Goal: Task Accomplishment & Management: Manage account settings

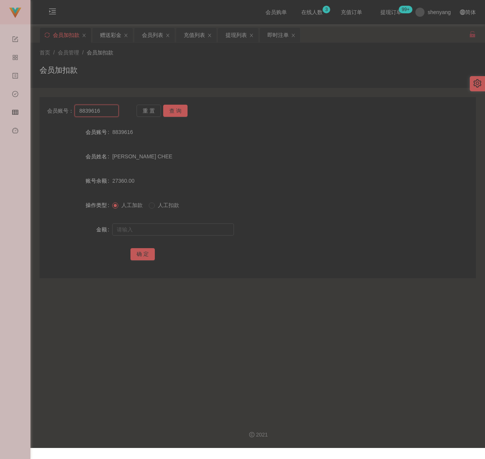
click at [108, 110] on input "8839616" at bounding box center [97, 111] width 44 height 12
paste input "calvinc5535"
type input "calvinc5535"
click at [176, 109] on button "查 询" at bounding box center [175, 111] width 24 height 12
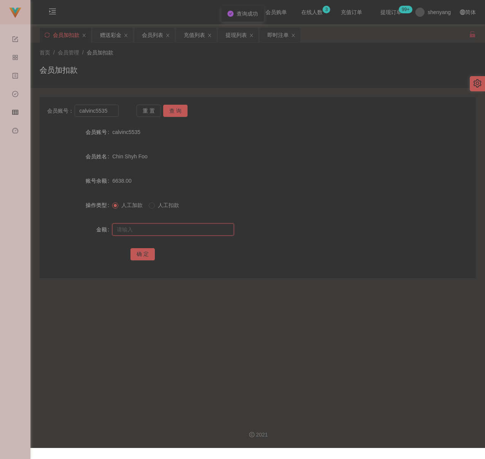
click at [164, 229] on input "text" at bounding box center [173, 229] width 122 height 12
click at [209, 233] on input "text" at bounding box center [173, 229] width 122 height 12
paste input "7000"
type input "7000"
click at [134, 253] on button "确 定" at bounding box center [143, 254] width 24 height 12
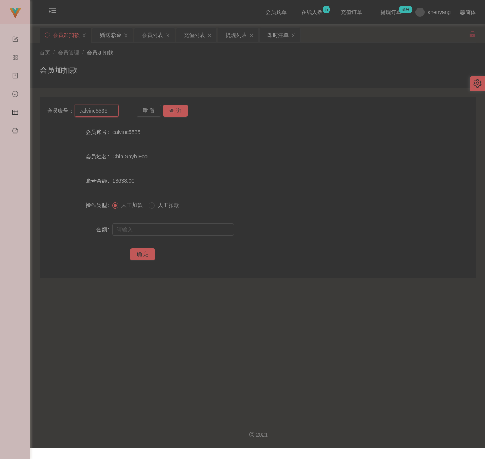
click at [108, 110] on input "calvinc5535" at bounding box center [97, 111] width 44 height 12
paste input "YKTEOH"
type input "YKTEOH"
click at [180, 109] on button "查 询" at bounding box center [175, 111] width 24 height 12
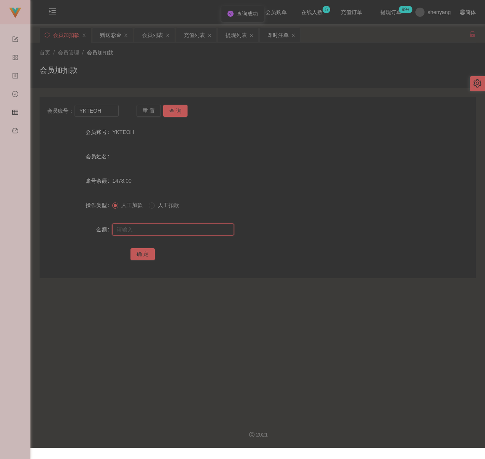
click at [164, 234] on input "text" at bounding box center [173, 229] width 122 height 12
click at [182, 230] on input "text" at bounding box center [173, 229] width 122 height 12
paste input "5000"
type input "5000"
click at [144, 253] on button "确 定" at bounding box center [143, 254] width 24 height 12
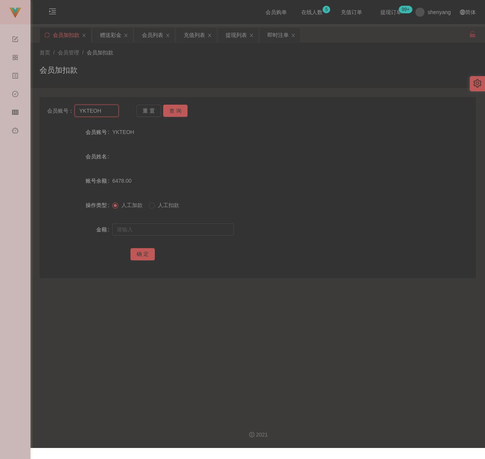
click at [103, 113] on input "YKTEOH" at bounding box center [97, 111] width 44 height 12
paste input "tecksern"
type input "tecksern"
click at [174, 105] on button "查 询" at bounding box center [175, 111] width 24 height 12
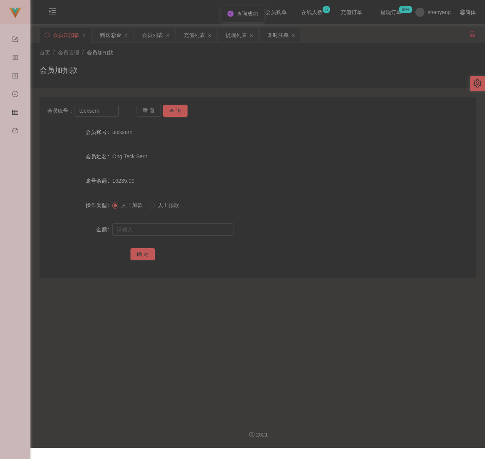
click at [165, 222] on div at bounding box center [239, 229] width 255 height 15
click at [162, 225] on input "text" at bounding box center [173, 229] width 122 height 12
click at [195, 234] on input "text" at bounding box center [173, 229] width 122 height 12
paste input "8000"
type input "8000"
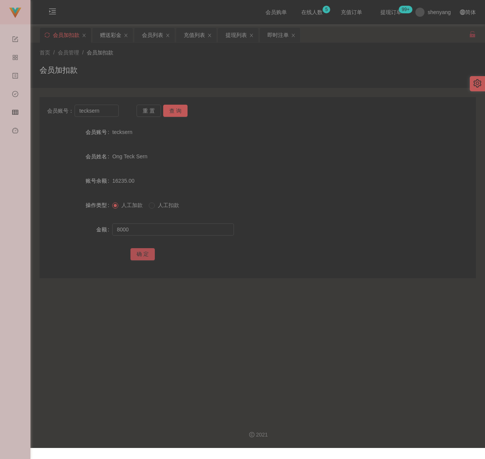
click at [141, 256] on button "确 定" at bounding box center [143, 254] width 24 height 12
click at [182, 58] on div "首页 / 会员管理 / 会员加扣款 / 会员加扣款" at bounding box center [258, 65] width 437 height 33
click at [105, 111] on input "tecksern" at bounding box center [97, 111] width 44 height 12
paste input "Vivianhew84"
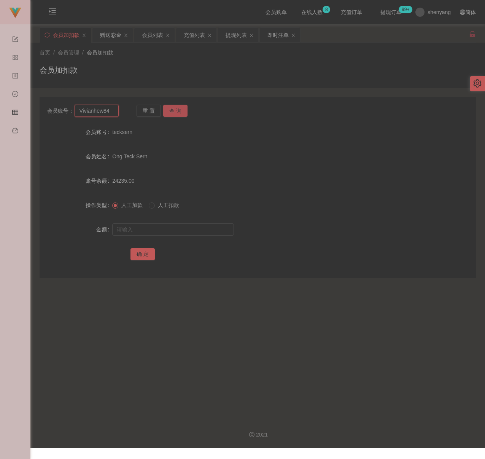
type input "Vivianhew84"
click at [180, 113] on button "查 询" at bounding box center [175, 111] width 24 height 12
click at [158, 227] on input "text" at bounding box center [173, 229] width 122 height 12
click at [175, 228] on input "text" at bounding box center [173, 229] width 122 height 12
paste input "500"
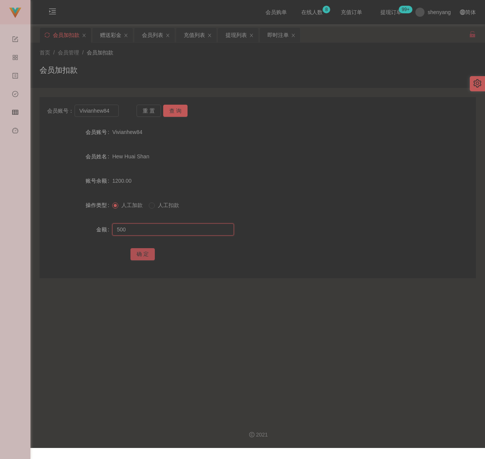
type input "500"
click at [147, 253] on button "确 定" at bounding box center [143, 254] width 24 height 12
drag, startPoint x: 245, startPoint y: 64, endPoint x: 234, endPoint y: 66, distance: 10.9
click at [245, 64] on div "会员加扣款" at bounding box center [258, 73] width 437 height 18
click at [112, 107] on input "Vivianhew84" at bounding box center [97, 111] width 44 height 12
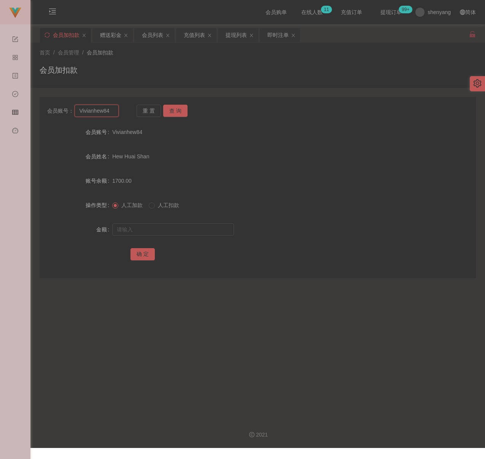
click at [112, 107] on input "Vivianhew84" at bounding box center [97, 111] width 44 height 12
paste input "0165357925"
type input "0165357925"
drag, startPoint x: 175, startPoint y: 111, endPoint x: 172, endPoint y: 121, distance: 10.6
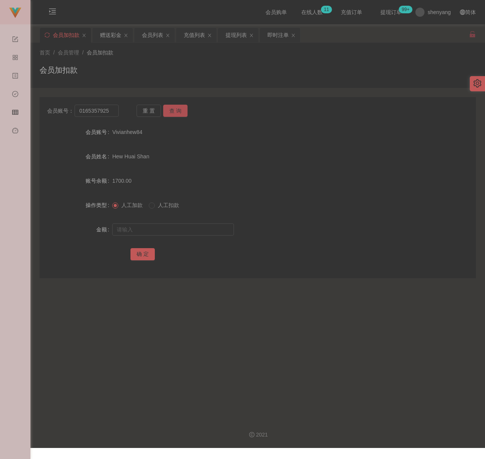
click at [175, 111] on button "查 询" at bounding box center [175, 111] width 24 height 12
click at [166, 224] on input "text" at bounding box center [173, 229] width 122 height 12
type input "500"
click at [132, 254] on button "确 定" at bounding box center [143, 254] width 24 height 12
click at [112, 111] on input "0165357925" at bounding box center [97, 111] width 44 height 12
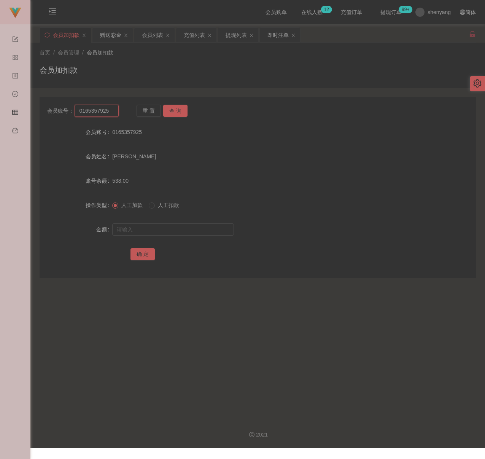
click at [112, 111] on input "0165357925" at bounding box center [97, 111] width 44 height 12
paste input "Alip1268"
type input "Alip1268"
drag, startPoint x: 182, startPoint y: 112, endPoint x: 180, endPoint y: 116, distance: 4.0
click at [182, 112] on button "查 询" at bounding box center [175, 111] width 24 height 12
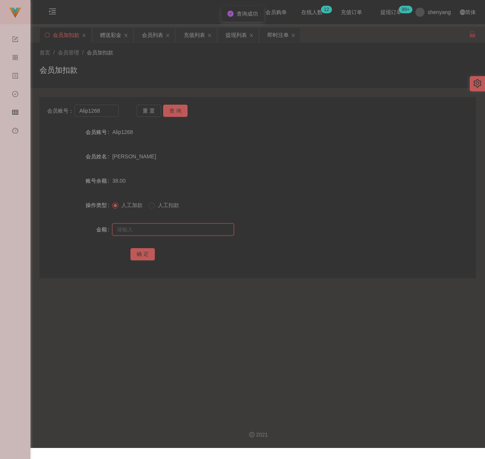
drag, startPoint x: 163, startPoint y: 227, endPoint x: 173, endPoint y: 227, distance: 9.5
click at [163, 227] on input "text" at bounding box center [173, 229] width 122 height 12
click at [203, 231] on input "text" at bounding box center [173, 229] width 122 height 12
paste input "1200"
type input "1200"
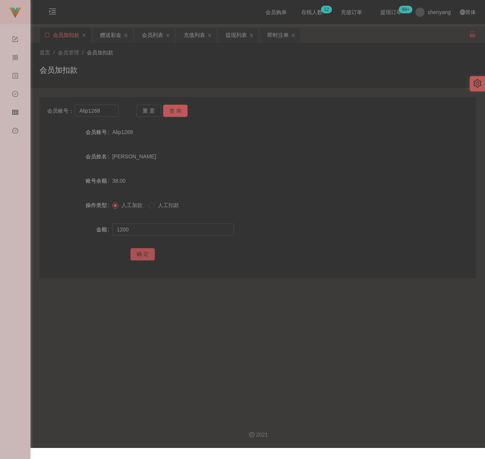
click at [151, 255] on button "确 定" at bounding box center [143, 254] width 24 height 12
click at [107, 109] on input "Alip1268" at bounding box center [97, 111] width 44 height 12
paste input "017443818"
type input "0174438188"
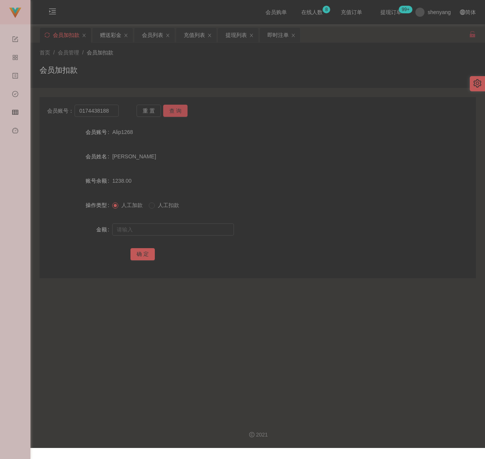
click at [179, 112] on button "查 询" at bounding box center [175, 111] width 24 height 12
click at [162, 233] on input "text" at bounding box center [173, 229] width 122 height 12
click at [208, 231] on input "text" at bounding box center [173, 229] width 122 height 12
paste input "500"
type input "500"
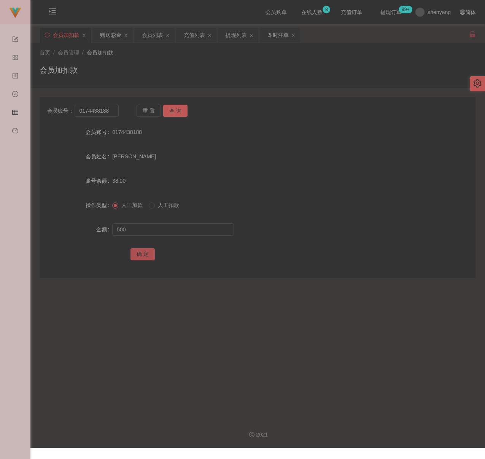
click at [143, 253] on button "确 定" at bounding box center [143, 254] width 24 height 12
click at [113, 112] on input "0174438188" at bounding box center [97, 111] width 44 height 12
paste input "Mytube"
type input "Mytube"
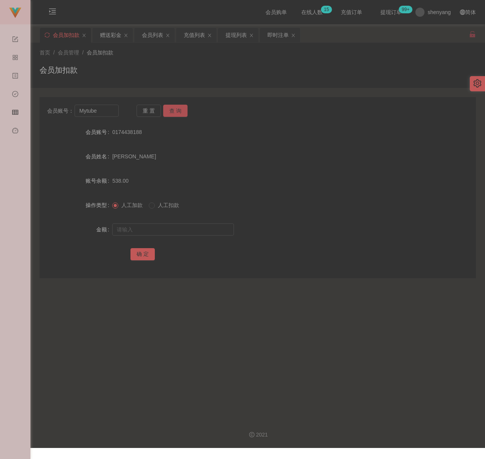
click at [172, 112] on button "查 询" at bounding box center [175, 111] width 24 height 12
click at [178, 222] on div at bounding box center [239, 229] width 255 height 15
click at [181, 229] on input "text" at bounding box center [173, 229] width 122 height 12
click at [161, 233] on input "text" at bounding box center [173, 229] width 122 height 12
paste input "500"
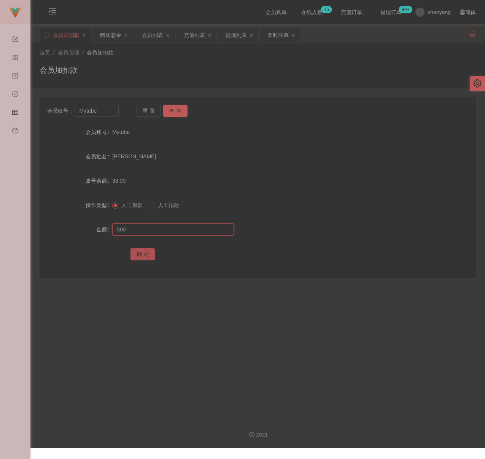
type input "500"
click at [147, 250] on button "确 定" at bounding box center [143, 254] width 24 height 12
click at [135, 61] on div "首页 / 会员管理 / 会员加扣款 / 会员加扣款" at bounding box center [258, 65] width 437 height 33
click at [103, 112] on input "Mytube" at bounding box center [97, 111] width 44 height 12
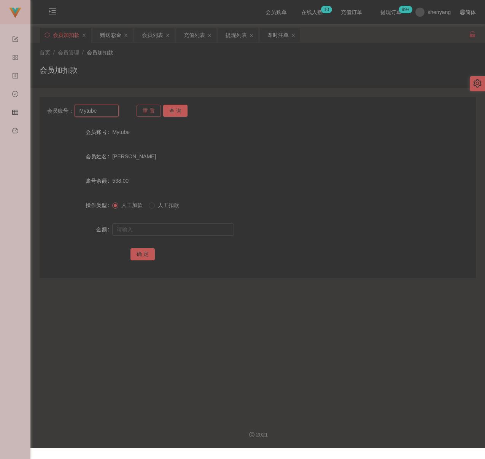
paste input "christywong5140"
type input "christywong5140"
click at [181, 112] on button "查 询" at bounding box center [175, 111] width 24 height 12
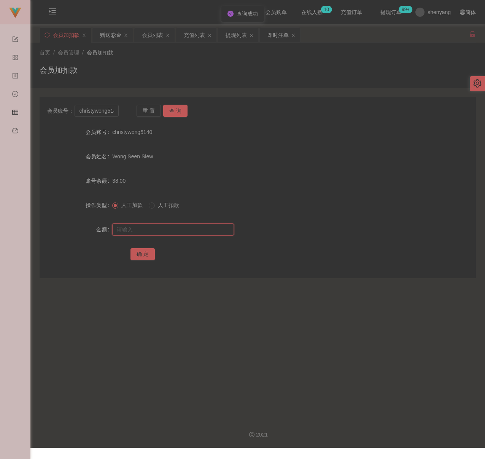
click at [162, 228] on input "text" at bounding box center [173, 229] width 122 height 12
click at [175, 223] on div at bounding box center [239, 229] width 255 height 15
click at [175, 223] on input "text" at bounding box center [173, 229] width 122 height 12
paste input "500"
type input "500"
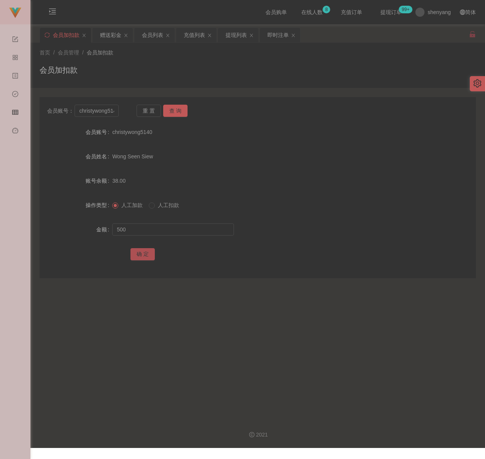
click at [140, 252] on button "确 定" at bounding box center [143, 254] width 24 height 12
click at [147, 36] on div "会员列表" at bounding box center [152, 35] width 21 height 14
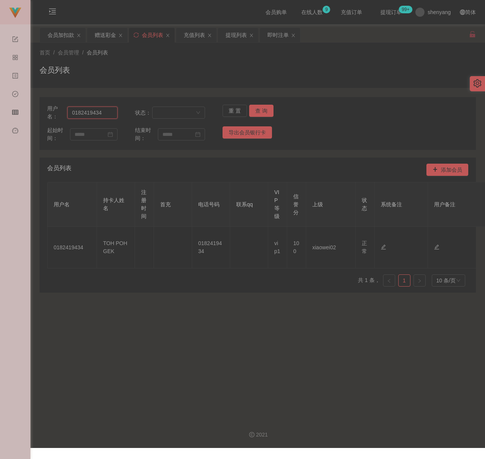
click at [113, 110] on input "0182419434" at bounding box center [92, 113] width 50 height 12
click at [111, 110] on input "0182419434" at bounding box center [92, 113] width 50 height 12
paste input "Alip1268"
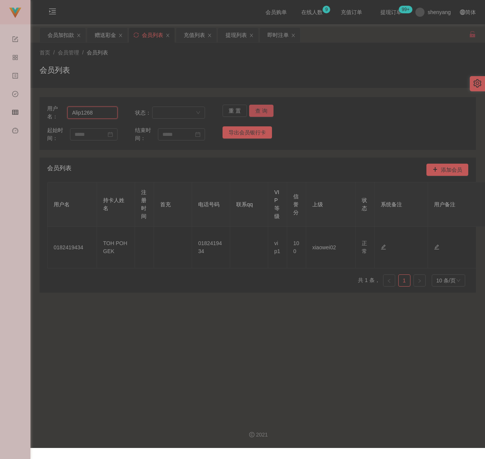
type input "Alip1268"
click at [253, 111] on button "查 询" at bounding box center [261, 111] width 24 height 12
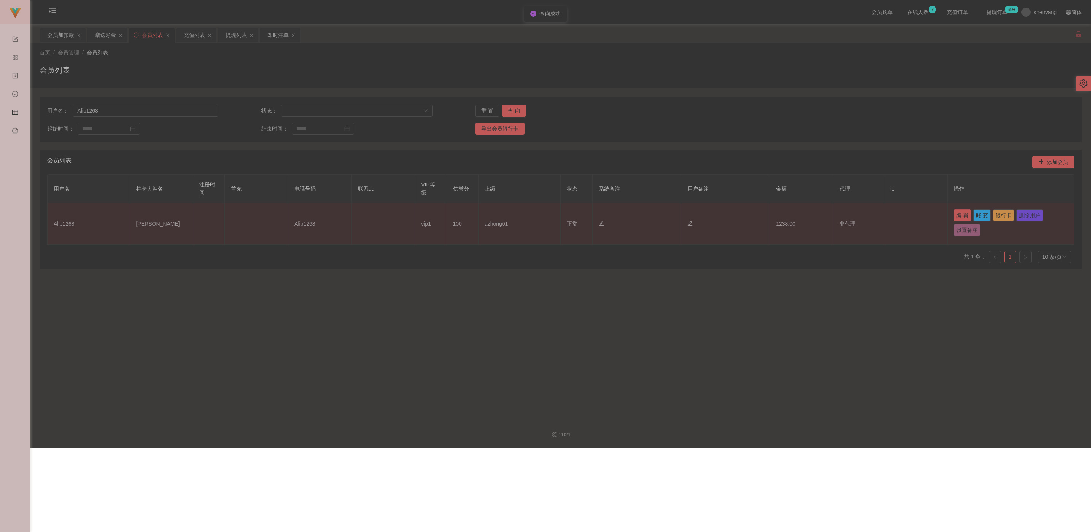
click at [485, 216] on button "编 辑" at bounding box center [963, 215] width 18 height 12
type input "Alip1268"
type input "[PERSON_NAME]"
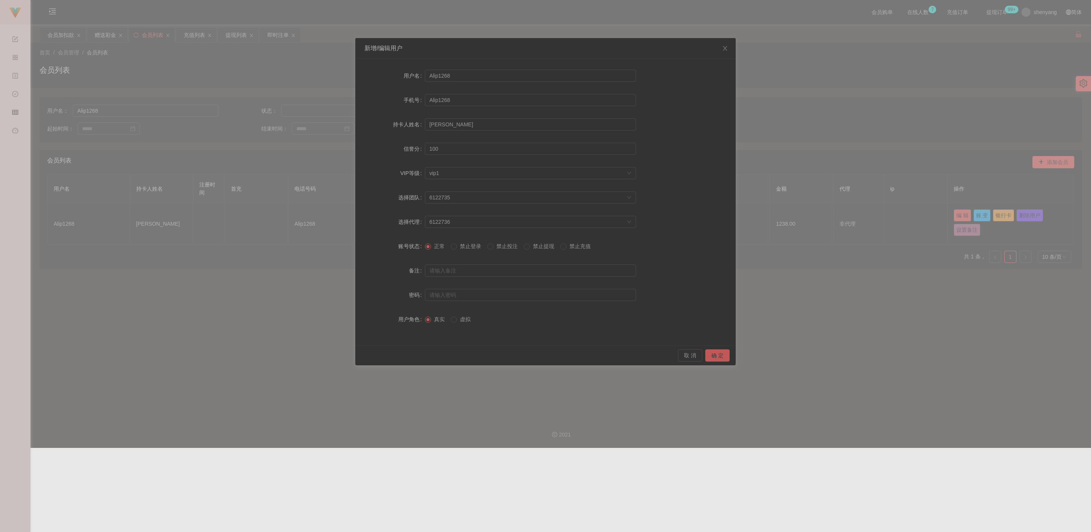
click at [485, 250] on label "禁止提现" at bounding box center [540, 246] width 33 height 8
drag, startPoint x: 720, startPoint y: 355, endPoint x: 730, endPoint y: 347, distance: 12.2
click at [485, 355] on button "确 定" at bounding box center [718, 355] width 24 height 12
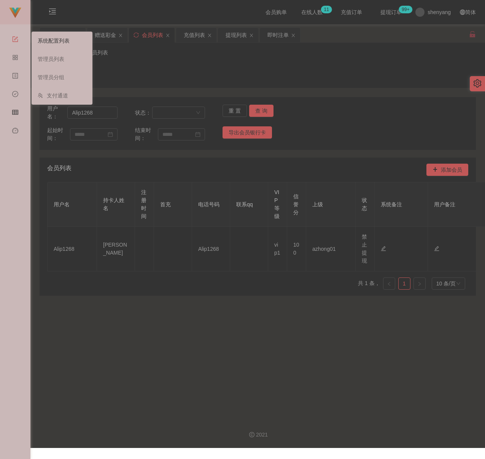
click at [57, 37] on link "系统配置列表" at bounding box center [62, 40] width 49 height 15
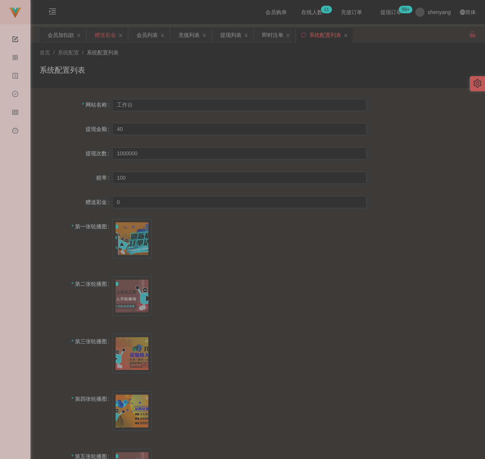
click at [103, 35] on div "赠送彩金" at bounding box center [105, 35] width 21 height 14
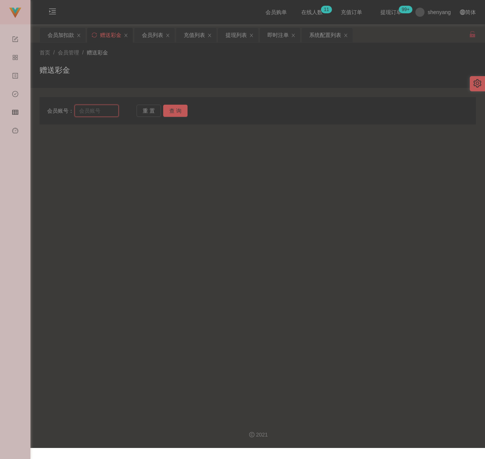
click at [101, 111] on input "text" at bounding box center [97, 111] width 44 height 12
paste input "redtea6130"
type input "redtea6130"
click at [65, 37] on div "会员加扣款" at bounding box center [61, 35] width 27 height 14
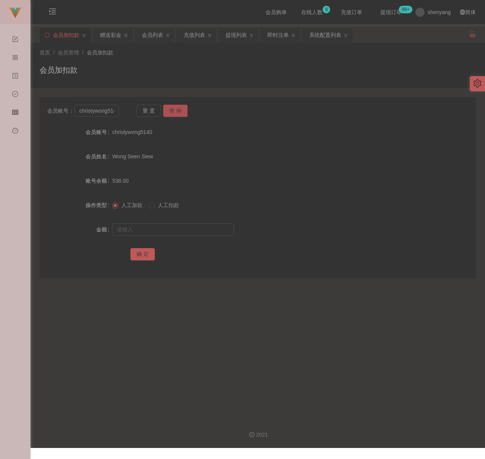
click at [170, 108] on button "查 询" at bounding box center [175, 111] width 24 height 12
click at [166, 230] on input "text" at bounding box center [173, 229] width 122 height 12
click at [152, 35] on div "会员列表" at bounding box center [152, 35] width 21 height 14
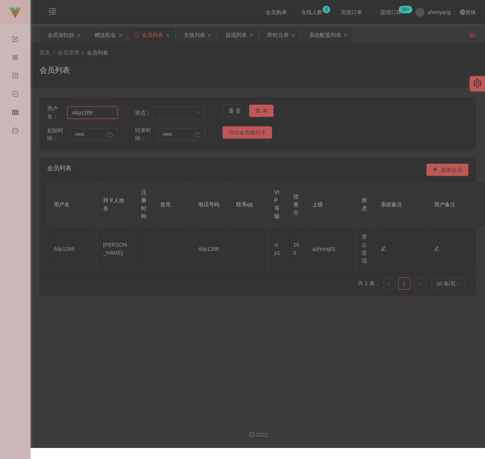
click at [95, 114] on input "Alip1268" at bounding box center [92, 113] width 50 height 12
paste input "redtea6130"
type input "redtea6130"
click at [263, 102] on div "用户名： redtea6130 状态： 重 置 查 询 起始时间： 结束时间： 导出会员银行卡" at bounding box center [258, 123] width 437 height 53
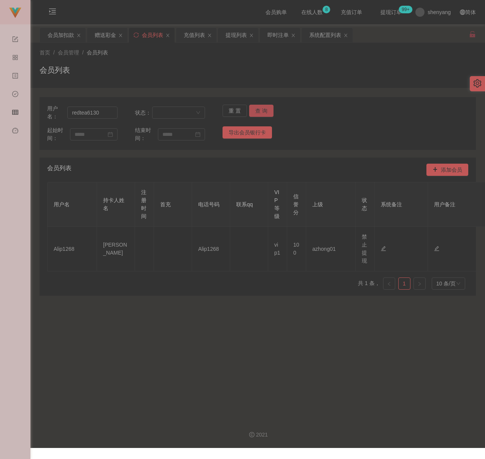
click at [261, 110] on button "查 询" at bounding box center [261, 111] width 24 height 12
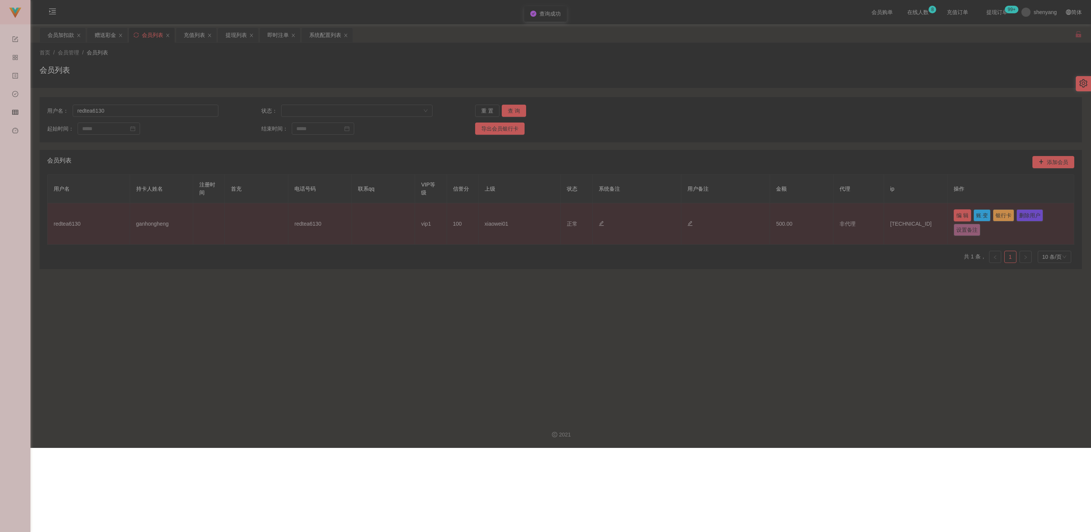
click at [485, 215] on button "编 辑" at bounding box center [963, 215] width 18 height 12
type input "redtea6130"
type input "ganhongheng"
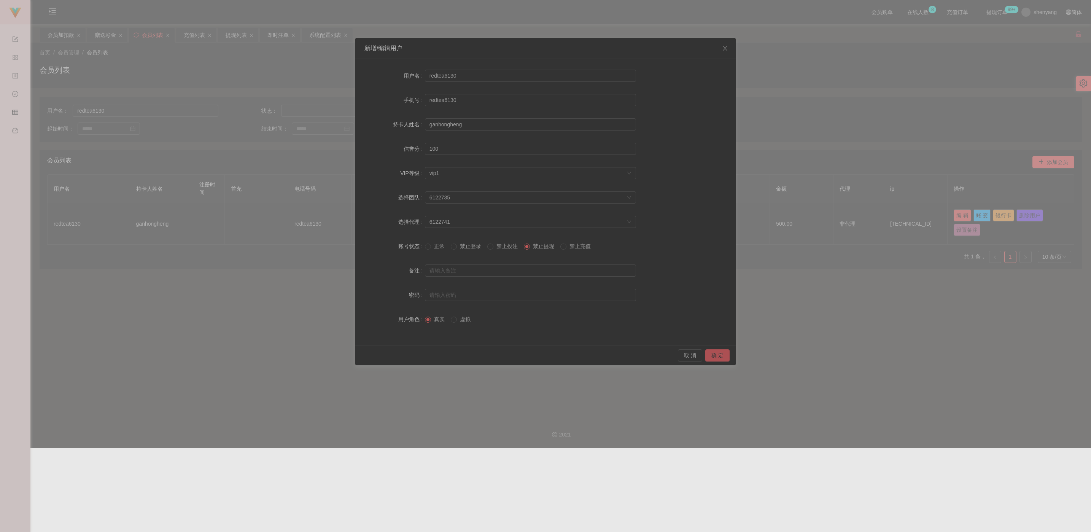
click at [485, 358] on button "确 定" at bounding box center [718, 355] width 24 height 12
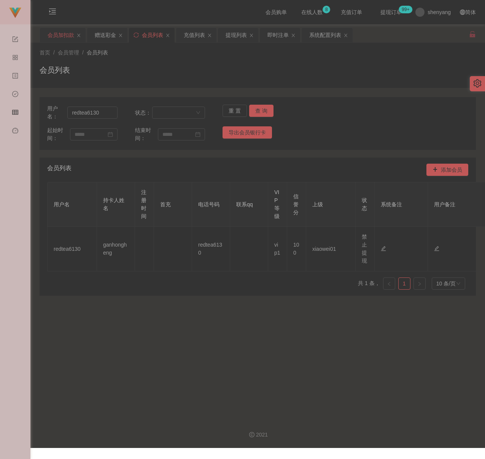
click at [61, 35] on div "会员加扣款" at bounding box center [61, 35] width 27 height 14
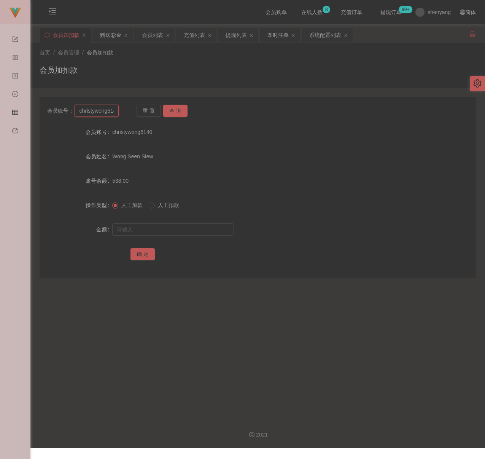
click at [110, 115] on input "christywong5140" at bounding box center [97, 111] width 44 height 12
paste input "tecksern"
type input "tecksern"
click at [175, 109] on button "查 询" at bounding box center [175, 111] width 24 height 12
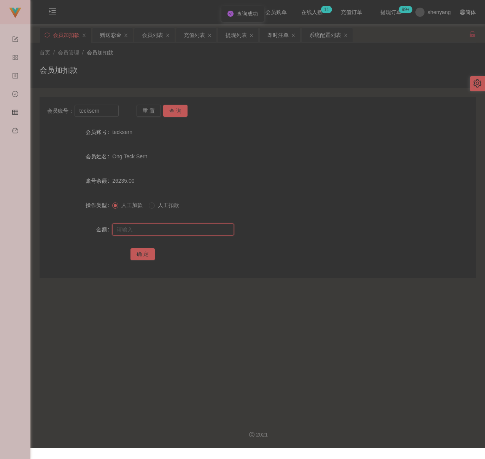
click at [167, 227] on input "text" at bounding box center [173, 229] width 122 height 12
click at [195, 227] on input "text" at bounding box center [173, 229] width 122 height 12
paste input "10000"
type input "10000"
click at [139, 253] on button "确 定" at bounding box center [143, 254] width 24 height 12
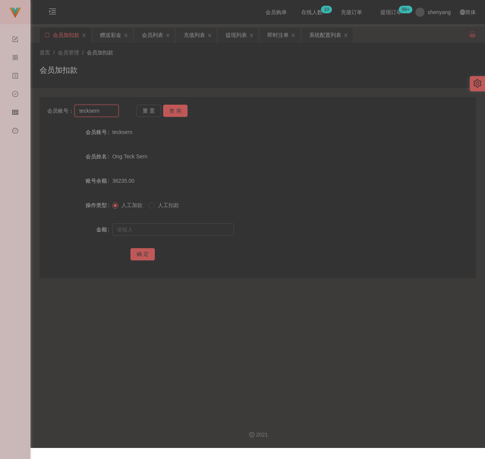
click at [104, 111] on input "tecksern" at bounding box center [97, 111] width 44 height 12
paste input "qq123"
type input "qq123"
click at [181, 110] on button "查 询" at bounding box center [175, 111] width 24 height 12
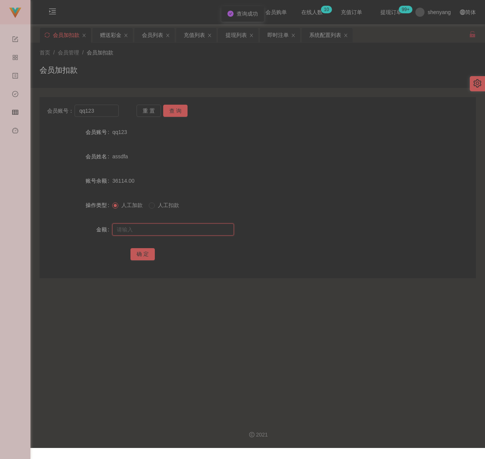
click at [170, 230] on input "text" at bounding box center [173, 229] width 122 height 12
click at [207, 229] on input "text" at bounding box center [173, 229] width 122 height 12
paste input "500"
type input "500"
click at [147, 251] on button "确 定" at bounding box center [143, 254] width 24 height 12
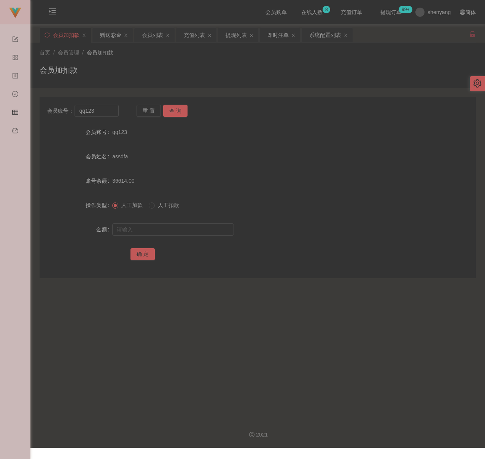
click at [148, 66] on div "会员加扣款" at bounding box center [258, 73] width 437 height 18
click at [110, 108] on input "qq123" at bounding box center [97, 111] width 44 height 12
paste input "Mxx"
type input "Mxx"
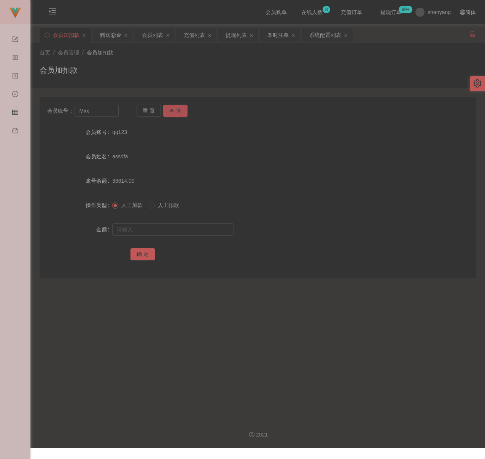
click at [169, 113] on button "查 询" at bounding box center [175, 111] width 24 height 12
click at [170, 227] on input "text" at bounding box center [173, 229] width 122 height 12
click at [156, 226] on input "text" at bounding box center [173, 229] width 122 height 12
paste input "500"
type input "500"
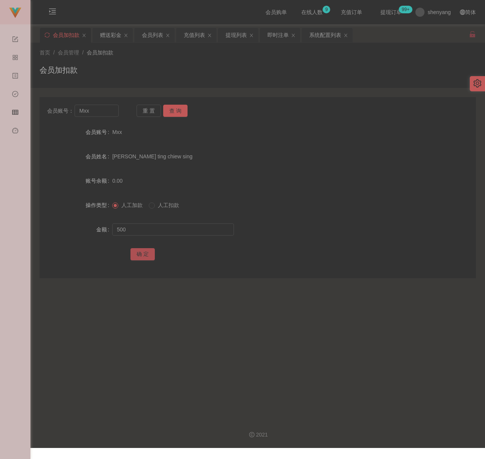
click at [137, 252] on button "确 定" at bounding box center [143, 254] width 24 height 12
click at [159, 35] on div "会员列表" at bounding box center [152, 35] width 21 height 14
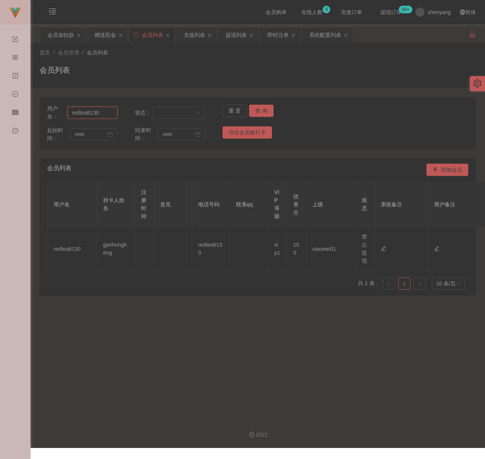
click at [102, 113] on input "redtea6130" at bounding box center [92, 113] width 50 height 12
paste input "Mxx"
type input "Mxx"
click at [258, 112] on button "查 询" at bounding box center [261, 111] width 24 height 12
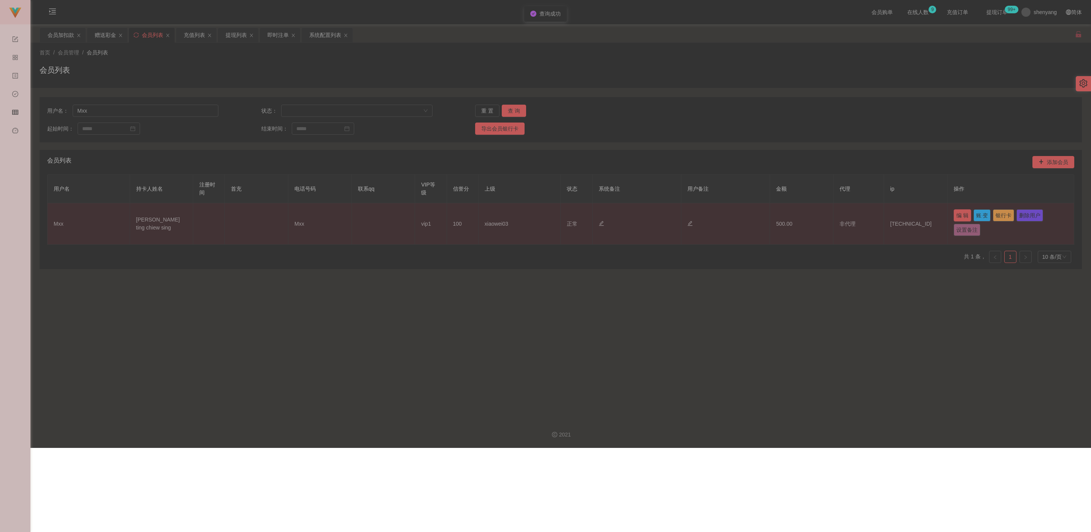
click at [485, 211] on button "编 辑" at bounding box center [963, 215] width 18 height 12
type input "Mxx"
type input "[PERSON_NAME] ting chiew sing"
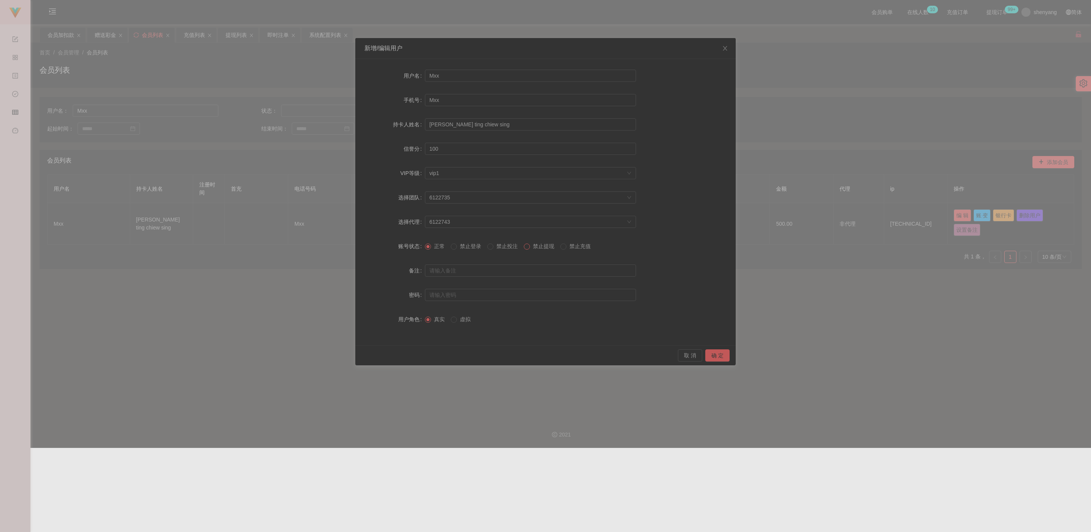
click at [485, 244] on span at bounding box center [527, 247] width 6 height 6
click at [485, 353] on button "确 定" at bounding box center [718, 355] width 24 height 12
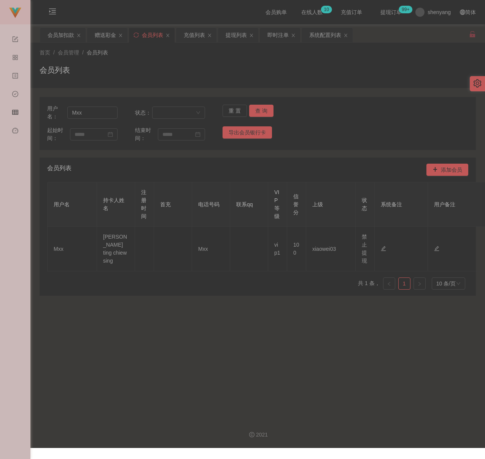
click at [131, 63] on div "首页 / 会员管理 / 会员列表 / 会员列表" at bounding box center [258, 65] width 437 height 33
click at [65, 35] on div "会员加扣款" at bounding box center [61, 35] width 27 height 14
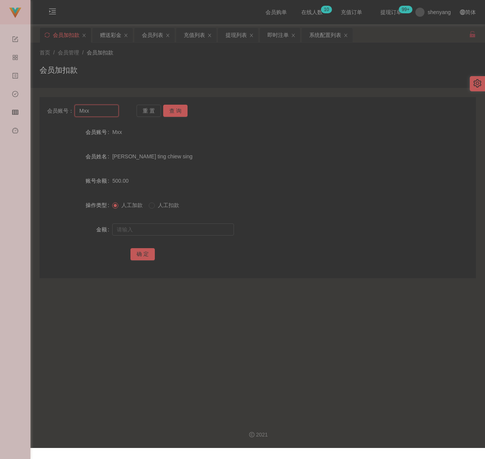
click at [97, 113] on input "Mxx" at bounding box center [97, 111] width 44 height 12
paste input "ChenYongSeng"
type input "ChenYongSeng"
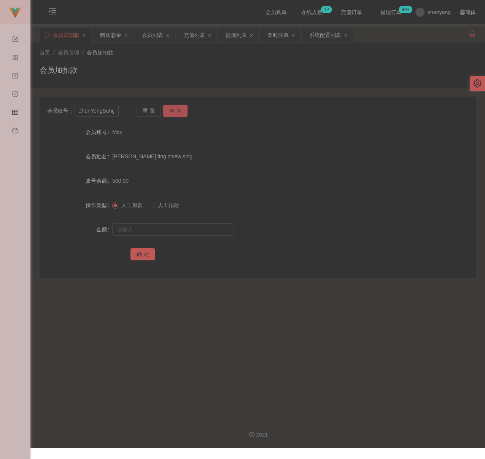
click at [174, 112] on button "查 询" at bounding box center [175, 111] width 24 height 12
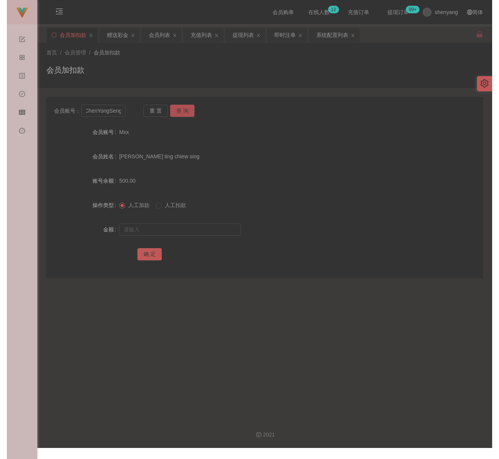
scroll to position [0, 0]
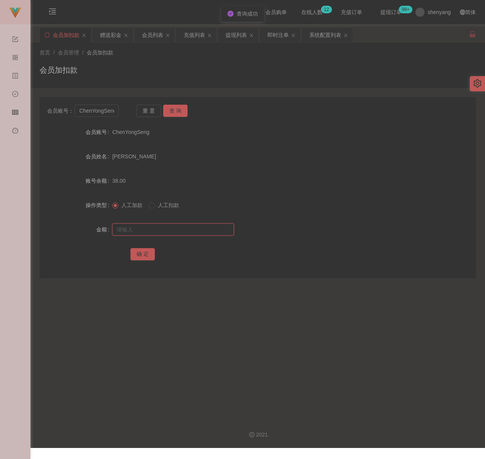
click at [166, 235] on input "text" at bounding box center [173, 229] width 122 height 12
click at [169, 229] on input "text" at bounding box center [173, 229] width 122 height 12
paste input "500"
type input "500"
click at [140, 255] on button "确 定" at bounding box center [143, 254] width 24 height 12
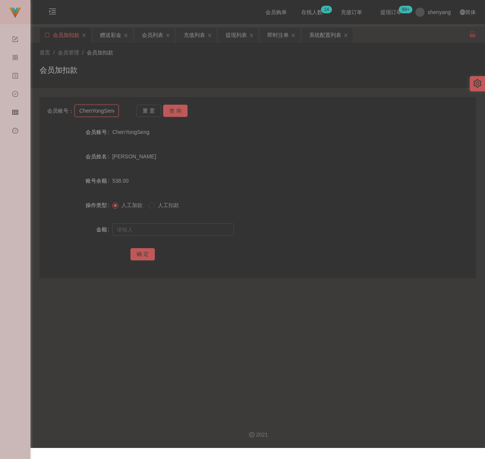
click at [94, 112] on input "ChenYongSeng" at bounding box center [97, 111] width 44 height 12
paste input "0185805274"
type input "0185805274"
click at [177, 110] on button "查 询" at bounding box center [175, 111] width 24 height 12
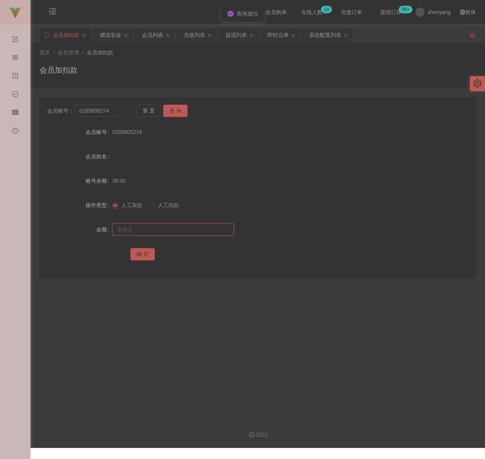
click at [176, 232] on input "text" at bounding box center [173, 229] width 122 height 12
click at [176, 230] on input "text" at bounding box center [173, 229] width 122 height 12
paste input "200"
type input "200"
click at [145, 253] on button "确 定" at bounding box center [143, 254] width 24 height 12
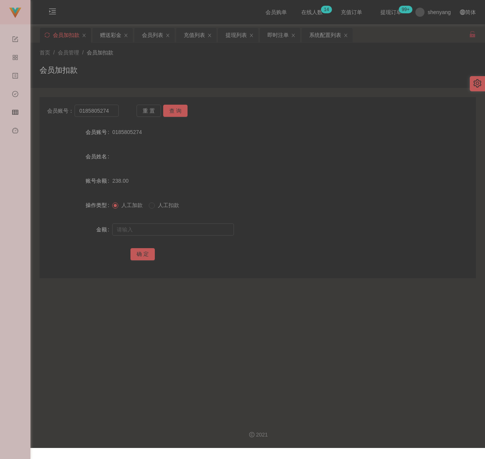
click at [234, 64] on div "会员加扣款" at bounding box center [258, 73] width 437 height 18
click at [218, 62] on div "首页 / 会员管理 / 会员加扣款 / 会员加扣款" at bounding box center [258, 65] width 437 height 33
click at [112, 111] on input "0185805274" at bounding box center [97, 111] width 44 height 12
paste input "5265265"
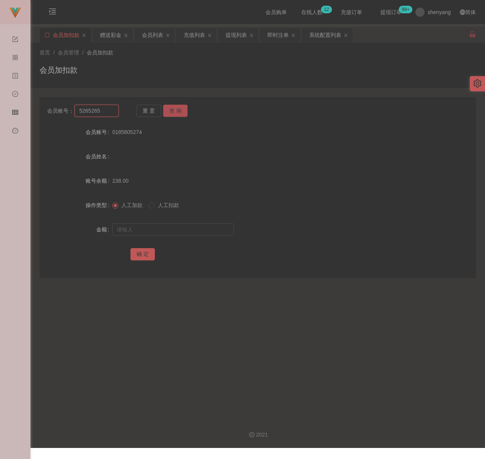
type input "5265265"
click at [175, 110] on button "查 询" at bounding box center [175, 111] width 24 height 12
click at [186, 233] on input "text" at bounding box center [173, 229] width 122 height 12
click at [184, 226] on input "text" at bounding box center [173, 229] width 122 height 12
paste input "100"
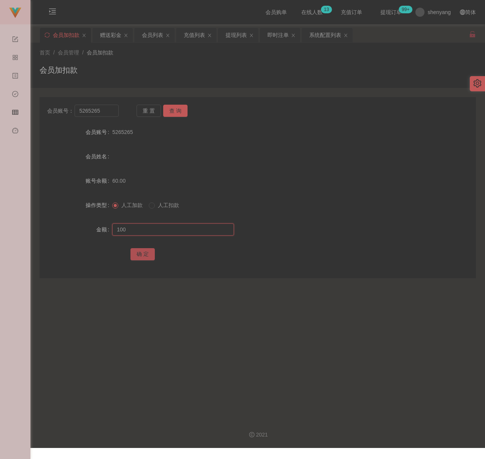
type input "100"
click at [143, 252] on button "确 定" at bounding box center [143, 254] width 24 height 12
click at [106, 113] on input "5265265" at bounding box center [97, 111] width 44 height 12
paste input "mandy6172"
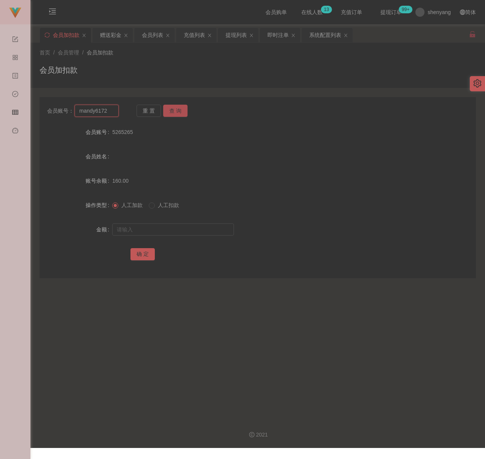
type input "mandy6172"
click at [166, 108] on button "查 询" at bounding box center [175, 111] width 24 height 12
click at [174, 223] on input "text" at bounding box center [173, 229] width 122 height 12
click at [193, 229] on input "text" at bounding box center [173, 229] width 122 height 12
paste input "500"
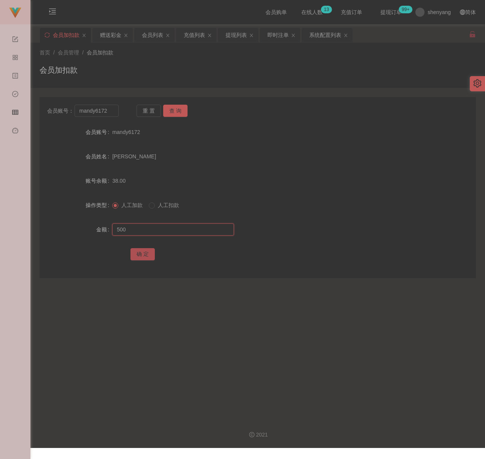
type input "500"
click at [142, 252] on button "确 定" at bounding box center [143, 254] width 24 height 12
click at [157, 35] on div "会员列表" at bounding box center [152, 35] width 21 height 14
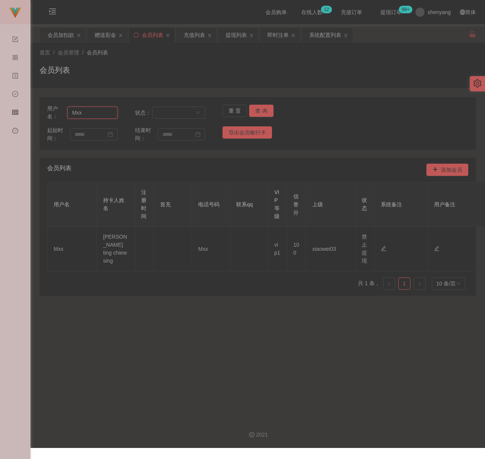
click at [104, 110] on input "Mxx" at bounding box center [92, 113] width 50 height 12
paste input "0165357925"
type input "0165357925"
click at [267, 113] on button "查 询" at bounding box center [261, 111] width 24 height 12
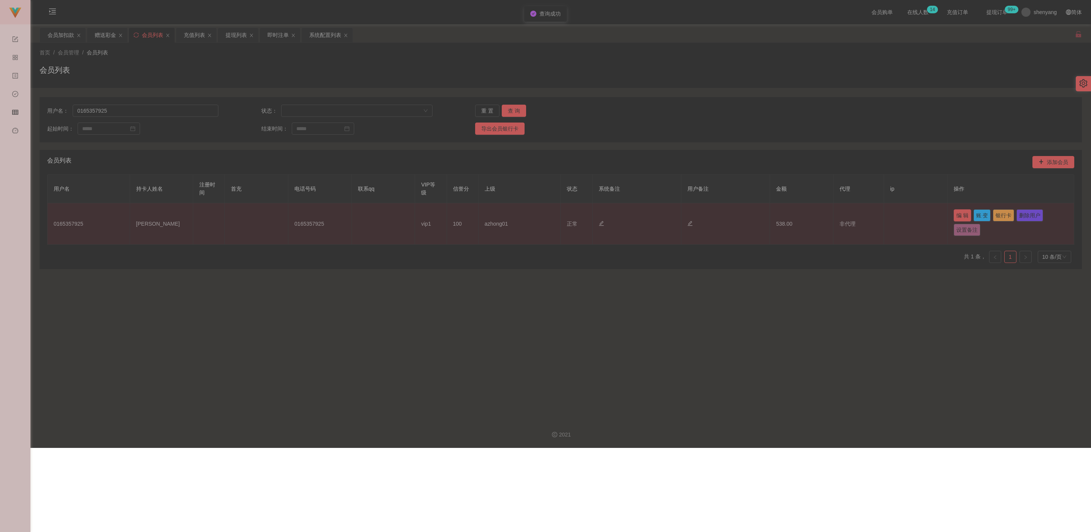
click at [485, 213] on button "编 辑" at bounding box center [963, 215] width 18 height 12
type input "0165357925"
type input "[PERSON_NAME]"
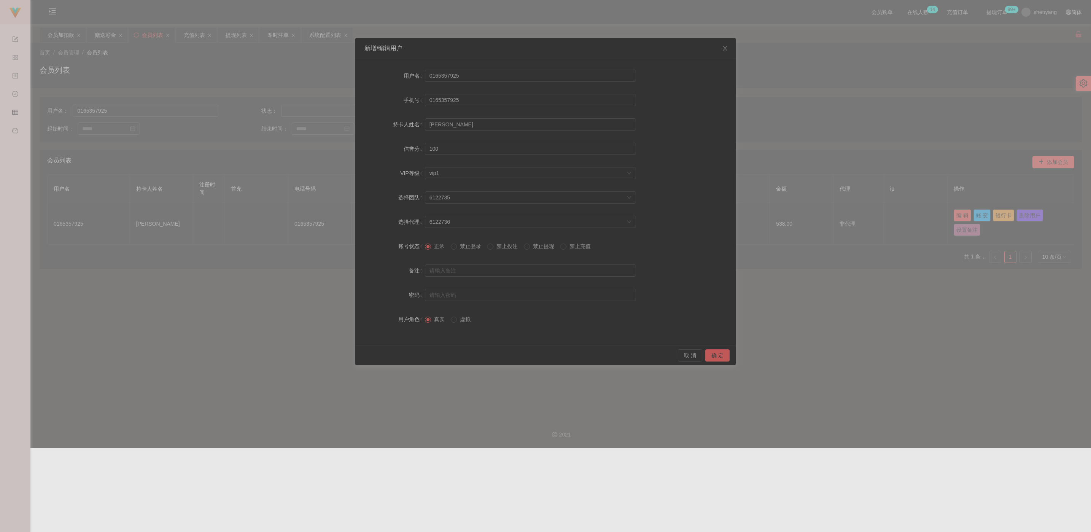
click at [485, 247] on span "禁止提现" at bounding box center [543, 246] width 27 height 6
click at [485, 356] on button "确 定" at bounding box center [718, 355] width 24 height 12
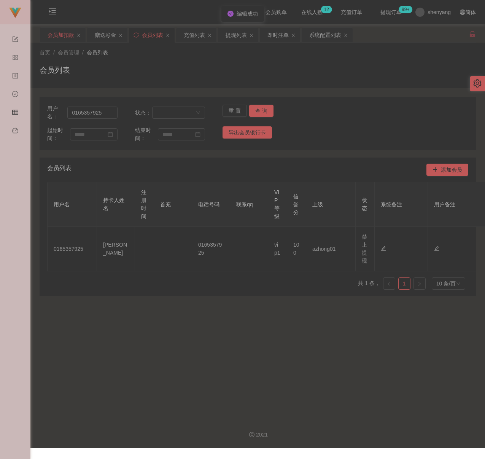
click at [55, 34] on div "会员加扣款" at bounding box center [61, 35] width 27 height 14
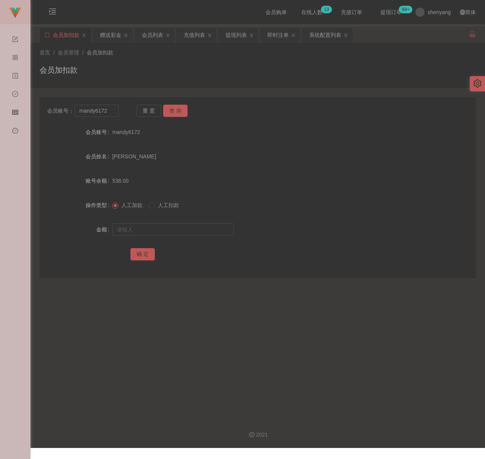
click at [234, 70] on div "会员加扣款" at bounding box center [258, 73] width 437 height 18
click at [140, 72] on div "会员加扣款" at bounding box center [258, 73] width 437 height 18
click at [111, 113] on input "mandy6172" at bounding box center [97, 111] width 44 height 12
paste input "Kok1618"
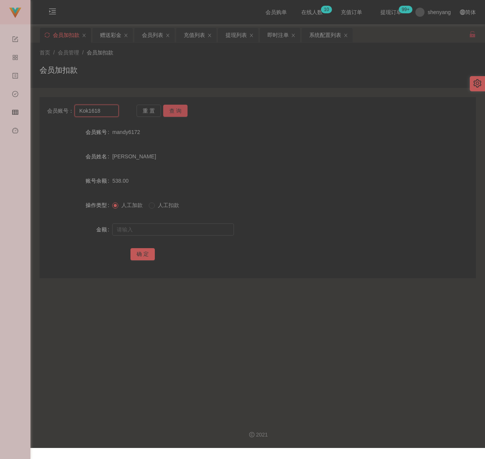
type input "Kok1618"
click at [176, 112] on button "查 询" at bounding box center [175, 111] width 24 height 12
click at [172, 228] on input "text" at bounding box center [173, 229] width 122 height 12
click at [202, 228] on input "text" at bounding box center [173, 229] width 122 height 12
paste input "500"
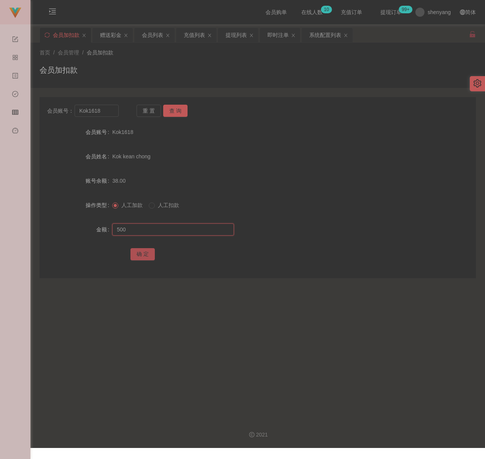
type input "500"
click at [147, 252] on button "确 定" at bounding box center [143, 254] width 24 height 12
click at [194, 67] on div "会员加扣款" at bounding box center [258, 73] width 437 height 18
click at [156, 38] on div "会员列表" at bounding box center [152, 35] width 21 height 14
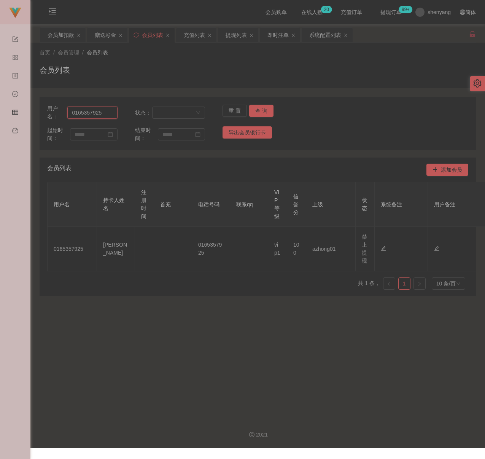
click at [110, 112] on input "0165357925" at bounding box center [92, 113] width 50 height 12
paste input "Kok1618"
type input "Kok1618"
click at [268, 110] on button "查 询" at bounding box center [261, 111] width 24 height 12
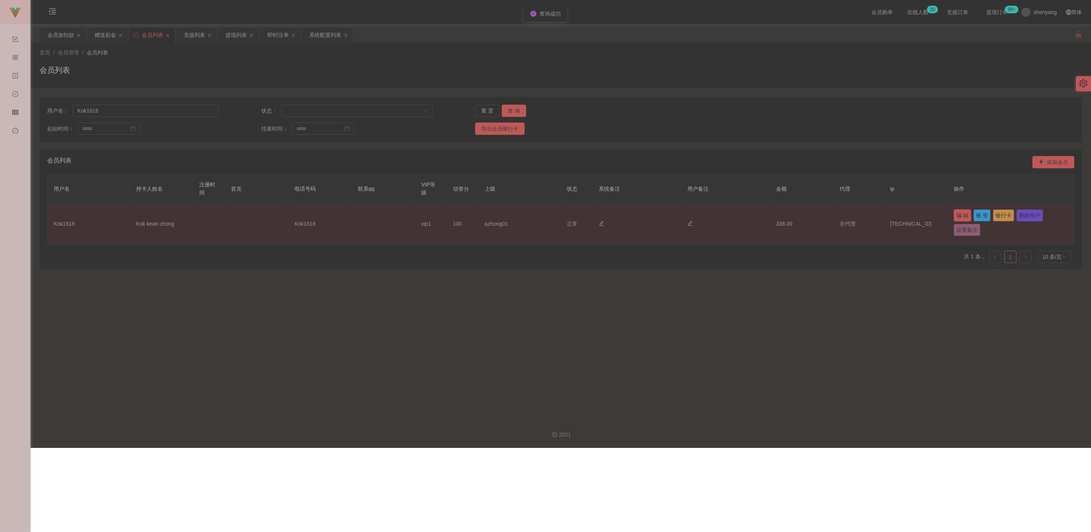
click at [485, 213] on button "编 辑" at bounding box center [963, 215] width 18 height 12
type input "Kok1618"
type input "Kok kean chong"
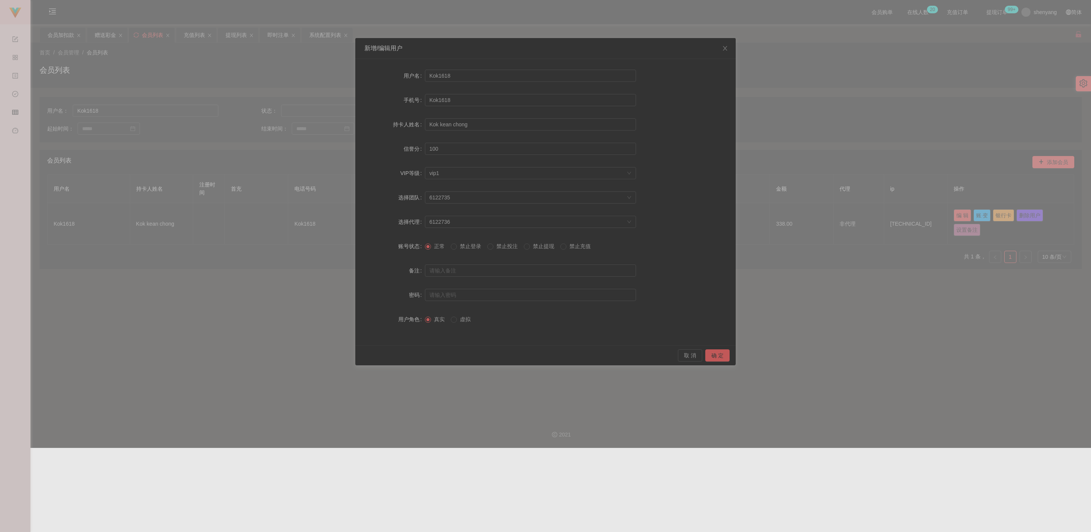
click at [485, 249] on label "禁止提现" at bounding box center [540, 246] width 33 height 8
click at [485, 358] on button "确 定" at bounding box center [718, 355] width 24 height 12
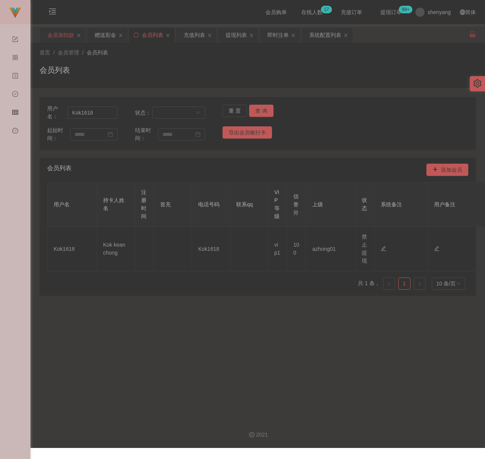
click at [59, 36] on div "会员加扣款" at bounding box center [61, 35] width 27 height 14
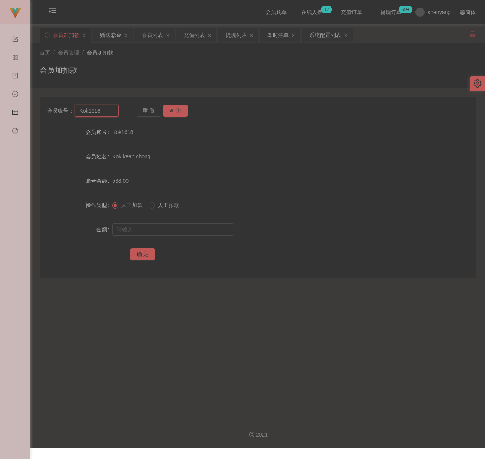
click at [108, 110] on input "Kok1618" at bounding box center [97, 111] width 44 height 12
paste input "Mxx"
type input "Mxx"
click at [177, 111] on button "查 询" at bounding box center [175, 111] width 24 height 12
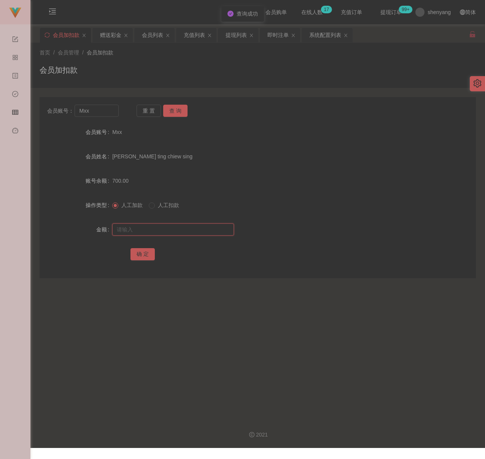
click at [176, 233] on input "text" at bounding box center [173, 229] width 122 height 12
click at [177, 228] on input "text" at bounding box center [173, 229] width 122 height 12
paste input "2000"
type input "2000"
click at [135, 250] on button "确 定" at bounding box center [143, 254] width 24 height 12
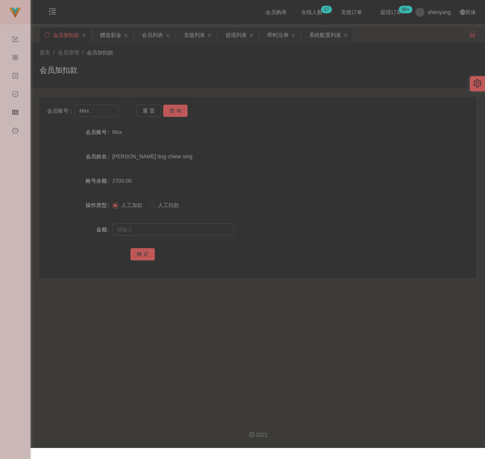
click at [183, 68] on div "会员加扣款" at bounding box center [258, 73] width 437 height 18
click at [150, 37] on div "会员列表" at bounding box center [152, 35] width 21 height 14
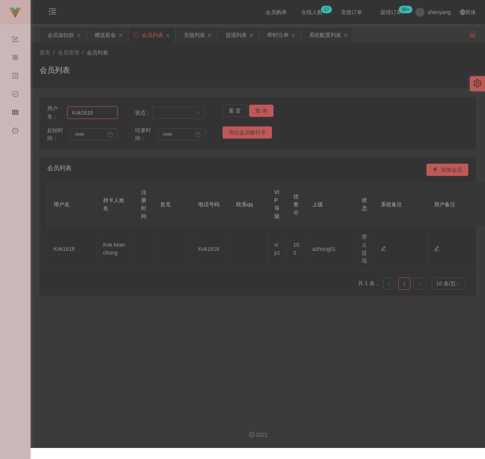
click at [101, 112] on input "Kok1618" at bounding box center [92, 113] width 50 height 12
paste input "nandy6172"
type input "nandy6172"
click at [258, 109] on button "查 询" at bounding box center [261, 111] width 24 height 12
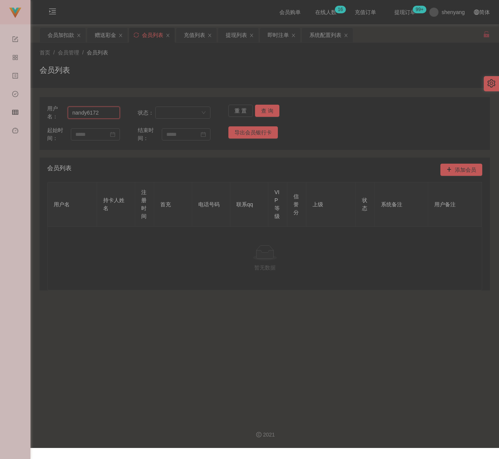
click at [105, 110] on input "nandy6172" at bounding box center [94, 113] width 52 height 12
paste input "m"
type input "mandy6172"
click at [263, 109] on button "查 询" at bounding box center [267, 111] width 24 height 12
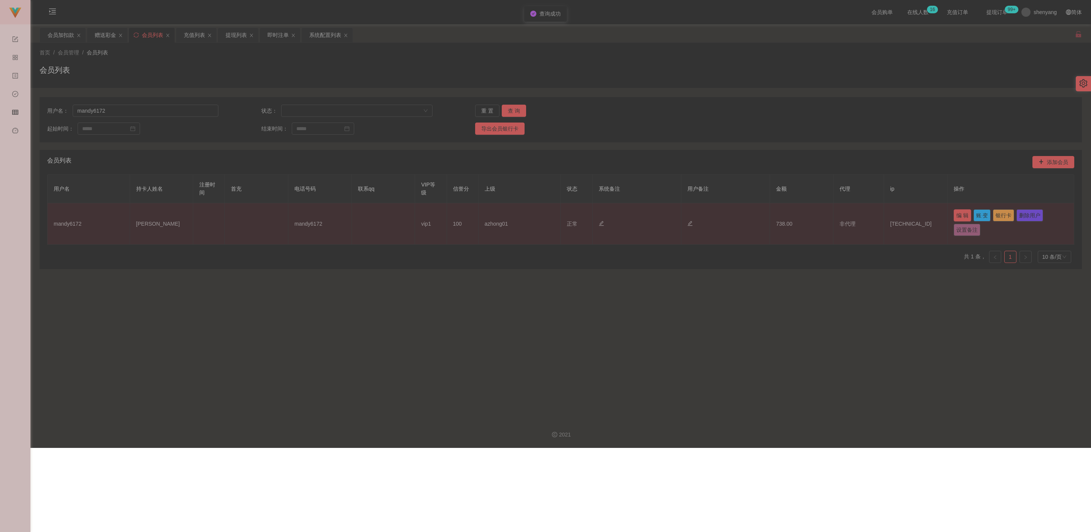
click at [485, 217] on button "编 辑" at bounding box center [963, 215] width 18 height 12
type input "mandy6172"
type input "[PERSON_NAME]"
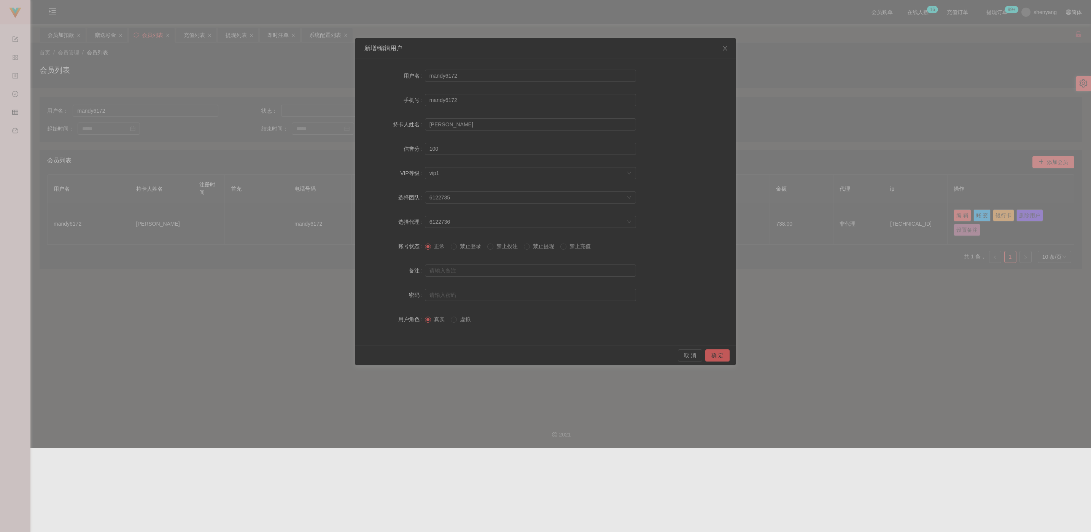
click at [485, 247] on span "禁止提现" at bounding box center [543, 246] width 27 height 6
drag, startPoint x: 715, startPoint y: 357, endPoint x: 723, endPoint y: 354, distance: 8.1
click at [485, 357] on button "确 定" at bounding box center [718, 355] width 24 height 12
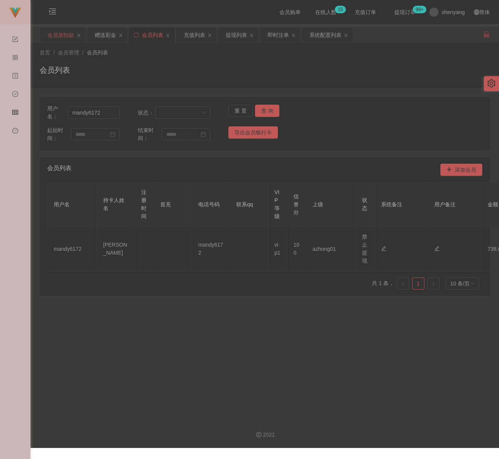
click at [54, 37] on div "会员加扣款" at bounding box center [61, 35] width 27 height 14
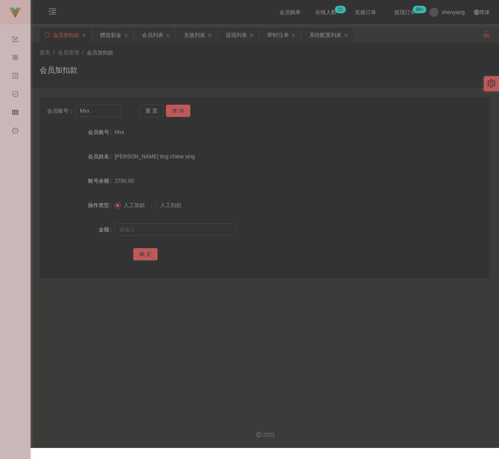
click at [170, 66] on div "会员加扣款" at bounding box center [265, 73] width 450 height 18
click at [108, 113] on input "Mxx" at bounding box center [98, 111] width 46 height 12
paste input "christywong5140"
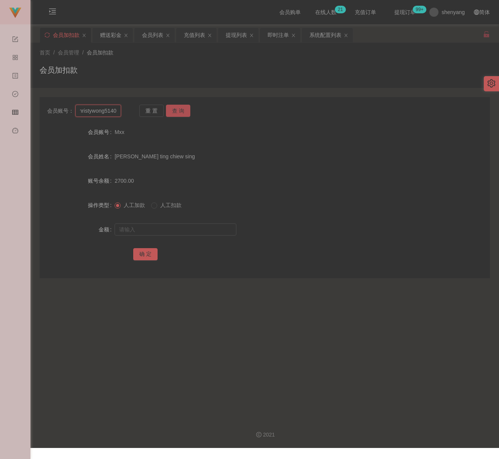
type input "christywong5140"
click at [169, 112] on button "查 询" at bounding box center [178, 111] width 24 height 12
click at [178, 228] on input "text" at bounding box center [176, 229] width 122 height 12
click at [210, 233] on input "text" at bounding box center [176, 229] width 122 height 12
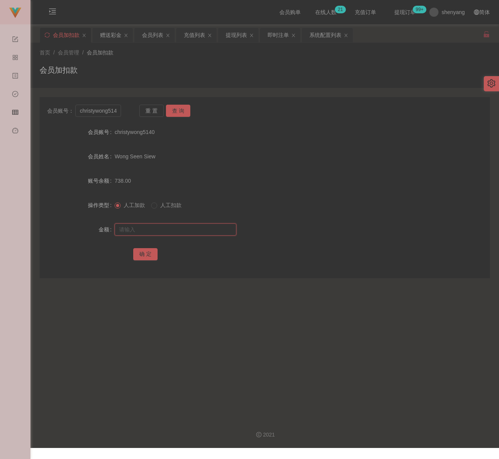
paste input "3000"
type input "3000"
click at [140, 255] on button "确 定" at bounding box center [145, 254] width 24 height 12
click at [159, 32] on div "会员列表" at bounding box center [152, 35] width 21 height 14
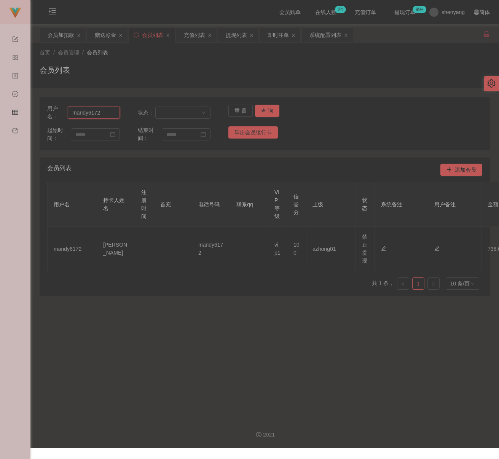
click at [103, 113] on input "mandy6172" at bounding box center [94, 113] width 52 height 12
paste input "0174438188"
type input "0174438188"
click at [258, 112] on button "查 询" at bounding box center [267, 111] width 24 height 12
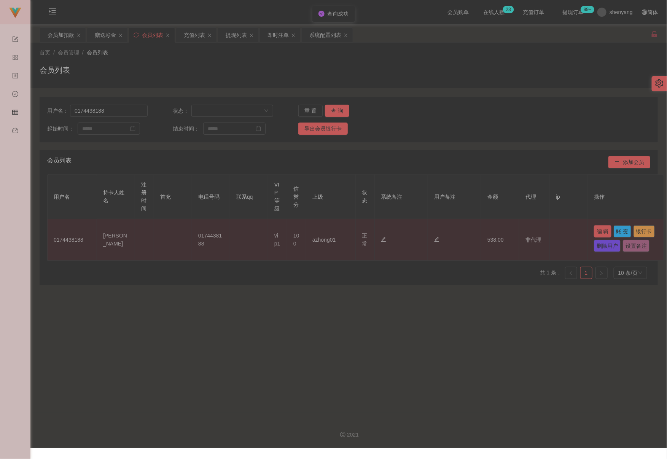
drag, startPoint x: 597, startPoint y: 228, endPoint x: 593, endPoint y: 228, distance: 4.9
click at [485, 228] on button "编 辑" at bounding box center [603, 231] width 18 height 12
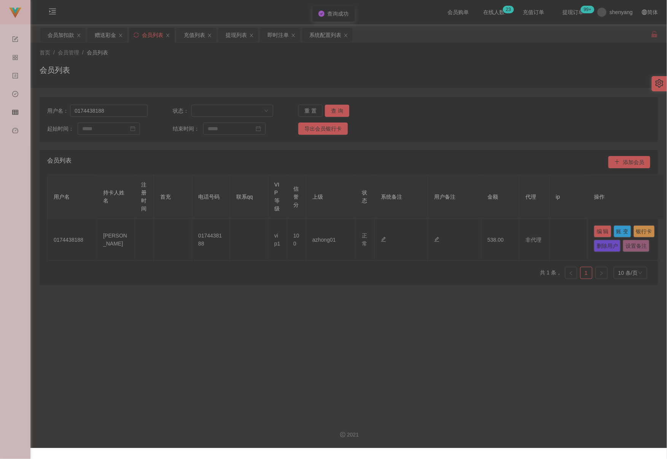
type input "0174438188"
type input "[PERSON_NAME]"
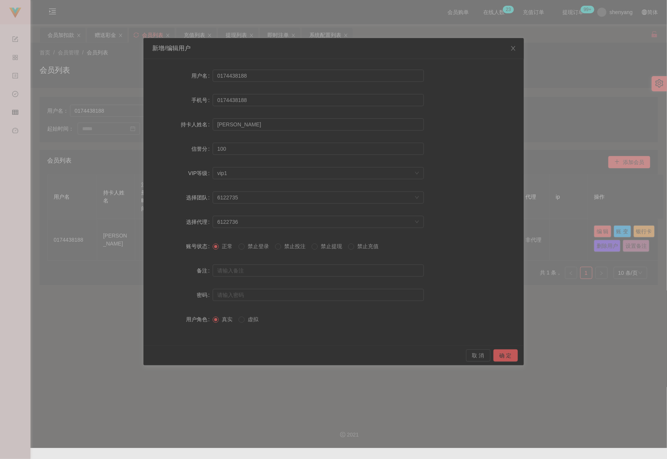
click at [332, 246] on span "禁止提现" at bounding box center [331, 246] width 27 height 6
click at [485, 354] on button "确 定" at bounding box center [506, 355] width 24 height 12
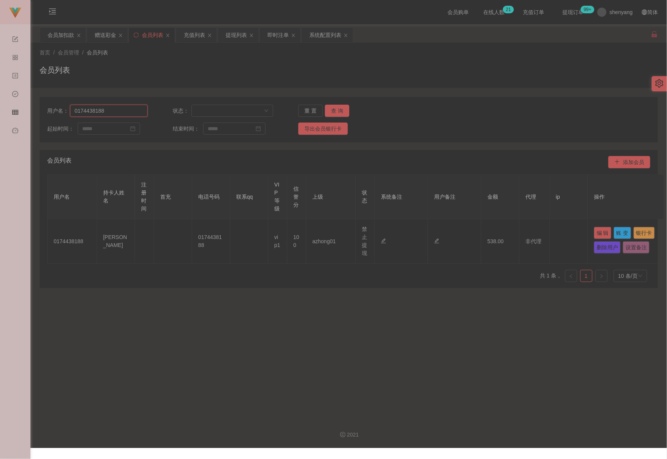
click at [112, 113] on input "0174438188" at bounding box center [109, 111] width 78 height 12
paste input "ChenYongSeng"
type input "ChenYongSeng"
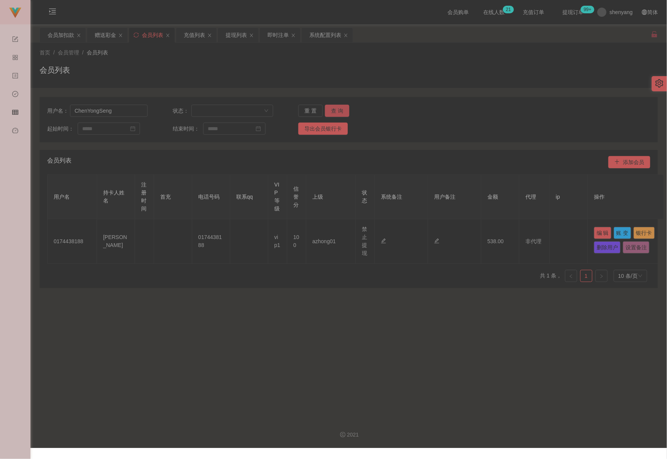
click at [338, 111] on button "查 询" at bounding box center [337, 111] width 24 height 12
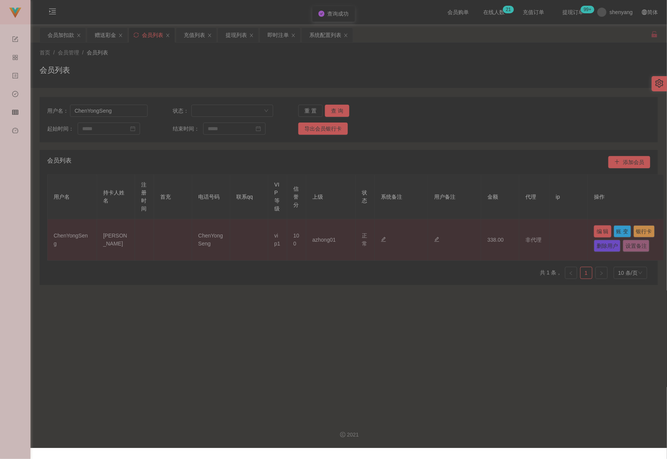
click at [485, 231] on button "编 辑" at bounding box center [603, 231] width 18 height 12
type input "ChenYongSeng"
type input "[PERSON_NAME]"
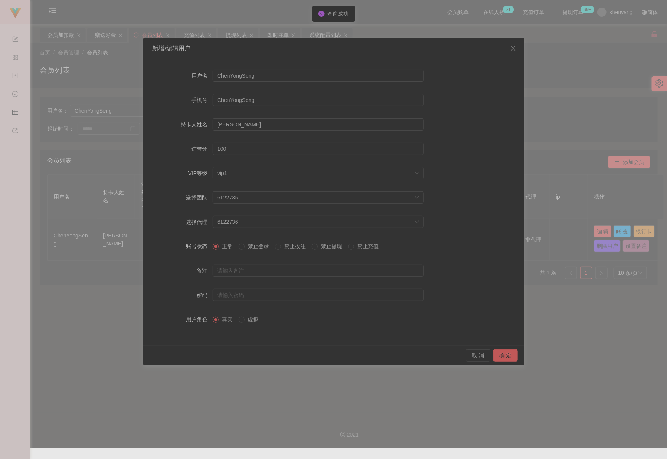
click at [335, 249] on span "禁止提现" at bounding box center [331, 246] width 27 height 6
click at [485, 355] on button "确 定" at bounding box center [506, 355] width 24 height 12
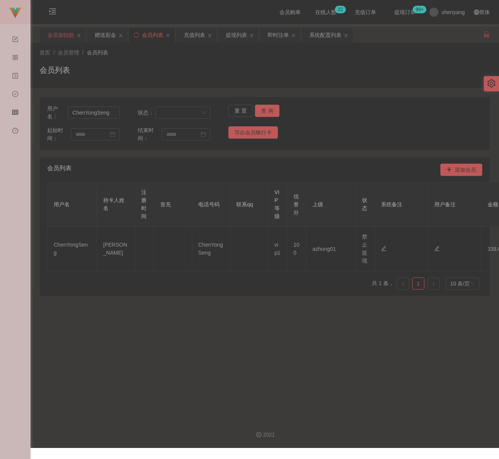
click at [67, 34] on div "会员加扣款" at bounding box center [61, 35] width 27 height 14
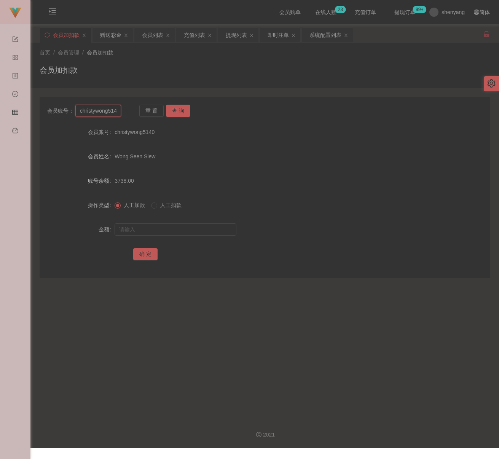
click at [107, 113] on input "christywong5140" at bounding box center [98, 111] width 46 height 12
paste input "qq123"
type input "qq123"
click at [183, 111] on button "查 询" at bounding box center [178, 111] width 24 height 12
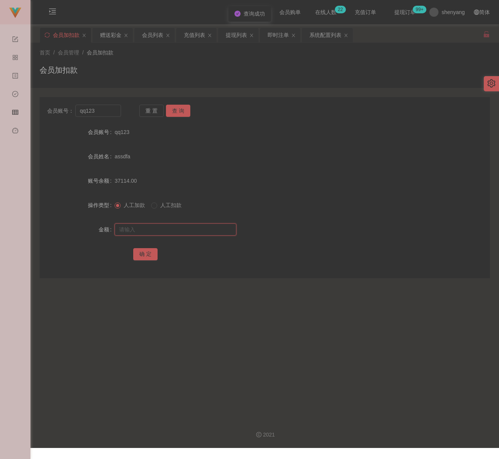
click at [174, 229] on input "text" at bounding box center [176, 229] width 122 height 12
type input "30"
click at [148, 255] on button "确 定" at bounding box center [145, 254] width 24 height 12
click at [108, 115] on input "qq123" at bounding box center [98, 111] width 46 height 12
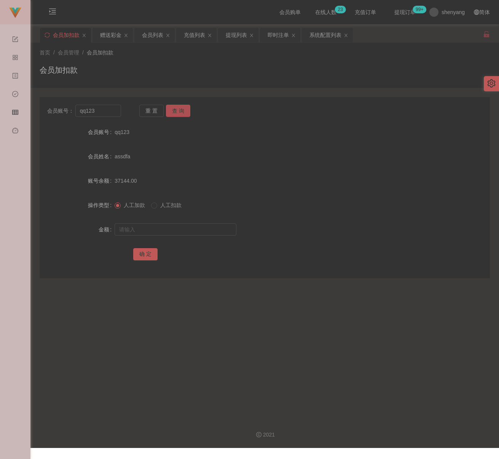
click at [178, 110] on button "查 询" at bounding box center [178, 111] width 24 height 12
click at [167, 228] on input "text" at bounding box center [176, 229] width 122 height 12
click at [180, 223] on input "text" at bounding box center [176, 229] width 122 height 12
paste input "30"
type input "30"
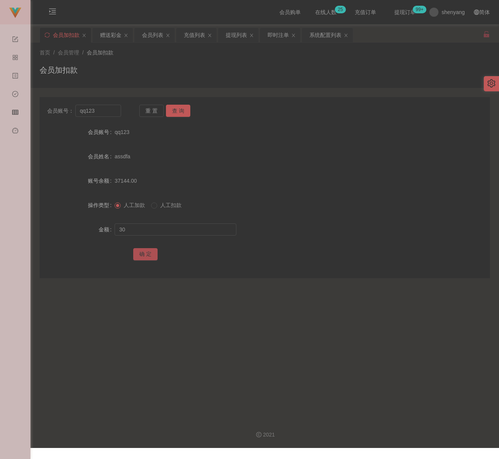
click at [145, 252] on button "确 定" at bounding box center [145, 254] width 24 height 12
click at [191, 228] on input "text" at bounding box center [176, 229] width 122 height 12
paste input "30"
type input "30"
click at [147, 249] on button "确 定" at bounding box center [145, 254] width 24 height 12
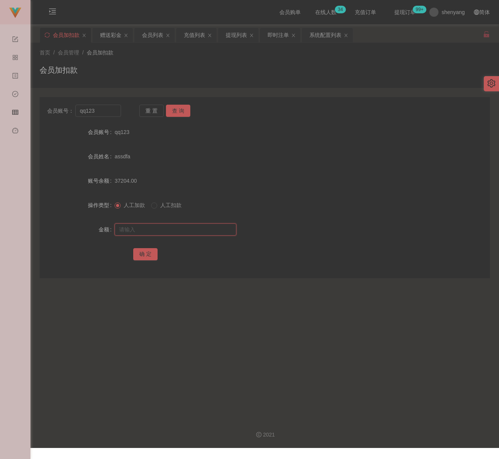
click at [161, 226] on input "text" at bounding box center [176, 229] width 122 height 12
paste input "30"
type input "30"
drag, startPoint x: 150, startPoint y: 253, endPoint x: 159, endPoint y: 253, distance: 8.8
click at [150, 253] on button "确 定" at bounding box center [145, 254] width 24 height 12
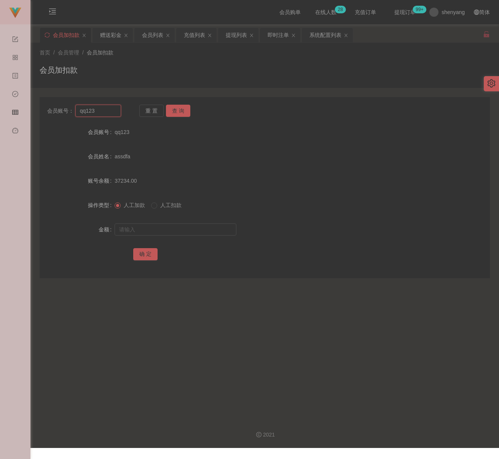
click at [107, 113] on input "qq123" at bounding box center [98, 111] width 46 height 12
paste input "aun1212"
type input "aun1212"
click at [174, 113] on button "查 询" at bounding box center [178, 111] width 24 height 12
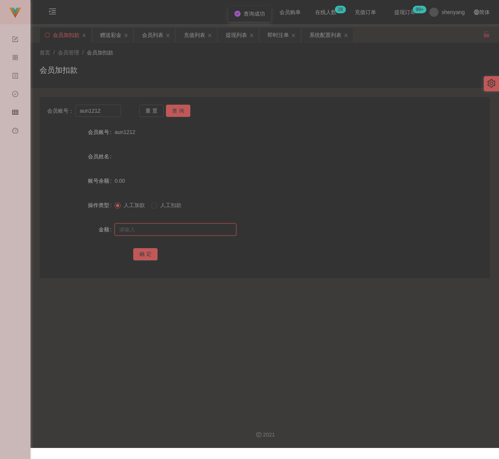
click at [163, 226] on input "text" at bounding box center [176, 229] width 122 height 12
click at [184, 227] on input "text" at bounding box center [176, 229] width 122 height 12
paste input "30"
type input "30"
drag, startPoint x: 147, startPoint y: 252, endPoint x: 201, endPoint y: 266, distance: 55.8
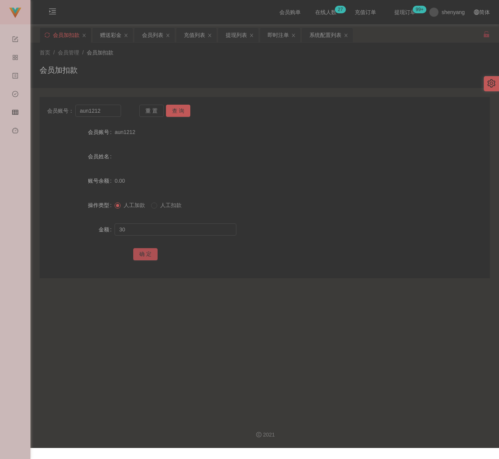
click at [147, 252] on button "确 定" at bounding box center [145, 254] width 24 height 12
click at [112, 112] on input "aun1212" at bounding box center [98, 111] width 46 height 12
paste input "Winnie1001"
type input "Winnie1001"
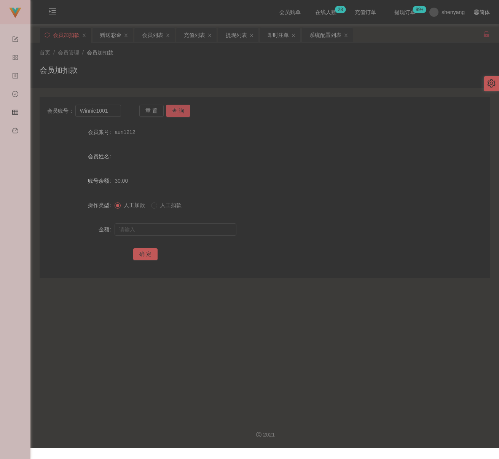
click at [184, 111] on button "查 询" at bounding box center [178, 111] width 24 height 12
click at [177, 226] on input "text" at bounding box center [176, 229] width 122 height 12
click at [176, 229] on input "text" at bounding box center [176, 229] width 122 height 12
paste input "30"
type input "30"
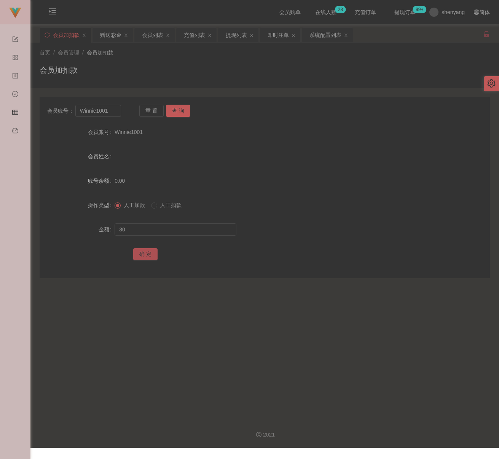
click at [140, 257] on button "确 定" at bounding box center [145, 254] width 24 height 12
click at [112, 110] on input "Winnie1001" at bounding box center [98, 111] width 46 height 12
paste input "who110388who"
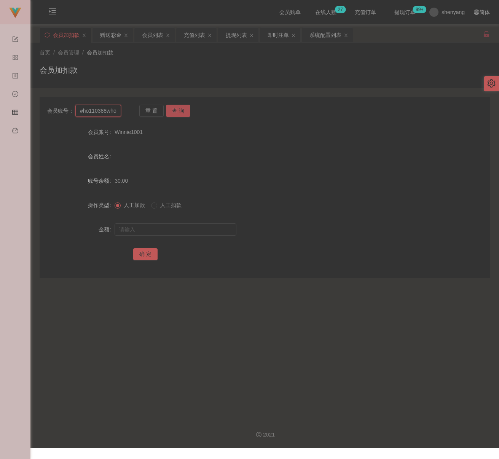
type input "who110388who"
drag, startPoint x: 177, startPoint y: 110, endPoint x: 177, endPoint y: 114, distance: 4.2
click at [177, 110] on button "查 询" at bounding box center [178, 111] width 24 height 12
click at [166, 226] on input "text" at bounding box center [176, 229] width 122 height 12
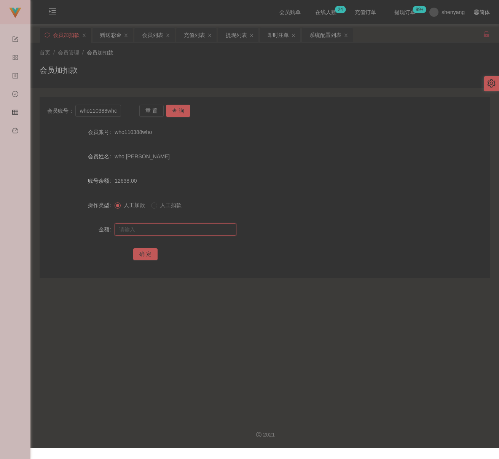
click at [146, 223] on input "text" at bounding box center [176, 229] width 122 height 12
paste input "3000"
type input "3000"
click at [145, 251] on button "确 定" at bounding box center [145, 254] width 24 height 12
click at [103, 115] on input "who110388who" at bounding box center [98, 111] width 46 height 12
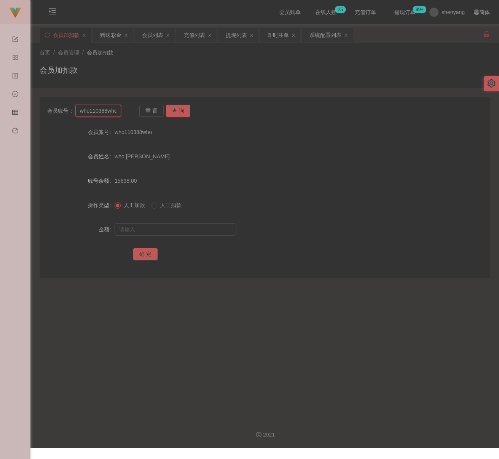
click at [103, 115] on input "who110388who" at bounding box center [98, 111] width 46 height 12
paste input "kkyy"
type input "kkyy"
click at [179, 109] on button "查 询" at bounding box center [178, 111] width 24 height 12
click at [185, 223] on input "text" at bounding box center [176, 229] width 122 height 12
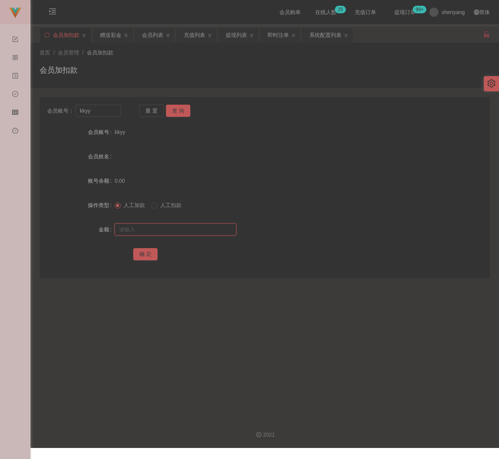
click at [186, 225] on input "text" at bounding box center [176, 229] width 122 height 12
paste input "30"
type input "30"
click at [144, 253] on button "确 定" at bounding box center [145, 254] width 24 height 12
click at [108, 113] on input "kkyy" at bounding box center [98, 111] width 46 height 12
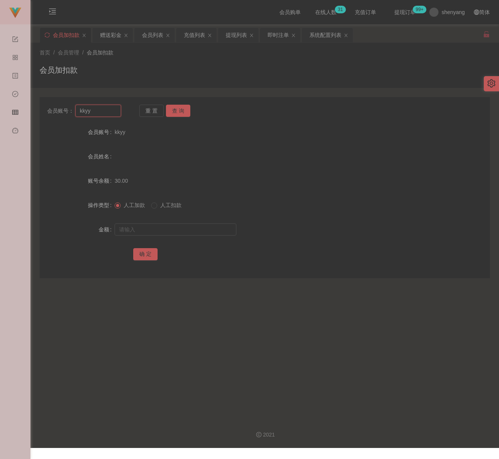
click at [108, 113] on input "kkyy" at bounding box center [98, 111] width 46 height 12
paste input "farrarisee"
type input "farrarisee"
click at [180, 109] on button "查 询" at bounding box center [178, 111] width 24 height 12
click at [171, 229] on input "text" at bounding box center [176, 229] width 122 height 12
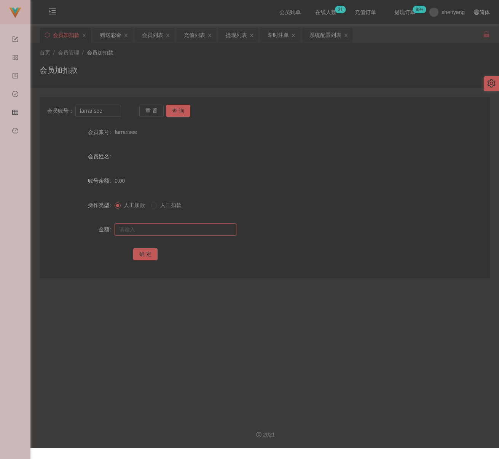
click at [197, 231] on input "text" at bounding box center [176, 229] width 122 height 12
paste input "30"
type input "30"
click at [143, 250] on button "确 定" at bounding box center [145, 254] width 24 height 12
click at [107, 108] on input "farrarisee" at bounding box center [98, 111] width 46 height 12
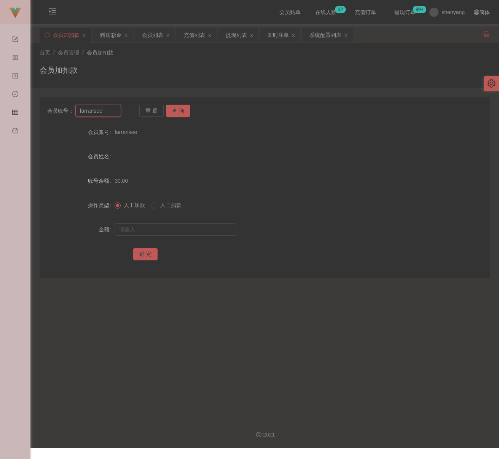
click at [107, 108] on input "farrarisee" at bounding box center [98, 111] width 46 height 12
paste input "LeeHan"
type input "LeeHan"
click at [175, 111] on button "查 询" at bounding box center [178, 111] width 24 height 12
click at [157, 226] on input "text" at bounding box center [176, 229] width 122 height 12
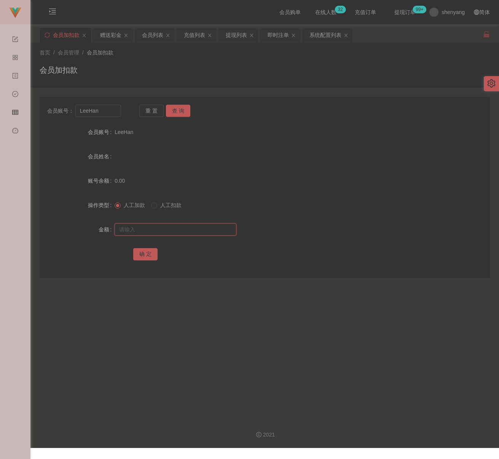
click at [195, 232] on input "text" at bounding box center [176, 229] width 122 height 12
paste input "30"
type input "30"
click at [149, 252] on button "确 定" at bounding box center [145, 254] width 24 height 12
click at [108, 113] on input "LeeHan" at bounding box center [98, 111] width 46 height 12
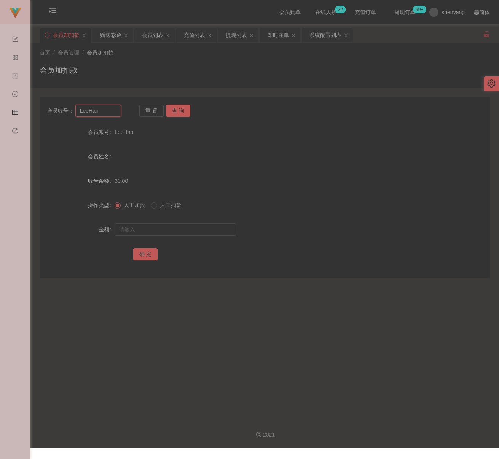
click at [108, 113] on input "LeeHan" at bounding box center [98, 111] width 46 height 12
paste input "Y2k"
type input "Y2k"
click at [177, 111] on button "查 询" at bounding box center [178, 111] width 24 height 12
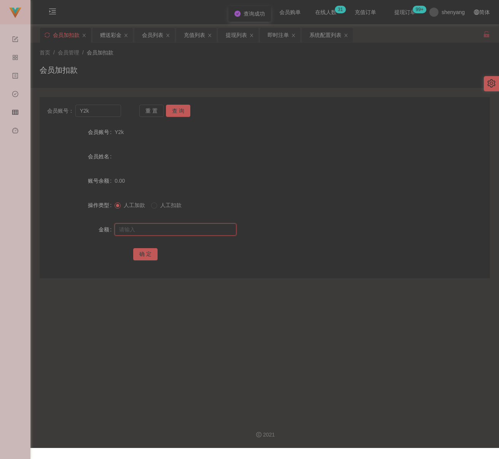
drag, startPoint x: 174, startPoint y: 229, endPoint x: 187, endPoint y: 232, distance: 14.0
click at [174, 229] on input "text" at bounding box center [176, 229] width 122 height 12
click at [204, 228] on input "text" at bounding box center [176, 229] width 122 height 12
paste input "30"
type input "30"
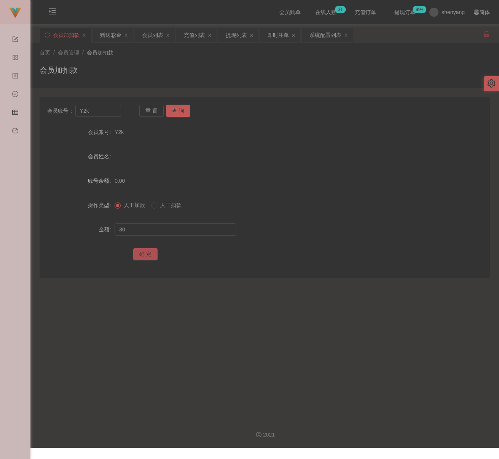
click at [150, 252] on button "确 定" at bounding box center [145, 254] width 24 height 12
click at [95, 113] on input "Y2k" at bounding box center [98, 111] width 46 height 12
paste input "SOSO"
type input "SOSO"
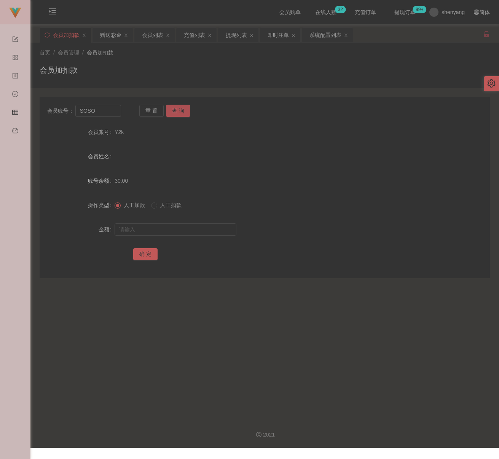
click at [176, 110] on button "查 询" at bounding box center [178, 111] width 24 height 12
click at [177, 227] on input "text" at bounding box center [176, 229] width 122 height 12
click at [201, 232] on input "text" at bounding box center [176, 229] width 122 height 12
paste input "30"
type input "30"
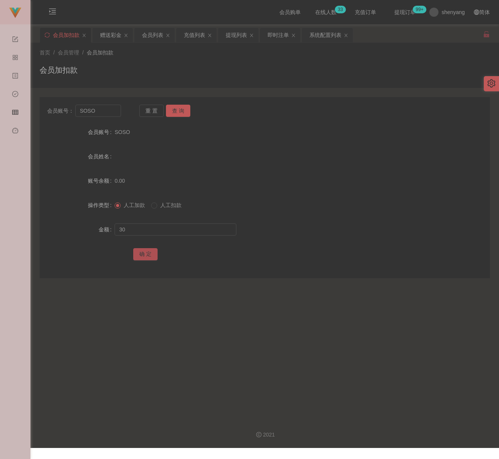
click at [147, 252] on button "确 定" at bounding box center [145, 254] width 24 height 12
click at [106, 111] on input "SOSO" at bounding box center [98, 111] width 46 height 12
paste input "Celinekock"
type input "Celinekock"
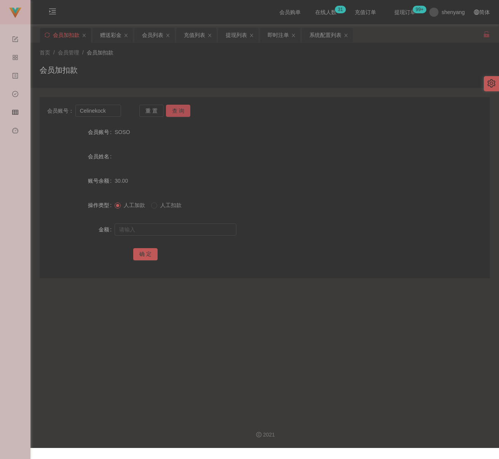
click at [176, 112] on button "查 询" at bounding box center [178, 111] width 24 height 12
click at [163, 230] on input "text" at bounding box center [176, 229] width 122 height 12
click at [173, 230] on input "text" at bounding box center [176, 229] width 122 height 12
paste input "30"
type input "30"
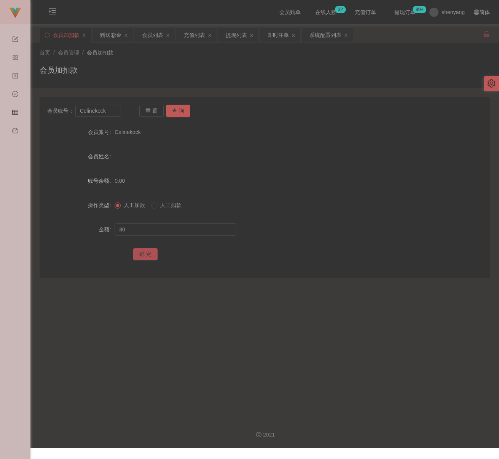
click at [142, 254] on button "确 定" at bounding box center [145, 254] width 24 height 12
click at [110, 112] on input "Celinekock" at bounding box center [98, 111] width 46 height 12
paste input "Wayxiang68"
type input "Wayxiang68"
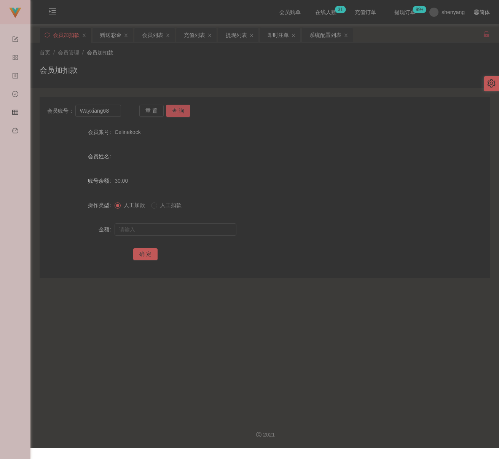
click at [174, 109] on button "查 询" at bounding box center [178, 111] width 24 height 12
click at [174, 231] on input "text" at bounding box center [176, 229] width 122 height 12
click at [200, 232] on input "text" at bounding box center [176, 229] width 122 height 12
paste input "30"
type input "30"
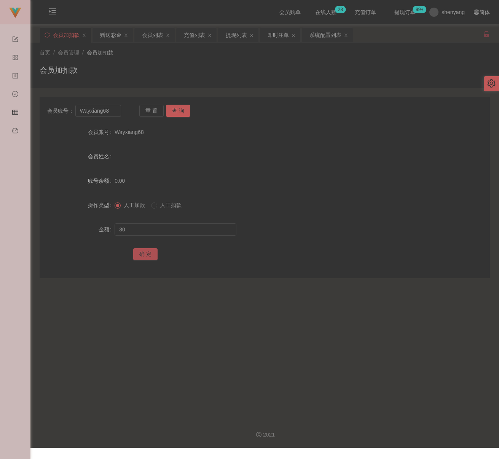
drag, startPoint x: 145, startPoint y: 254, endPoint x: 152, endPoint y: 254, distance: 6.9
click at [145, 254] on button "确 定" at bounding box center [145, 254] width 24 height 12
click at [110, 110] on input "Wayxiang68" at bounding box center [98, 111] width 46 height 12
paste input "qq123"
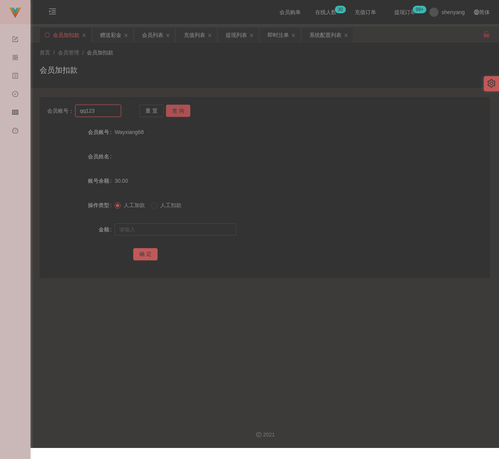
type input "qq123"
click at [179, 111] on button "查 询" at bounding box center [178, 111] width 24 height 12
click at [176, 228] on input "text" at bounding box center [176, 229] width 122 height 12
click at [205, 232] on input "text" at bounding box center [176, 229] width 122 height 12
paste input "30"
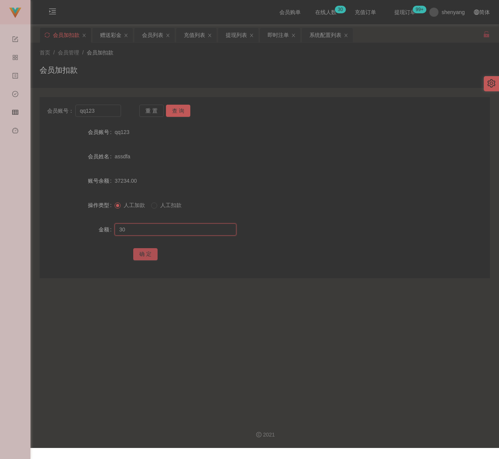
type input "30"
click at [146, 254] on button "确 定" at bounding box center [145, 254] width 24 height 12
click at [108, 113] on input "qq123" at bounding box center [98, 111] width 46 height 12
paste input "0174560910"
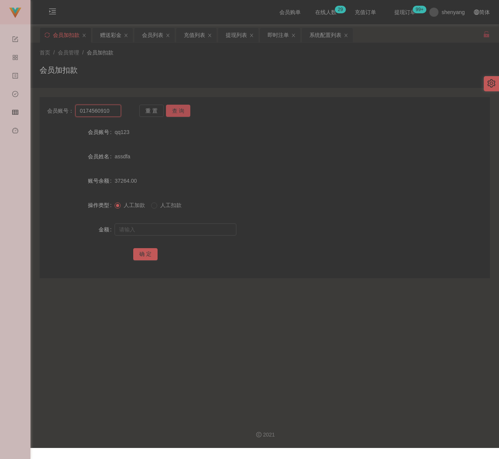
type input "0174560910"
click at [178, 111] on button "查 询" at bounding box center [178, 111] width 24 height 12
click at [176, 227] on input "text" at bounding box center [176, 229] width 122 height 12
click at [217, 230] on input "text" at bounding box center [176, 229] width 122 height 12
paste input "30"
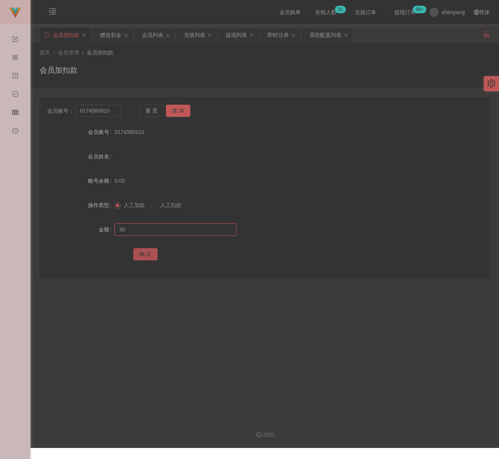
type input "30"
click at [141, 252] on button "确 定" at bounding box center [145, 254] width 24 height 12
click at [113, 113] on input "0174560910" at bounding box center [98, 111] width 46 height 12
paste input "qq123"
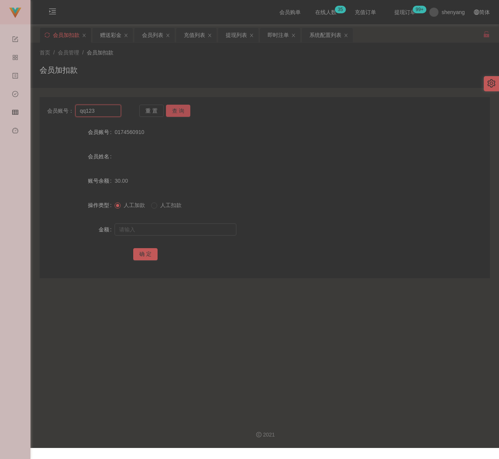
type input "qq123"
click at [178, 110] on button "查 询" at bounding box center [178, 111] width 24 height 12
click at [163, 226] on input "text" at bounding box center [176, 229] width 122 height 12
click at [210, 228] on input "text" at bounding box center [176, 229] width 122 height 12
paste input "30"
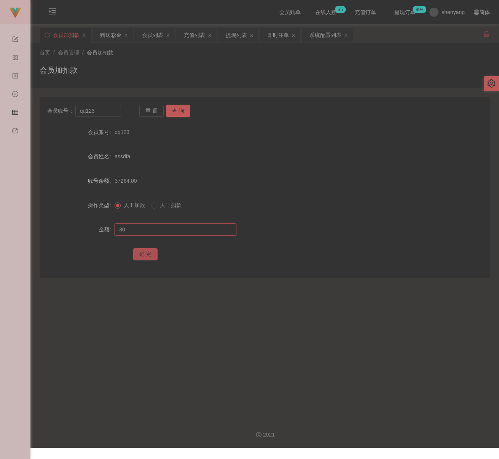
type input "30"
drag, startPoint x: 140, startPoint y: 253, endPoint x: 151, endPoint y: 253, distance: 10.7
click at [140, 253] on button "确 定" at bounding box center [145, 254] width 24 height 12
click at [107, 113] on input "qq123" at bounding box center [98, 111] width 46 height 12
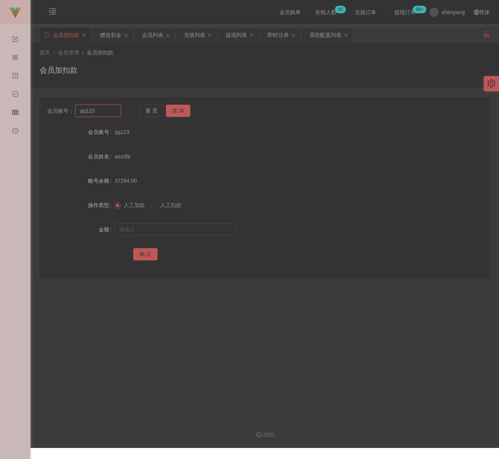
paste input "hongyaolong"
type input "hongyaolong"
drag, startPoint x: 177, startPoint y: 104, endPoint x: 177, endPoint y: 114, distance: 9.9
click at [177, 105] on button "查 询" at bounding box center [178, 111] width 24 height 12
click at [184, 233] on input "text" at bounding box center [176, 229] width 122 height 12
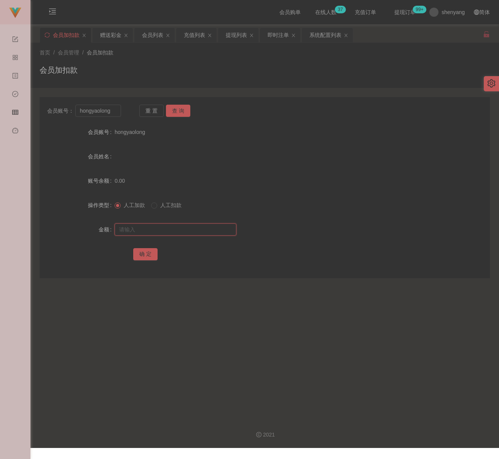
click at [185, 232] on input "text" at bounding box center [176, 229] width 122 height 12
paste input "30"
type input "30"
click at [148, 255] on button "确 定" at bounding box center [145, 254] width 24 height 12
click at [115, 112] on input "hongyaolong" at bounding box center [98, 111] width 46 height 12
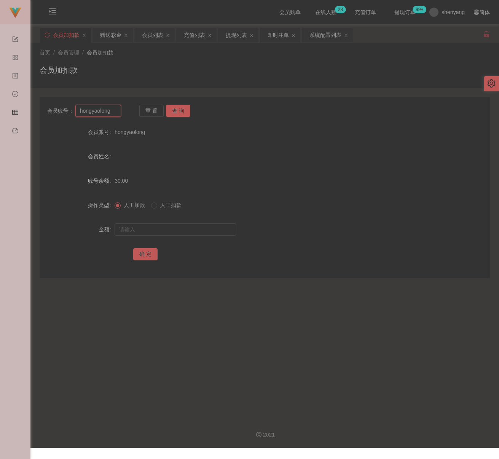
click at [115, 112] on input "hongyaolong" at bounding box center [98, 111] width 46 height 12
paste input "Melody423"
type input "Melody423"
click at [176, 108] on button "查 询" at bounding box center [178, 111] width 24 height 12
click at [183, 229] on input "text" at bounding box center [176, 229] width 122 height 12
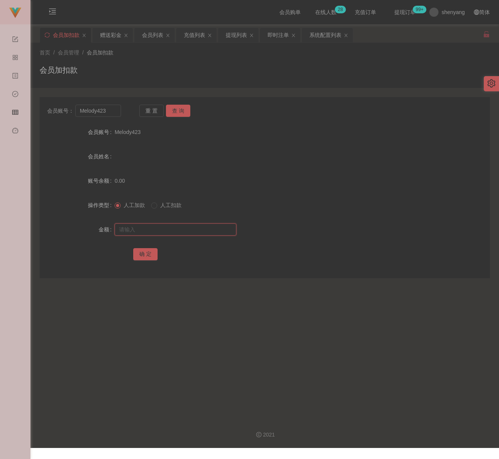
click at [180, 232] on input "text" at bounding box center [176, 229] width 122 height 12
paste input "30"
type input "30"
click at [143, 251] on button "确 定" at bounding box center [145, 254] width 24 height 12
click at [110, 110] on input "Melody423" at bounding box center [98, 111] width 46 height 12
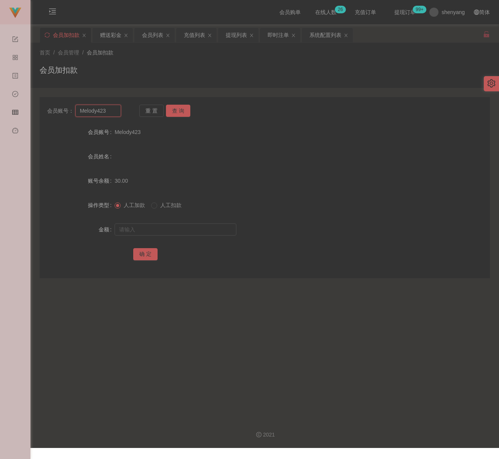
click at [110, 110] on input "Melody423" at bounding box center [98, 111] width 46 height 12
paste input "Handsomewong"
type input "Handsomewong"
click at [174, 111] on button "查 询" at bounding box center [178, 111] width 24 height 12
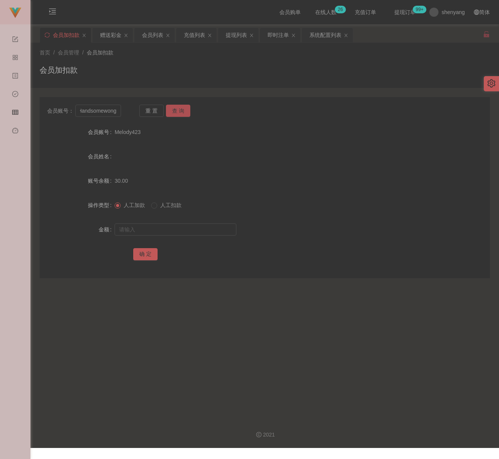
scroll to position [0, 0]
click at [168, 227] on input "text" at bounding box center [176, 229] width 122 height 12
click at [151, 229] on input "text" at bounding box center [176, 229] width 122 height 12
paste input "30"
type input "30"
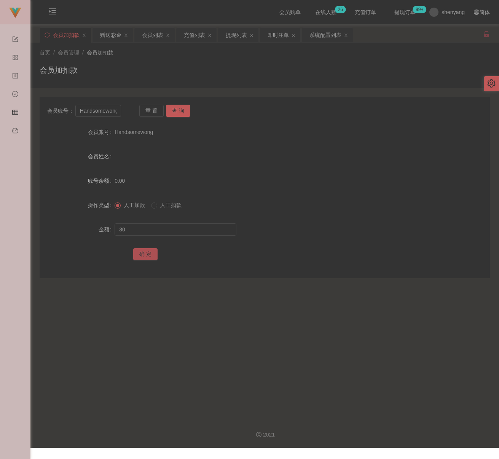
click at [149, 253] on button "确 定" at bounding box center [145, 254] width 24 height 12
click at [99, 112] on input "Handsomewong" at bounding box center [98, 111] width 46 height 12
paste input "jy1125"
type input "jy1125"
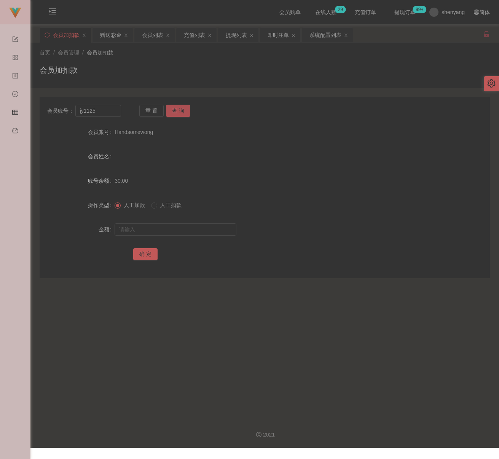
click at [172, 107] on button "查 询" at bounding box center [178, 111] width 24 height 12
click at [172, 230] on input "text" at bounding box center [176, 229] width 122 height 12
click at [189, 229] on input "text" at bounding box center [176, 229] width 122 height 12
paste input "30"
type input "30"
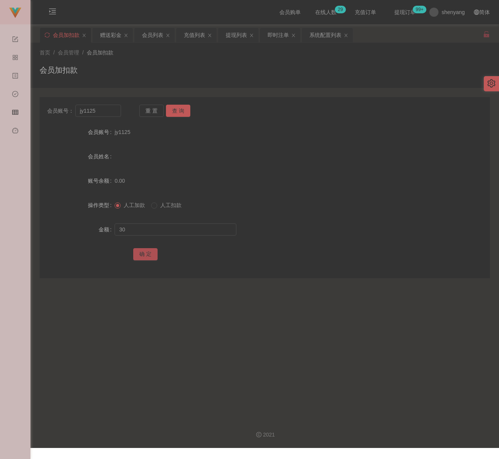
click at [144, 252] on button "确 定" at bounding box center [145, 254] width 24 height 12
click at [110, 109] on input "jy1125" at bounding box center [98, 111] width 46 height 12
paste input "ddly123"
type input "ddly123"
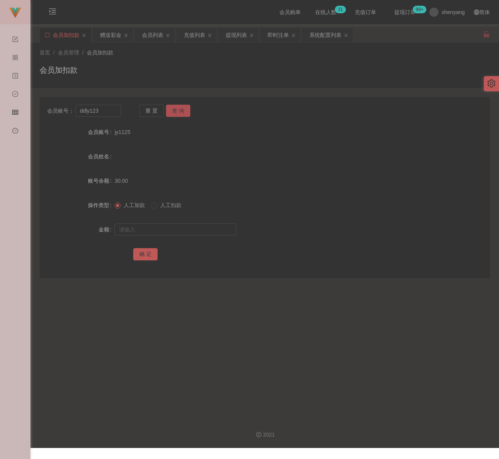
click at [180, 112] on button "查 询" at bounding box center [178, 111] width 24 height 12
click at [152, 226] on input "text" at bounding box center [176, 229] width 122 height 12
click at [161, 227] on input "text" at bounding box center [176, 229] width 122 height 12
paste input "30"
type input "30"
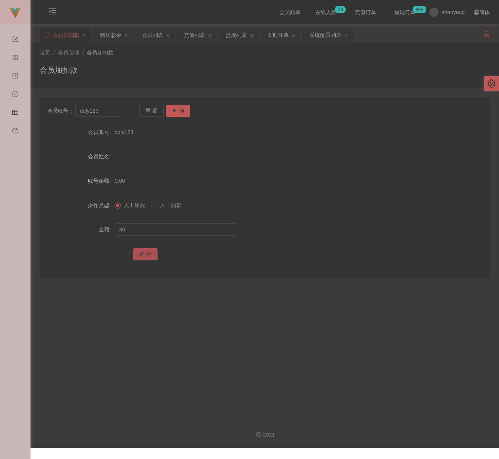
click at [144, 251] on button "确 定" at bounding box center [145, 254] width 24 height 12
click at [103, 115] on input "ddly123" at bounding box center [98, 111] width 46 height 12
paste input "Rs"
type input "Rs"
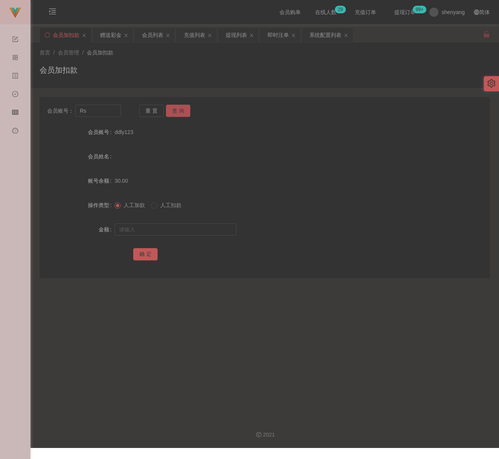
click at [171, 113] on button "查 询" at bounding box center [178, 111] width 24 height 12
click at [179, 225] on input "text" at bounding box center [176, 229] width 122 height 12
click at [180, 224] on input "text" at bounding box center [176, 229] width 122 height 12
paste input "30"
type input "30"
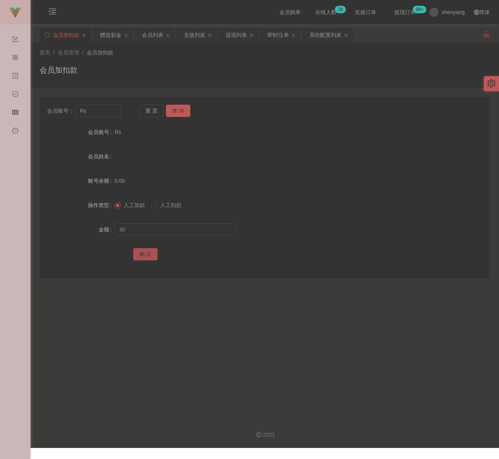
drag, startPoint x: 143, startPoint y: 251, endPoint x: 170, endPoint y: 260, distance: 29.0
click at [143, 251] on button "确 定" at bounding box center [145, 254] width 24 height 12
click at [88, 108] on input "Rs" at bounding box center [98, 111] width 46 height 12
paste input "qq123"
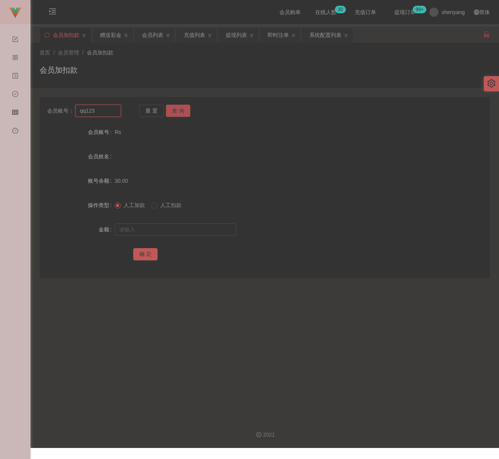
type input "qq123"
click at [172, 107] on button "查 询" at bounding box center [178, 111] width 24 height 12
click at [167, 225] on input "text" at bounding box center [176, 229] width 122 height 12
click at [198, 234] on input "text" at bounding box center [176, 229] width 122 height 12
paste input "30"
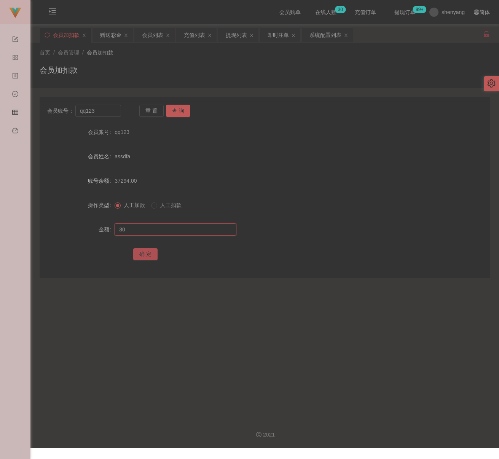
type input "30"
click at [143, 250] on button "确 定" at bounding box center [145, 254] width 24 height 12
click at [104, 113] on input "qq123" at bounding box center [98, 111] width 46 height 12
paste input "0186666768"
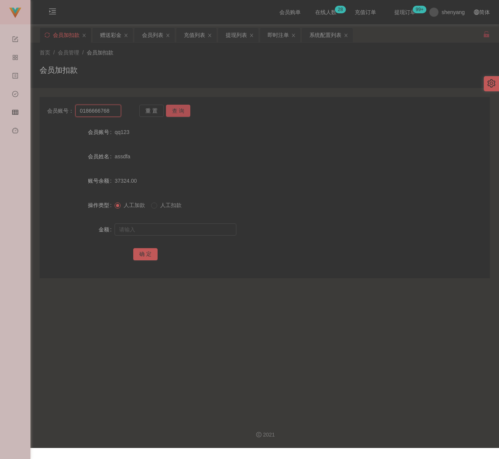
type input "0186666768"
click at [170, 111] on button "查 询" at bounding box center [178, 111] width 24 height 12
click at [160, 223] on div at bounding box center [246, 229] width 263 height 15
click at [162, 228] on input "text" at bounding box center [176, 229] width 122 height 12
click at [164, 229] on input "text" at bounding box center [176, 229] width 122 height 12
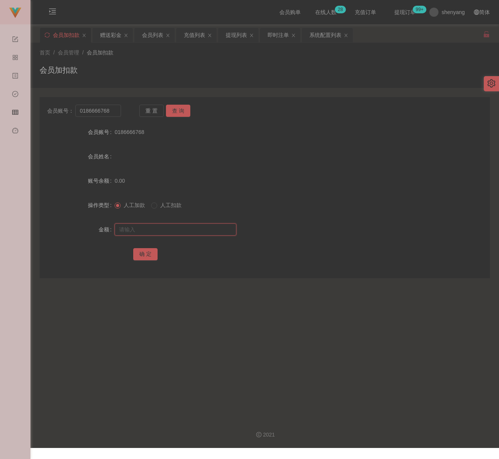
paste input "30"
type input "30"
click at [149, 253] on button "确 定" at bounding box center [145, 254] width 24 height 12
click at [112, 113] on input "0186666768" at bounding box center [98, 111] width 46 height 12
click at [113, 113] on input "0186666768" at bounding box center [98, 111] width 46 height 12
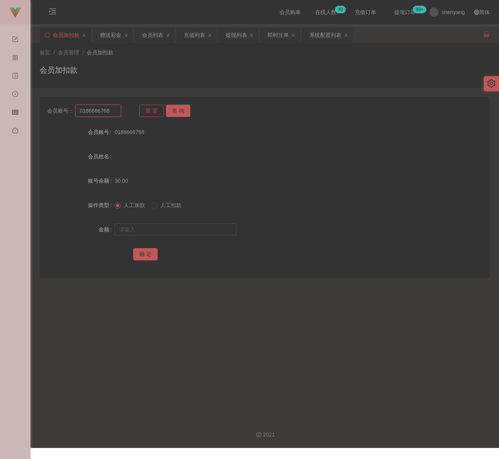
paste input "Ashtay1304"
type input "Ashtay1304"
click at [182, 110] on button "查 询" at bounding box center [178, 111] width 24 height 12
click at [177, 224] on input "text" at bounding box center [176, 229] width 122 height 12
click at [182, 232] on input "text" at bounding box center [176, 229] width 122 height 12
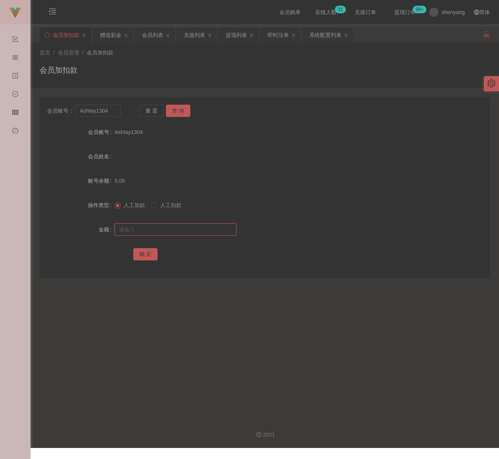
paste input "30"
type input "30"
drag, startPoint x: 145, startPoint y: 254, endPoint x: 153, endPoint y: 253, distance: 8.1
click at [147, 252] on button "确 定" at bounding box center [145, 254] width 24 height 12
click at [117, 112] on input "Ashtay1304" at bounding box center [98, 111] width 46 height 12
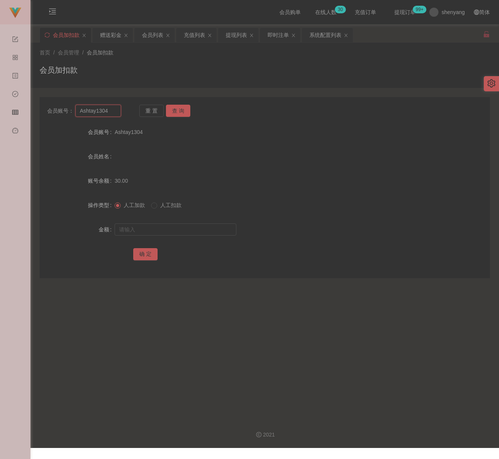
click at [117, 112] on input "Ashtay1304" at bounding box center [98, 111] width 46 height 12
paste input "pple9899"
type input "Apple9899"
click at [174, 109] on button "查 询" at bounding box center [178, 111] width 24 height 12
click at [176, 224] on input "text" at bounding box center [176, 229] width 122 height 12
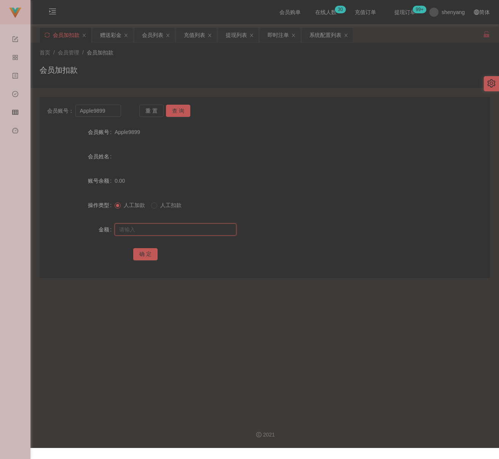
click at [168, 231] on input "text" at bounding box center [176, 229] width 122 height 12
paste input "30"
type input "30"
click at [145, 255] on button "确 定" at bounding box center [145, 254] width 24 height 12
click at [114, 115] on input "Apple9899" at bounding box center [98, 111] width 46 height 12
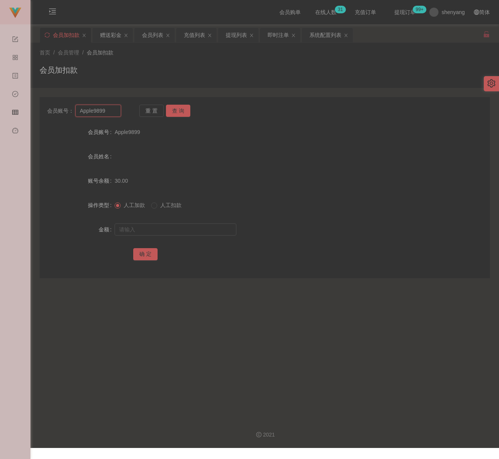
click at [114, 115] on input "Apple9899" at bounding box center [98, 111] width 46 height 12
paste input "ChenYongSeng"
type input "ChenYongSeng"
drag, startPoint x: 173, startPoint y: 108, endPoint x: 173, endPoint y: 116, distance: 8.0
click at [173, 108] on button "查 询" at bounding box center [178, 111] width 24 height 12
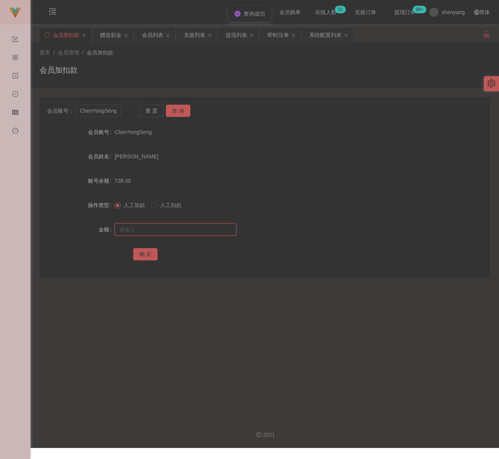
click at [172, 230] on input "text" at bounding box center [176, 229] width 122 height 12
drag, startPoint x: 198, startPoint y: 229, endPoint x: 192, endPoint y: 234, distance: 7.3
click at [198, 229] on input "text" at bounding box center [176, 229] width 122 height 12
paste input "2000"
type input "2000"
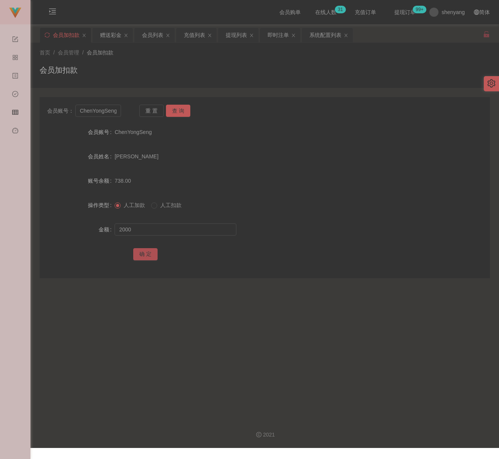
drag, startPoint x: 140, startPoint y: 253, endPoint x: 152, endPoint y: 256, distance: 12.3
click at [140, 252] on button "确 定" at bounding box center [145, 254] width 24 height 12
click at [116, 111] on input "ChenYongSeng" at bounding box center [98, 111] width 46 height 12
paste input "Tehtehkopi88"
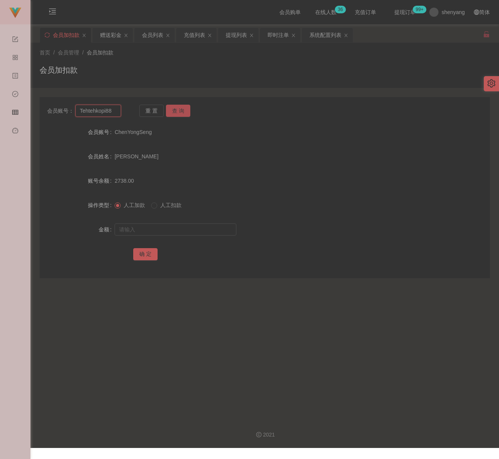
type input "Tehtehkopi88"
drag, startPoint x: 178, startPoint y: 110, endPoint x: 178, endPoint y: 115, distance: 5.7
click at [178, 110] on button "查 询" at bounding box center [178, 111] width 24 height 12
drag, startPoint x: 183, startPoint y: 230, endPoint x: 190, endPoint y: 229, distance: 7.3
click at [183, 230] on input "text" at bounding box center [176, 229] width 122 height 12
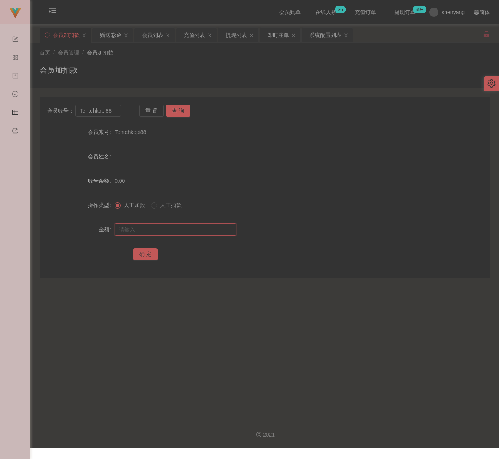
click at [177, 225] on input "text" at bounding box center [176, 229] width 122 height 12
paste
type input "30"
drag, startPoint x: 145, startPoint y: 254, endPoint x: 161, endPoint y: 256, distance: 16.1
click at [145, 254] on button "确 定" at bounding box center [145, 254] width 24 height 12
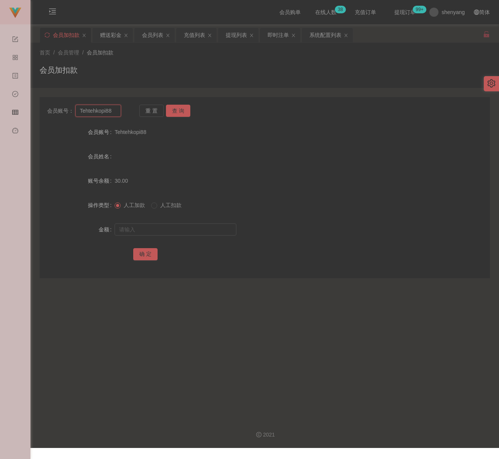
click at [113, 114] on input "Tehtehkopi88" at bounding box center [98, 111] width 46 height 12
type input "Jeffrey888"
click at [183, 113] on button "查 询" at bounding box center [178, 111] width 24 height 12
drag, startPoint x: 175, startPoint y: 232, endPoint x: 186, endPoint y: 233, distance: 11.5
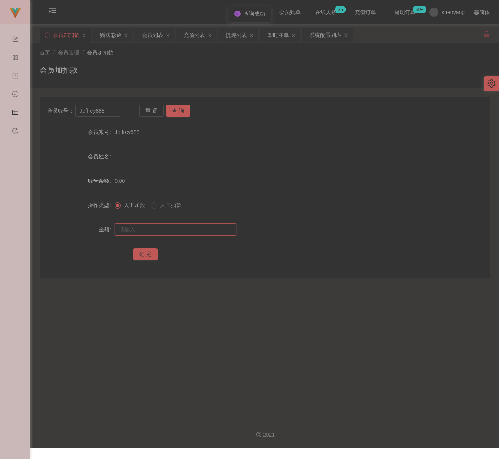
click at [175, 232] on input "text" at bounding box center [176, 229] width 122 height 12
click at [174, 224] on input "text" at bounding box center [176, 229] width 122 height 12
type input "30"
click at [148, 255] on button "确 定" at bounding box center [145, 254] width 24 height 12
click at [116, 110] on input "Jeffrey888" at bounding box center [98, 111] width 46 height 12
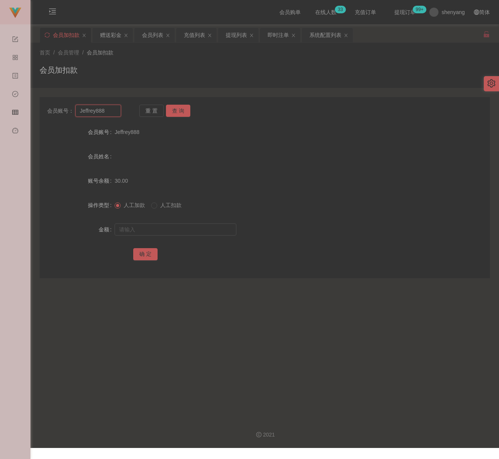
click at [116, 110] on input "Jeffrey888" at bounding box center [98, 111] width 46 height 12
type input "soonyan"
click at [183, 109] on button "查 询" at bounding box center [178, 111] width 24 height 12
click at [157, 223] on input "text" at bounding box center [176, 229] width 122 height 12
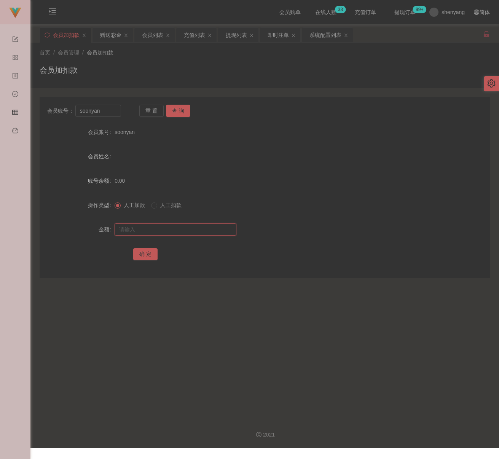
click at [185, 225] on input "text" at bounding box center [176, 229] width 122 height 12
type input "30"
drag, startPoint x: 146, startPoint y: 253, endPoint x: 164, endPoint y: 257, distance: 18.8
click at [146, 253] on button "确 定" at bounding box center [145, 254] width 24 height 12
click at [107, 112] on input "soonyan" at bounding box center [98, 111] width 46 height 12
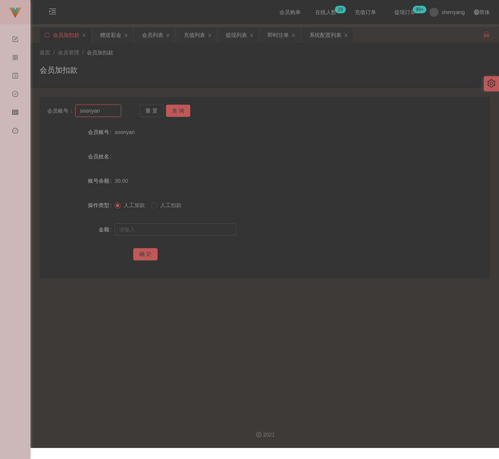
click at [107, 112] on input "soonyan" at bounding box center [98, 111] width 46 height 12
type input "Chen87"
click at [186, 112] on button "查 询" at bounding box center [178, 111] width 24 height 12
click at [168, 231] on input "text" at bounding box center [176, 229] width 122 height 12
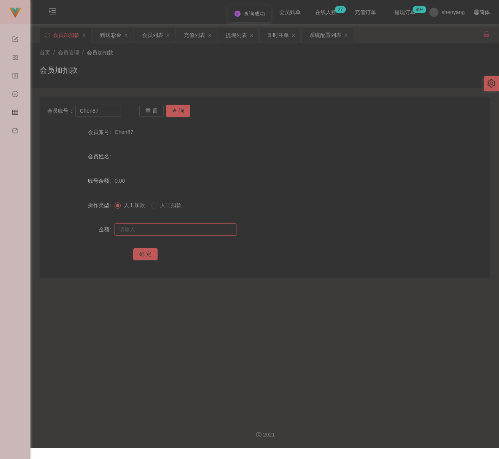
click at [163, 230] on input "text" at bounding box center [176, 229] width 122 height 12
type input "30"
drag, startPoint x: 144, startPoint y: 254, endPoint x: 162, endPoint y: 255, distance: 17.9
click at [144, 254] on button "确 定" at bounding box center [145, 254] width 24 height 12
click at [102, 110] on input "Chen87" at bounding box center [98, 111] width 46 height 12
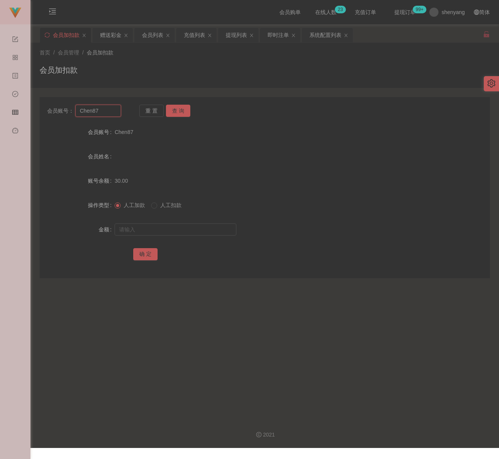
click at [102, 110] on input "Chen87" at bounding box center [98, 111] width 46 height 12
type input "kelly99"
click at [185, 112] on button "查 询" at bounding box center [178, 111] width 24 height 12
click at [167, 226] on input "text" at bounding box center [176, 229] width 122 height 12
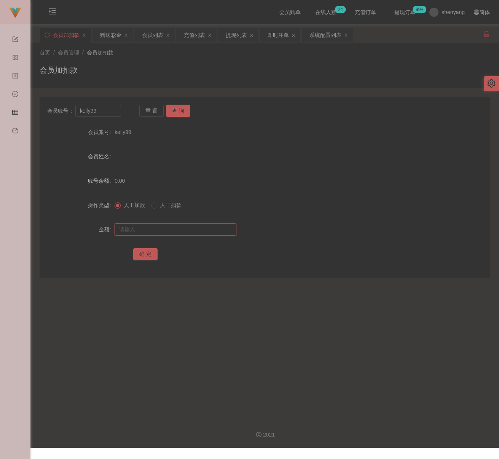
click at [191, 231] on input "text" at bounding box center [176, 229] width 122 height 12
type input "30"
click at [146, 256] on button "确 定" at bounding box center [145, 254] width 24 height 12
click at [106, 113] on input "kelly99" at bounding box center [98, 111] width 46 height 12
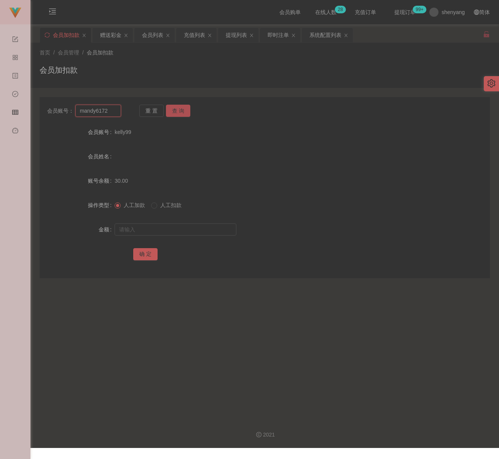
type input "mandy6172"
click at [174, 110] on button "查 询" at bounding box center [178, 111] width 24 height 12
click at [166, 226] on input "text" at bounding box center [176, 229] width 122 height 12
click at [198, 231] on input "text" at bounding box center [176, 229] width 122 height 12
type input "2000"
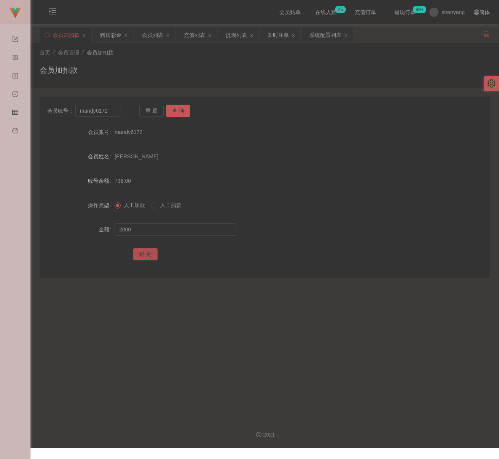
click at [153, 253] on button "确 定" at bounding box center [145, 254] width 24 height 12
click at [116, 111] on input "mandy6172" at bounding box center [98, 111] width 46 height 12
type input "Ccllccll"
click at [175, 108] on button "查 询" at bounding box center [178, 111] width 24 height 12
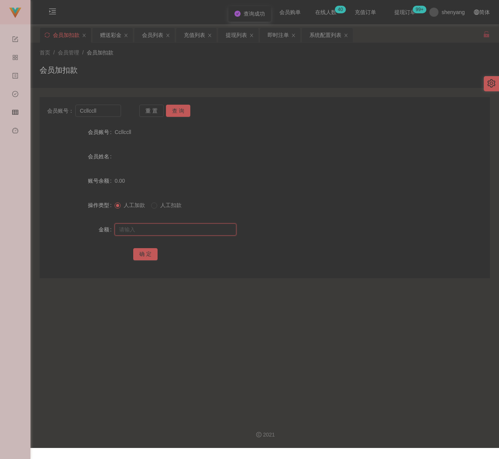
click at [167, 231] on input "text" at bounding box center [176, 229] width 122 height 12
click at [205, 232] on input "text" at bounding box center [176, 229] width 122 height 12
type input "30"
click at [152, 253] on button "确 定" at bounding box center [145, 254] width 24 height 12
click at [102, 111] on input "Ccllccll" at bounding box center [98, 111] width 46 height 12
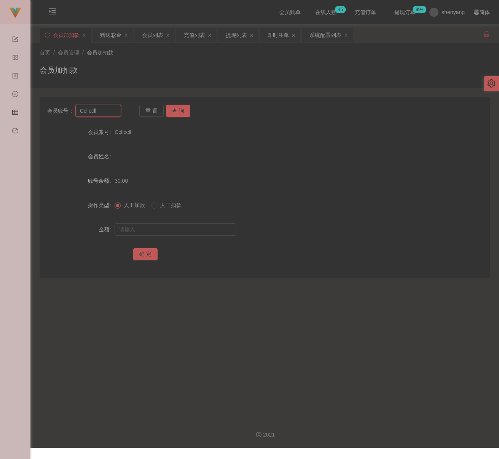
click at [102, 111] on input "Ccllccll" at bounding box center [98, 111] width 46 height 12
type input "Qwertyuiop7"
click at [185, 113] on button "查 询" at bounding box center [178, 111] width 24 height 12
click at [167, 233] on input "text" at bounding box center [176, 229] width 122 height 12
click at [138, 229] on input "text" at bounding box center [176, 229] width 122 height 12
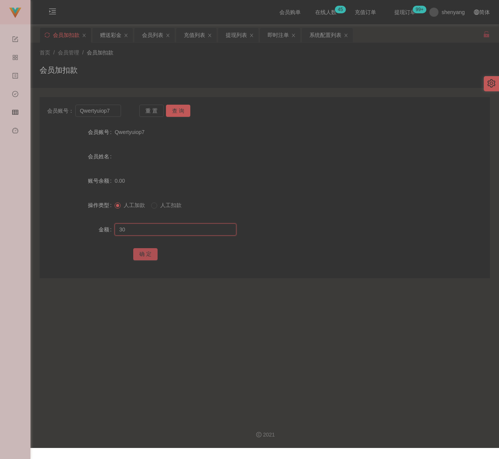
type input "30"
click at [147, 257] on button "确 定" at bounding box center [145, 254] width 24 height 12
click at [112, 110] on input "Qwertyuiop7" at bounding box center [98, 111] width 46 height 12
type input "seng2211"
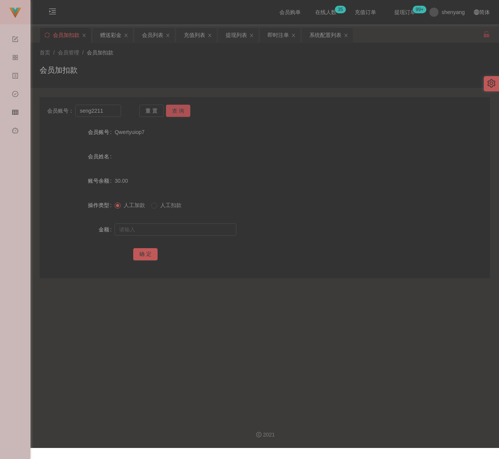
click at [170, 112] on button "查 询" at bounding box center [178, 111] width 24 height 12
click at [166, 228] on input "text" at bounding box center [176, 229] width 122 height 12
click at [130, 229] on input "text" at bounding box center [176, 229] width 122 height 12
type input "300"
click at [151, 255] on button "确 定" at bounding box center [145, 254] width 24 height 12
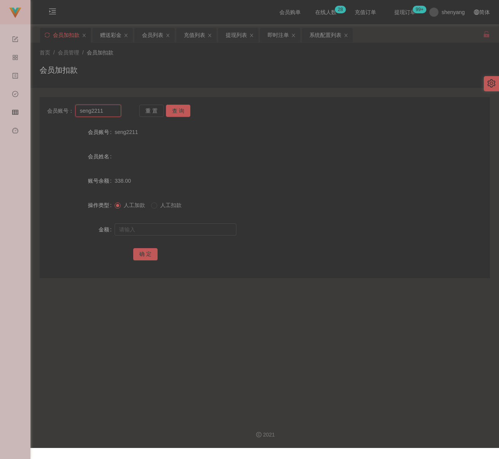
click at [104, 111] on input "seng2211" at bounding box center [98, 111] width 46 height 12
click at [173, 111] on button "查 询" at bounding box center [178, 111] width 24 height 12
click at [153, 228] on input "text" at bounding box center [176, 229] width 122 height 12
click at [189, 231] on input "text" at bounding box center [176, 229] width 122 height 12
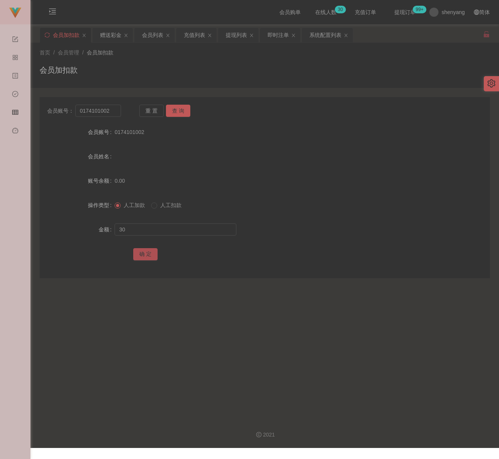
click at [146, 254] on button "确 定" at bounding box center [145, 254] width 24 height 12
click at [115, 113] on input "0174101002" at bounding box center [98, 111] width 46 height 12
click at [170, 108] on button "查 询" at bounding box center [178, 111] width 24 height 12
click at [168, 231] on input "text" at bounding box center [176, 229] width 122 height 12
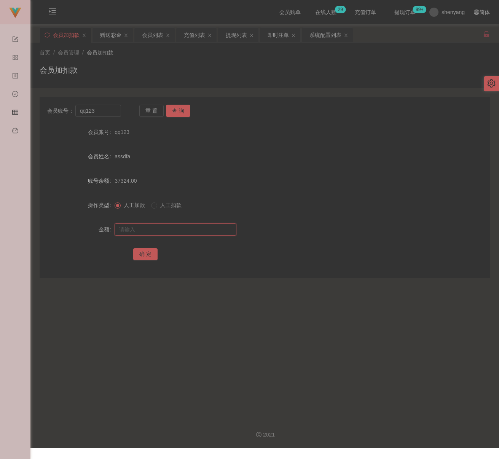
click at [201, 229] on input "text" at bounding box center [176, 229] width 122 height 12
click at [142, 252] on button "确 定" at bounding box center [145, 254] width 24 height 12
click at [108, 109] on input "qq123" at bounding box center [98, 111] width 46 height 12
click at [182, 107] on button "查 询" at bounding box center [178, 111] width 24 height 12
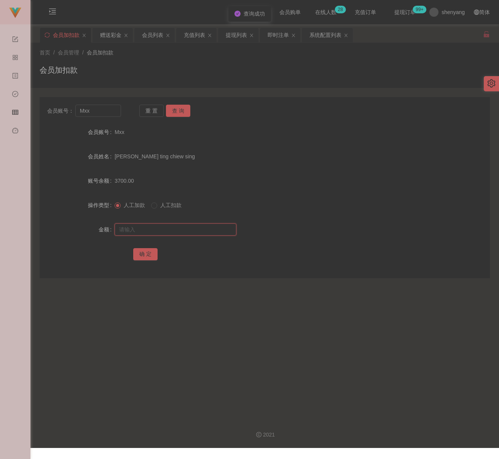
click at [172, 232] on input "text" at bounding box center [176, 229] width 122 height 12
click at [210, 228] on input "text" at bounding box center [176, 229] width 122 height 12
click at [144, 252] on button "确 定" at bounding box center [145, 254] width 24 height 12
click at [104, 113] on input "Mxx" at bounding box center [98, 111] width 46 height 12
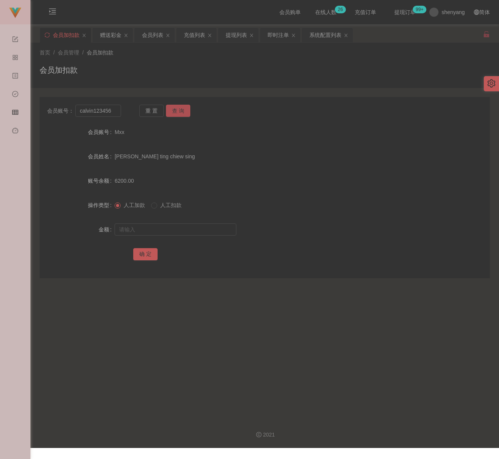
click at [176, 111] on button "查 询" at bounding box center [178, 111] width 24 height 12
click at [169, 227] on input "text" at bounding box center [176, 229] width 122 height 12
click at [194, 229] on input "text" at bounding box center [176, 229] width 122 height 12
click at [146, 255] on button "确 定" at bounding box center [145, 254] width 24 height 12
click at [134, 64] on div "会员加扣款" at bounding box center [265, 73] width 450 height 18
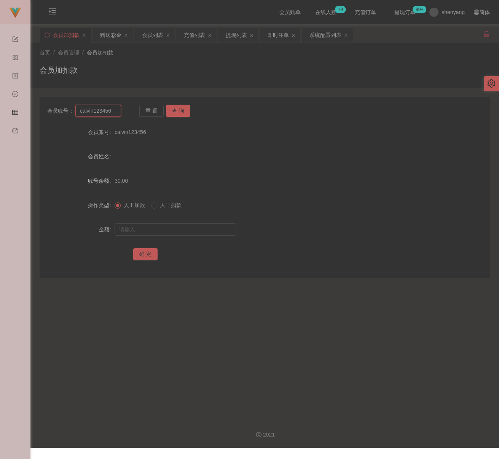
click at [113, 110] on input "calvin123456" at bounding box center [98, 111] width 46 height 12
click at [184, 110] on button "查 询" at bounding box center [178, 111] width 24 height 12
drag, startPoint x: 170, startPoint y: 229, endPoint x: 183, endPoint y: 228, distance: 12.2
click at [170, 229] on input "text" at bounding box center [176, 229] width 122 height 12
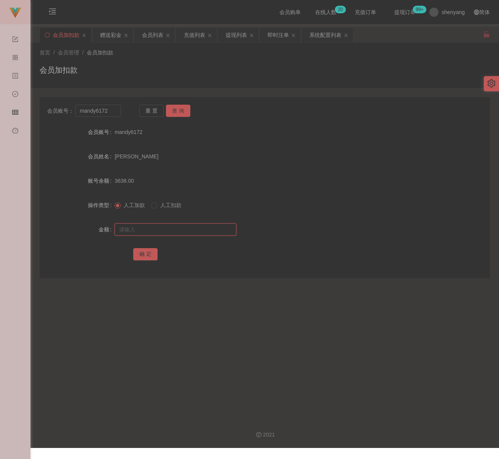
click at [182, 224] on input "text" at bounding box center [176, 229] width 122 height 12
click at [145, 252] on button "确 定" at bounding box center [145, 254] width 24 height 12
drag, startPoint x: 172, startPoint y: 58, endPoint x: 166, endPoint y: 61, distance: 6.5
click at [172, 57] on div "首页 / 会员管理 / 会员加扣款 / 会员加扣款" at bounding box center [265, 65] width 450 height 33
click at [115, 110] on input "mandy6172" at bounding box center [98, 111] width 46 height 12
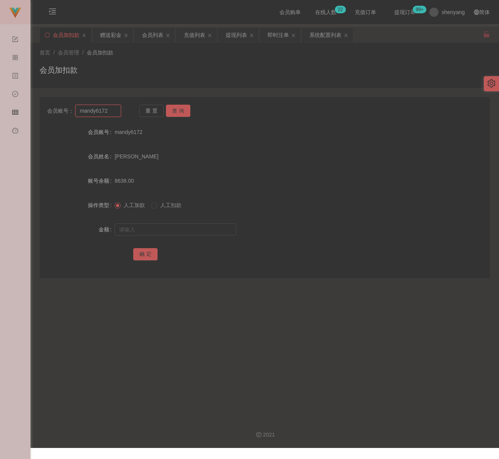
click at [115, 110] on input "mandy6172" at bounding box center [98, 111] width 46 height 12
drag, startPoint x: 175, startPoint y: 107, endPoint x: 175, endPoint y: 118, distance: 10.7
click at [175, 107] on button "查 询" at bounding box center [178, 111] width 24 height 12
click at [161, 226] on input "text" at bounding box center [176, 229] width 122 height 12
click at [172, 232] on input "text" at bounding box center [176, 229] width 122 height 12
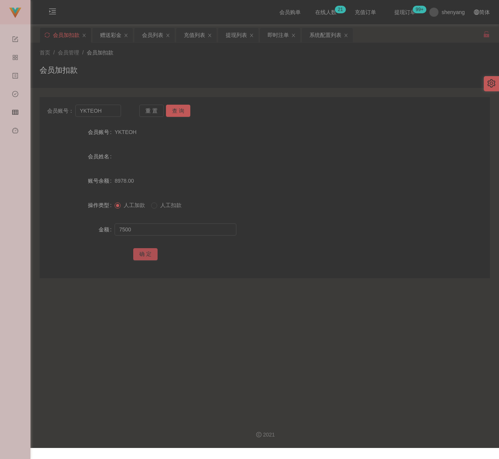
click at [142, 251] on button "确 定" at bounding box center [145, 254] width 24 height 12
click at [219, 67] on div "会员加扣款" at bounding box center [265, 73] width 450 height 18
click at [115, 108] on input "YKTEOH" at bounding box center [98, 111] width 46 height 12
click at [176, 109] on button "查 询" at bounding box center [178, 111] width 24 height 12
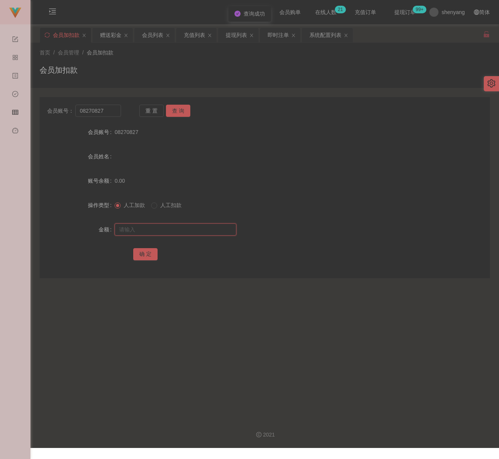
click at [164, 226] on input "text" at bounding box center [176, 229] width 122 height 12
click at [204, 229] on input "text" at bounding box center [176, 229] width 122 height 12
click at [149, 256] on button "确 定" at bounding box center [145, 254] width 24 height 12
click at [152, 58] on div "首页 / 会员管理 / 会员加扣款 / 会员加扣款" at bounding box center [265, 65] width 450 height 33
click at [109, 112] on input "08270827" at bounding box center [98, 111] width 46 height 12
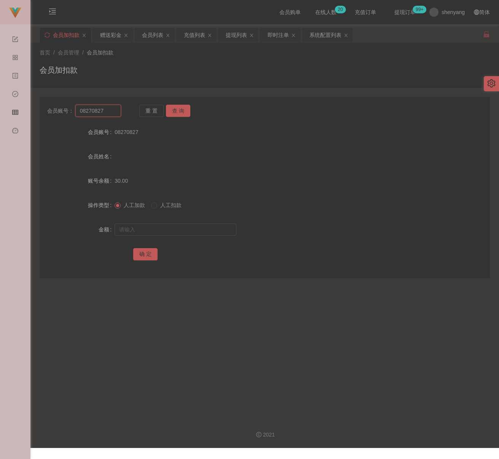
click at [109, 112] on input "08270827" at bounding box center [98, 111] width 46 height 12
click at [174, 109] on button "查 询" at bounding box center [178, 111] width 24 height 12
drag, startPoint x: 158, startPoint y: 229, endPoint x: 163, endPoint y: 229, distance: 4.9
click at [158, 229] on input "text" at bounding box center [176, 229] width 122 height 12
click at [198, 234] on input "text" at bounding box center [176, 229] width 122 height 12
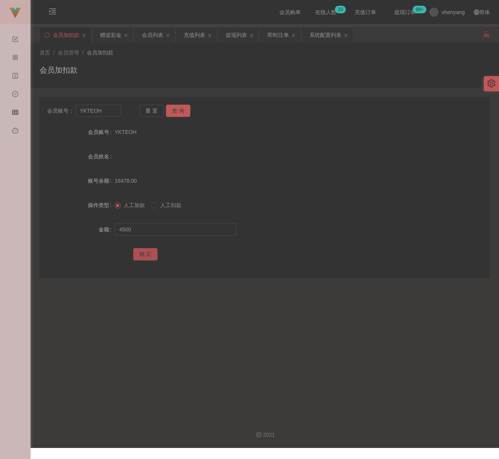
click at [145, 257] on button "确 定" at bounding box center [145, 254] width 24 height 12
click at [166, 69] on div "会员加扣款" at bounding box center [265, 73] width 450 height 18
click at [108, 105] on input "YKTEOH" at bounding box center [98, 111] width 46 height 12
click at [178, 112] on button "查 询" at bounding box center [178, 111] width 24 height 12
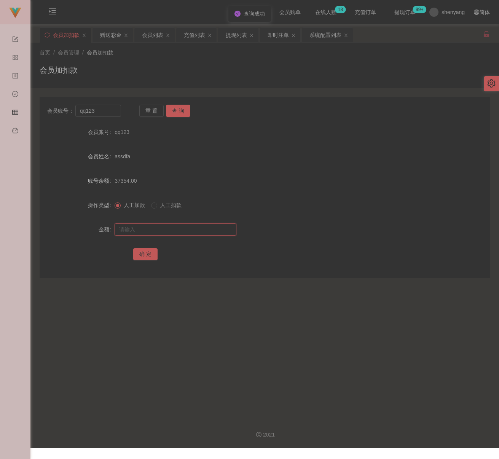
click at [173, 225] on input "text" at bounding box center [176, 229] width 122 height 12
click at [185, 231] on input "text" at bounding box center [176, 229] width 122 height 12
click at [144, 251] on button "确 定" at bounding box center [145, 254] width 24 height 12
click at [163, 57] on div "首页 / 会员管理 / 会员加扣款 / 会员加扣款" at bounding box center [265, 65] width 450 height 33
click at [100, 113] on input "qq123" at bounding box center [98, 111] width 46 height 12
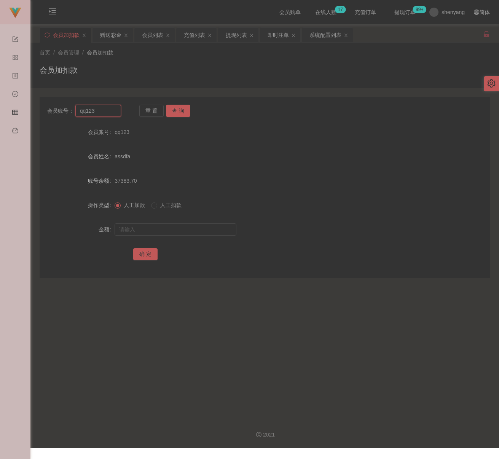
click at [100, 113] on input "qq123" at bounding box center [98, 111] width 46 height 12
click at [182, 110] on button "查 询" at bounding box center [178, 111] width 24 height 12
click at [162, 229] on input "text" at bounding box center [176, 229] width 122 height 12
click at [214, 229] on input "text" at bounding box center [176, 229] width 122 height 12
click at [148, 254] on button "确 定" at bounding box center [145, 254] width 24 height 12
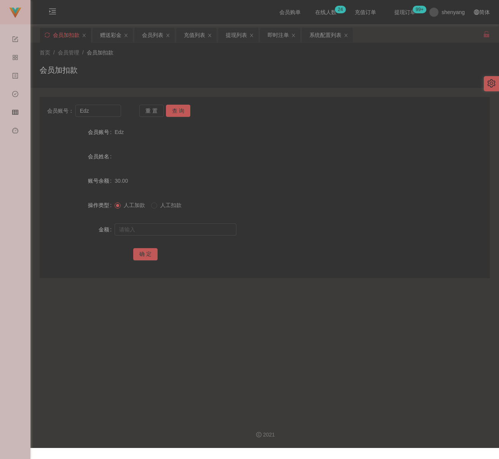
click at [141, 66] on div "会员加扣款" at bounding box center [265, 73] width 450 height 18
click at [103, 109] on input "Edz" at bounding box center [98, 111] width 46 height 12
click at [177, 111] on button "查 询" at bounding box center [178, 111] width 24 height 12
click at [164, 228] on input "text" at bounding box center [176, 229] width 122 height 12
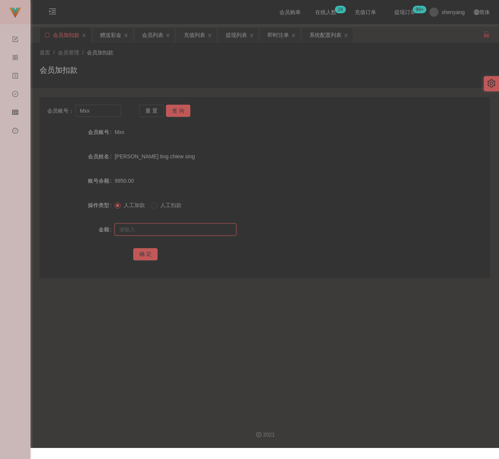
click at [215, 226] on input "text" at bounding box center [176, 229] width 122 height 12
click at [139, 252] on button "确 定" at bounding box center [145, 254] width 24 height 12
click at [189, 59] on div "首页 / 会员管理 / 会员加扣款 / 会员加扣款" at bounding box center [265, 65] width 450 height 33
click at [108, 112] on input "Mxx" at bounding box center [98, 111] width 46 height 12
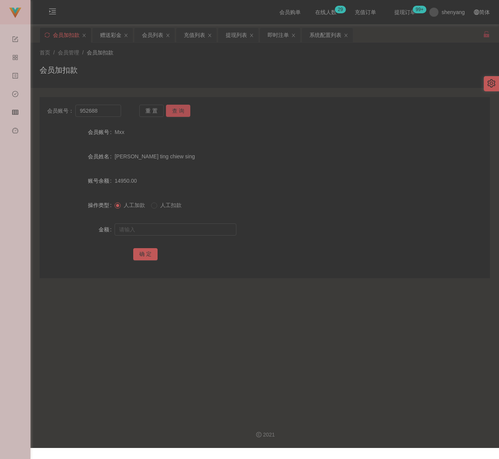
click at [180, 110] on button "查 询" at bounding box center [178, 111] width 24 height 12
click at [172, 228] on input "text" at bounding box center [176, 229] width 122 height 12
click at [190, 229] on input "text" at bounding box center [176, 229] width 122 height 12
click at [137, 253] on button "确 定" at bounding box center [145, 254] width 24 height 12
click at [107, 109] on input "952688" at bounding box center [98, 111] width 46 height 12
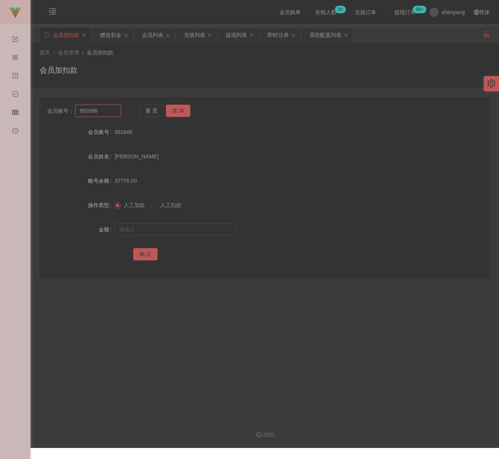
click at [107, 109] on input "952688" at bounding box center [98, 111] width 46 height 12
click at [186, 110] on button "查 询" at bounding box center [178, 111] width 24 height 12
click at [181, 227] on input "text" at bounding box center [176, 229] width 122 height 12
click at [198, 228] on input "text" at bounding box center [176, 229] width 122 height 12
click at [149, 253] on button "确 定" at bounding box center [145, 254] width 24 height 12
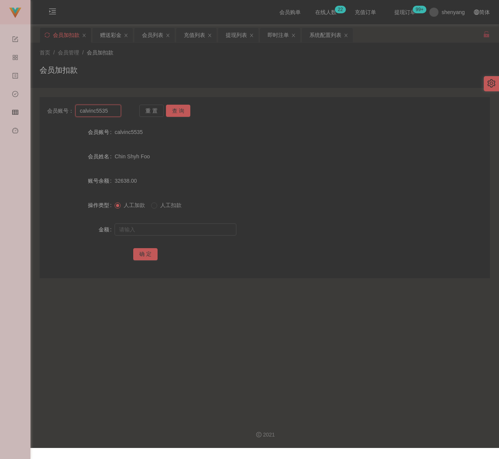
click at [110, 112] on input "calvinc5535" at bounding box center [98, 111] width 46 height 12
click at [176, 111] on button "查 询" at bounding box center [178, 111] width 24 height 12
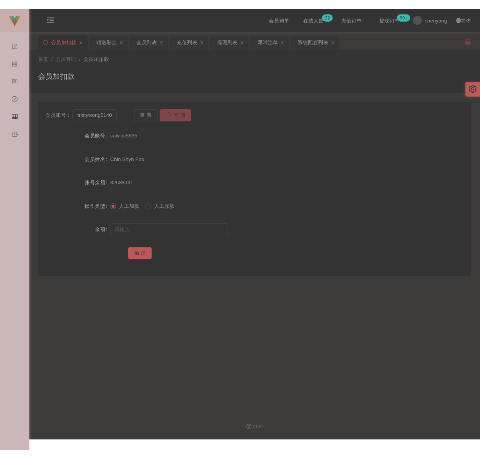
scroll to position [0, 0]
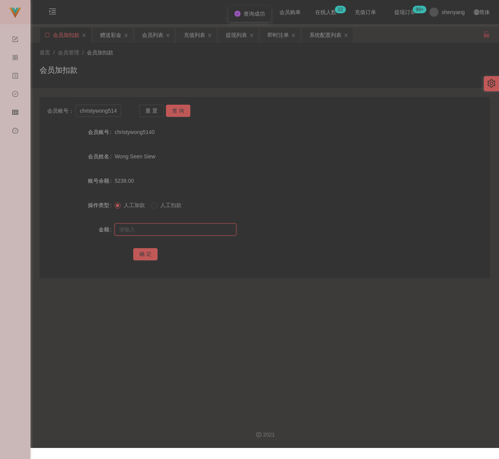
click at [172, 229] on input "text" at bounding box center [176, 229] width 122 height 12
click at [173, 227] on input "text" at bounding box center [176, 229] width 122 height 12
click at [147, 251] on button "确 定" at bounding box center [145, 254] width 24 height 12
click at [182, 57] on div "首页 / 会员管理 / 会员加扣款 / 会员加扣款" at bounding box center [265, 65] width 450 height 33
click at [111, 112] on input "christywong5140" at bounding box center [98, 111] width 46 height 12
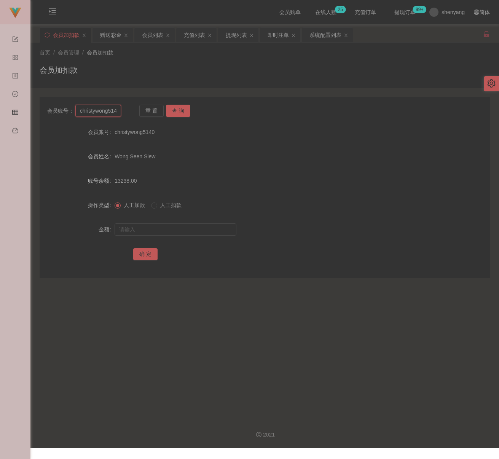
click at [111, 112] on input "christywong5140" at bounding box center [98, 111] width 46 height 12
click at [169, 105] on button "查 询" at bounding box center [178, 111] width 24 height 12
click at [163, 228] on input "text" at bounding box center [176, 229] width 122 height 12
click at [209, 231] on input "text" at bounding box center [176, 229] width 122 height 12
click at [144, 253] on button "确 定" at bounding box center [145, 254] width 24 height 12
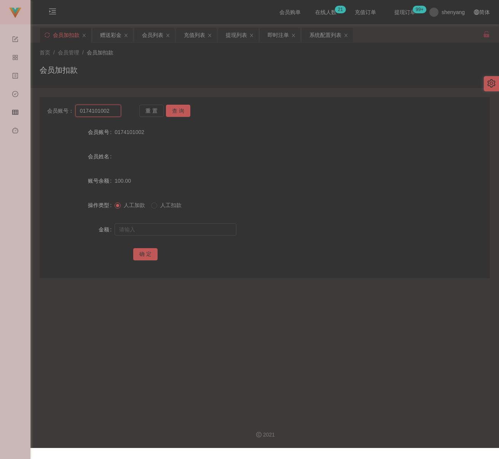
click at [111, 113] on input "0174101002" at bounding box center [98, 111] width 46 height 12
drag, startPoint x: 178, startPoint y: 108, endPoint x: 177, endPoint y: 135, distance: 26.7
click at [178, 108] on button "查 询" at bounding box center [178, 111] width 24 height 12
click at [172, 231] on input "text" at bounding box center [176, 229] width 122 height 12
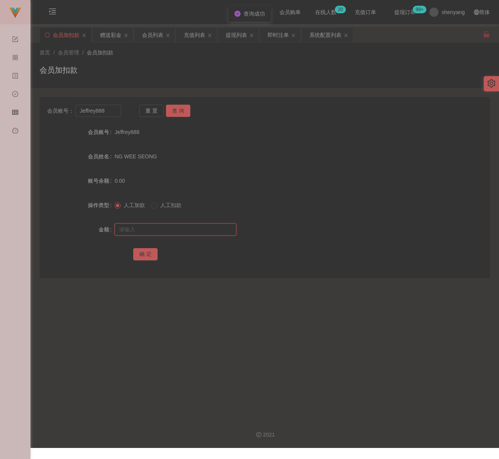
drag, startPoint x: 148, startPoint y: 230, endPoint x: 149, endPoint y: 237, distance: 7.6
click at [149, 229] on input "text" at bounding box center [176, 229] width 122 height 12
click at [145, 255] on button "确 定" at bounding box center [145, 254] width 24 height 12
click at [107, 110] on input "Jeffrey888" at bounding box center [98, 111] width 46 height 12
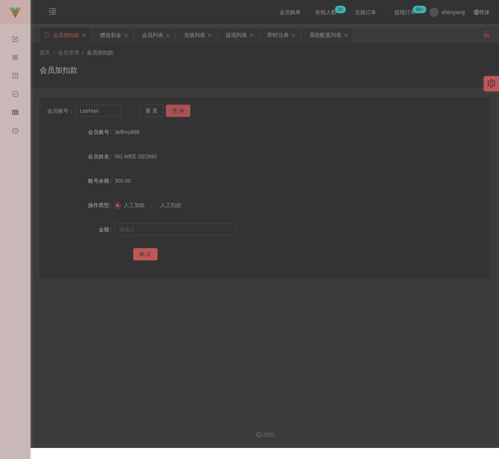
click at [174, 105] on button "查 询" at bounding box center [178, 111] width 24 height 12
click at [155, 239] on form "会员账号 LeeHan 会员姓名 [PERSON_NAME] 账号余额 0.00 操作类型 人工加款 人工扣款 金额 确 定" at bounding box center [265, 192] width 450 height 137
click at [165, 233] on input "text" at bounding box center [176, 229] width 122 height 12
click at [145, 231] on input "text" at bounding box center [176, 229] width 122 height 12
drag, startPoint x: 148, startPoint y: 250, endPoint x: 156, endPoint y: 252, distance: 8.3
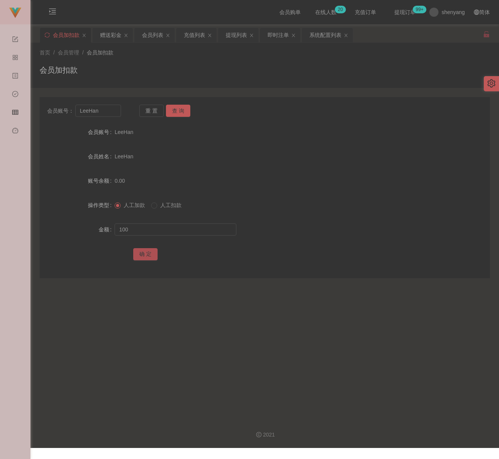
click at [149, 250] on button "确 定" at bounding box center [145, 254] width 24 height 12
click at [106, 109] on input "LeeHan" at bounding box center [98, 111] width 46 height 12
click at [177, 108] on button "查 询" at bounding box center [178, 111] width 24 height 12
click at [160, 226] on input "text" at bounding box center [176, 229] width 122 height 12
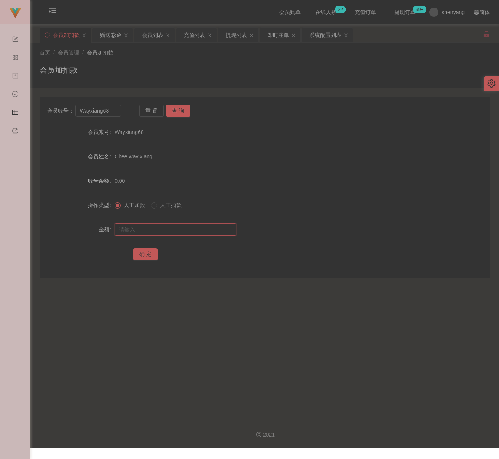
click at [206, 232] on input "text" at bounding box center [176, 229] width 122 height 12
drag, startPoint x: 147, startPoint y: 254, endPoint x: 151, endPoint y: 253, distance: 4.0
click at [147, 253] on button "确 定" at bounding box center [145, 254] width 24 height 12
click at [110, 113] on input "Wayxiang68" at bounding box center [98, 111] width 46 height 12
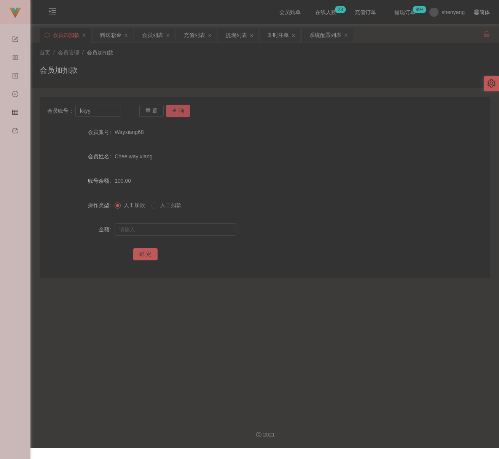
click at [181, 107] on button "查 询" at bounding box center [178, 111] width 24 height 12
drag, startPoint x: 164, startPoint y: 226, endPoint x: 174, endPoint y: 226, distance: 9.5
click at [164, 226] on input "text" at bounding box center [176, 229] width 122 height 12
click at [184, 229] on input "text" at bounding box center [176, 229] width 122 height 12
drag, startPoint x: 146, startPoint y: 257, endPoint x: 158, endPoint y: 256, distance: 11.5
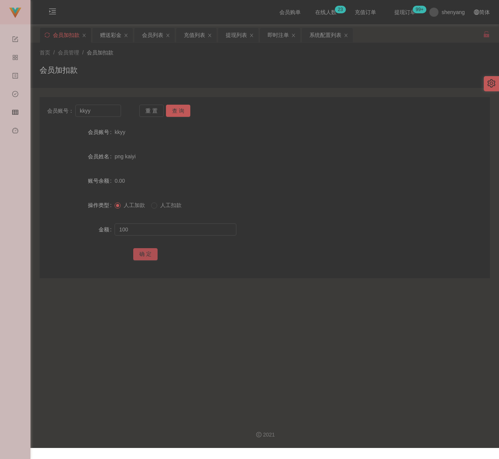
click at [146, 257] on button "确 定" at bounding box center [145, 254] width 24 height 12
click at [116, 110] on input "kkyy" at bounding box center [98, 111] width 46 height 12
drag, startPoint x: 182, startPoint y: 111, endPoint x: 181, endPoint y: 119, distance: 8.0
click at [182, 111] on button "查 询" at bounding box center [178, 111] width 24 height 12
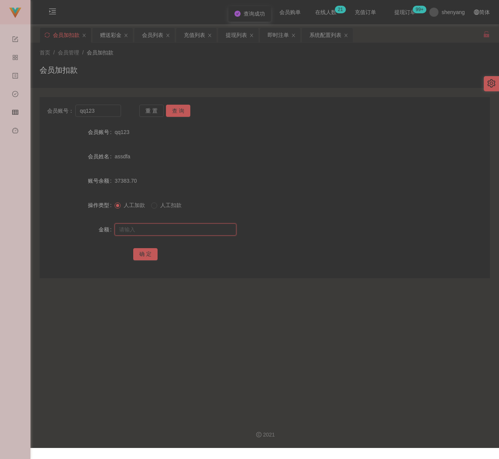
drag, startPoint x: 182, startPoint y: 232, endPoint x: 194, endPoint y: 232, distance: 12.9
click at [182, 232] on input "text" at bounding box center [176, 229] width 122 height 12
drag, startPoint x: 201, startPoint y: 229, endPoint x: 193, endPoint y: 234, distance: 9.9
click at [201, 229] on input "text" at bounding box center [176, 229] width 122 height 12
click at [146, 255] on button "确 定" at bounding box center [145, 254] width 24 height 12
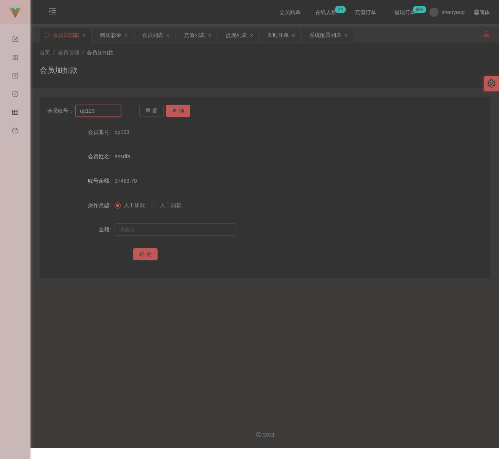
click at [112, 111] on input "qq123" at bounding box center [98, 111] width 46 height 12
click at [184, 106] on button "查 询" at bounding box center [178, 111] width 24 height 12
click at [169, 226] on input "text" at bounding box center [176, 229] width 122 height 12
click at [196, 229] on input "text" at bounding box center [176, 229] width 122 height 12
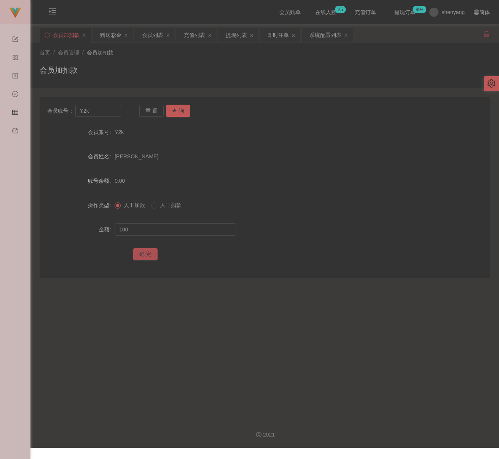
click at [152, 253] on button "确 定" at bounding box center [145, 254] width 24 height 12
click at [107, 115] on input "Y2k" at bounding box center [98, 111] width 46 height 12
click at [175, 111] on button "查 询" at bounding box center [178, 111] width 24 height 12
click at [165, 232] on input "text" at bounding box center [176, 229] width 122 height 12
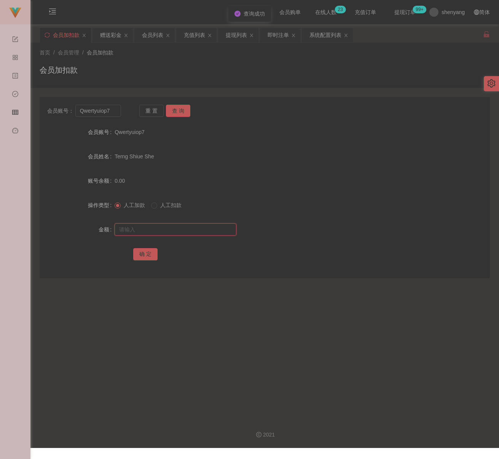
click at [207, 231] on input "text" at bounding box center [176, 229] width 122 height 12
click at [144, 251] on button "确 定" at bounding box center [145, 254] width 24 height 12
click at [114, 115] on input "Qwertyuiop7" at bounding box center [98, 111] width 46 height 12
click at [174, 107] on button "查 询" at bounding box center [178, 111] width 24 height 12
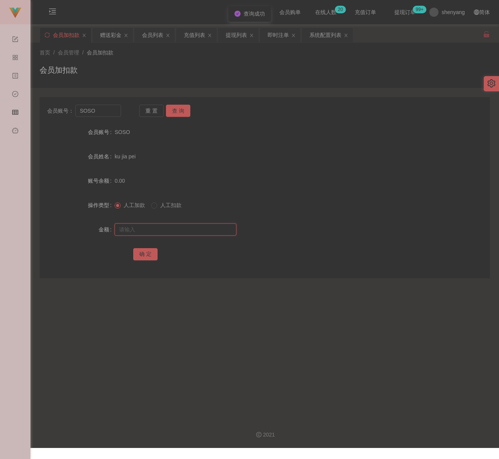
click at [158, 228] on input "text" at bounding box center [176, 229] width 122 height 12
drag, startPoint x: 196, startPoint y: 227, endPoint x: 191, endPoint y: 231, distance: 6.0
click at [196, 227] on input "text" at bounding box center [176, 229] width 122 height 12
click at [148, 258] on button "确 定" at bounding box center [145, 254] width 24 height 12
click at [107, 114] on input "SOSO" at bounding box center [98, 111] width 46 height 12
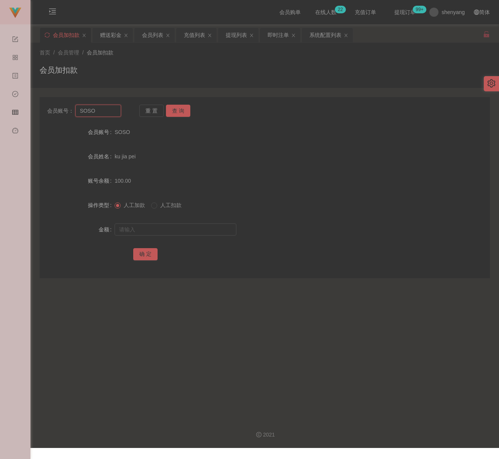
click at [107, 114] on input "SOSO" at bounding box center [98, 111] width 46 height 12
click at [178, 108] on button "查 询" at bounding box center [178, 111] width 24 height 12
click at [165, 227] on input "text" at bounding box center [176, 229] width 122 height 12
click at [174, 231] on input "text" at bounding box center [176, 229] width 122 height 12
click at [147, 252] on button "确 定" at bounding box center [145, 254] width 24 height 12
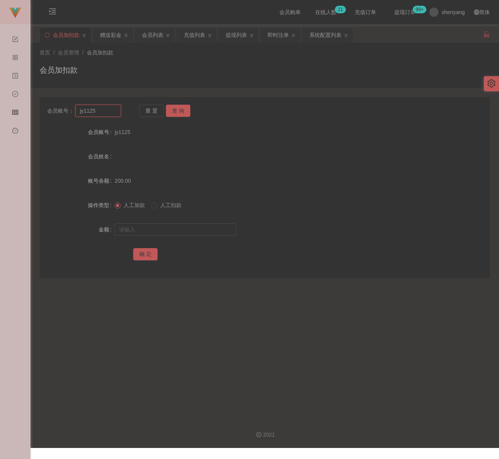
click at [108, 116] on input "jy1125" at bounding box center [98, 111] width 46 height 12
drag, startPoint x: 177, startPoint y: 110, endPoint x: 177, endPoint y: 124, distance: 14.5
click at [177, 110] on button "查 询" at bounding box center [178, 111] width 24 height 12
drag, startPoint x: 163, startPoint y: 228, endPoint x: 175, endPoint y: 228, distance: 11.4
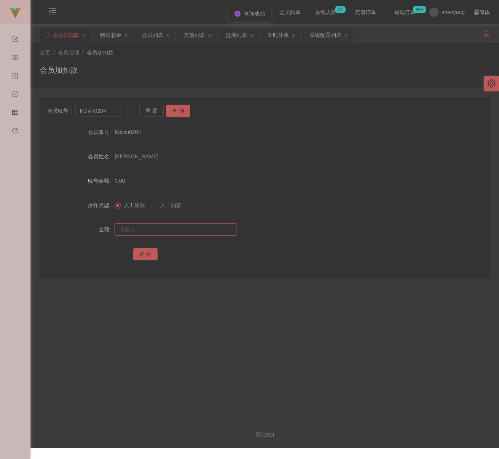
click at [163, 228] on input "text" at bounding box center [176, 229] width 122 height 12
click at [184, 229] on input "text" at bounding box center [176, 229] width 122 height 12
click at [147, 248] on button "确 定" at bounding box center [145, 254] width 24 height 12
click at [108, 112] on input "Kelvin0204" at bounding box center [98, 111] width 46 height 12
click at [109, 112] on input "Kelvin0204" at bounding box center [98, 111] width 46 height 12
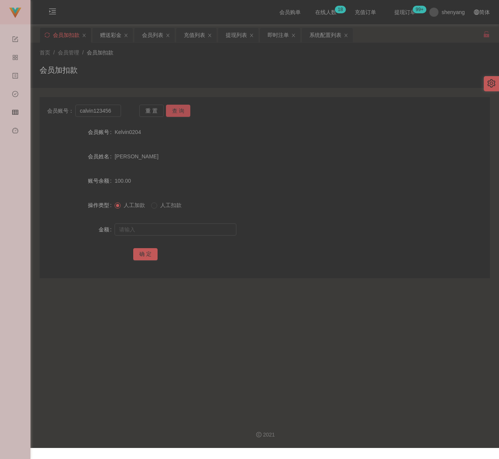
click at [177, 108] on button "查 询" at bounding box center [178, 111] width 24 height 12
click at [165, 227] on input "text" at bounding box center [176, 229] width 122 height 12
click at [188, 228] on input "text" at bounding box center [176, 229] width 122 height 12
click at [147, 253] on button "确 定" at bounding box center [145, 254] width 24 height 12
click at [114, 113] on input "calvin123456" at bounding box center [98, 111] width 46 height 12
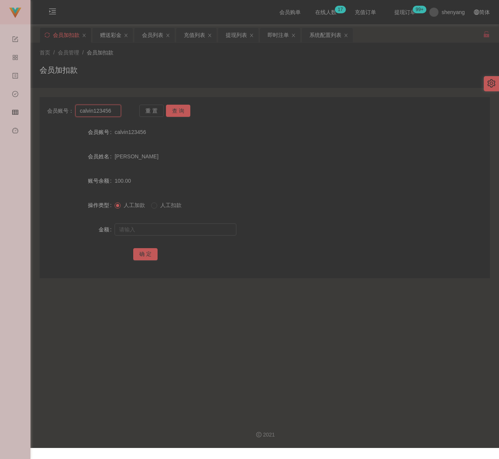
click at [115, 113] on input "calvin123456" at bounding box center [98, 111] width 46 height 12
click at [185, 109] on button "查 询" at bounding box center [178, 111] width 24 height 12
click at [166, 227] on input "text" at bounding box center [176, 229] width 122 height 12
click at [210, 228] on input "text" at bounding box center [176, 229] width 122 height 12
drag, startPoint x: 142, startPoint y: 252, endPoint x: 152, endPoint y: 253, distance: 10.3
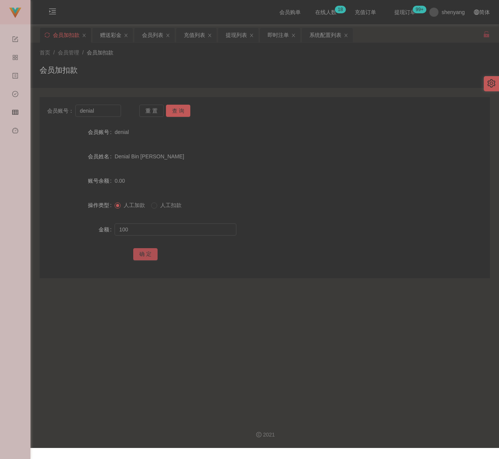
click at [142, 252] on button "确 定" at bounding box center [145, 254] width 24 height 12
click at [103, 112] on input "denial" at bounding box center [98, 111] width 46 height 12
click at [104, 111] on input "denial" at bounding box center [98, 111] width 46 height 12
click at [174, 110] on button "查 询" at bounding box center [178, 111] width 24 height 12
click at [181, 231] on input "text" at bounding box center [176, 229] width 122 height 12
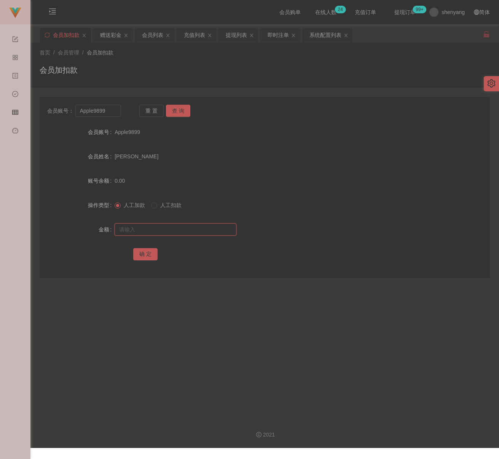
click at [203, 231] on input "text" at bounding box center [176, 229] width 122 height 12
click at [146, 256] on button "确 定" at bounding box center [145, 254] width 24 height 12
click at [106, 112] on input "Apple9899" at bounding box center [98, 111] width 46 height 12
click at [180, 108] on button "查 询" at bounding box center [178, 111] width 24 height 12
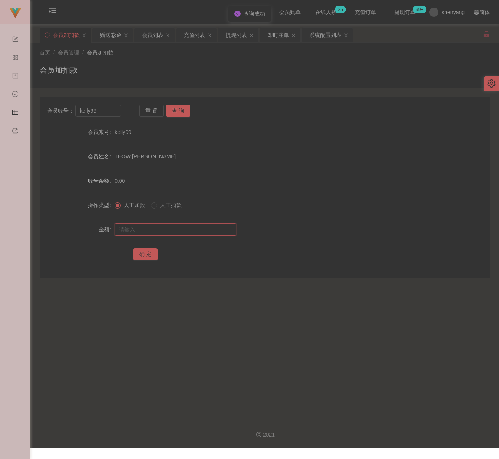
click at [159, 228] on input "text" at bounding box center [176, 229] width 122 height 12
click at [209, 228] on input "text" at bounding box center [176, 229] width 122 height 12
drag, startPoint x: 143, startPoint y: 250, endPoint x: 148, endPoint y: 250, distance: 4.9
click at [143, 250] on button "确 定" at bounding box center [145, 254] width 24 height 12
click at [105, 115] on input "kelly99" at bounding box center [98, 111] width 46 height 12
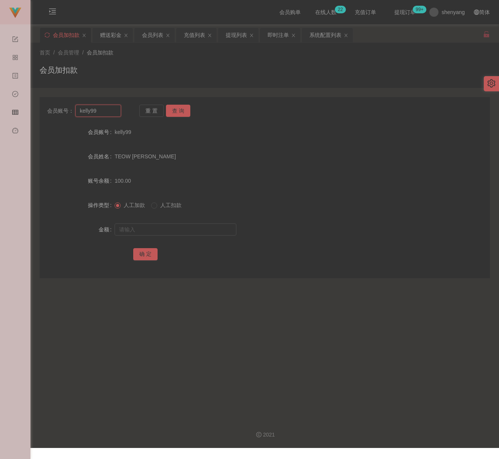
click at [105, 115] on input "kelly99" at bounding box center [98, 111] width 46 height 12
click at [170, 111] on button "查 询" at bounding box center [178, 111] width 24 height 12
click at [178, 234] on input "text" at bounding box center [176, 229] width 122 height 12
click at [143, 252] on button "确 定" at bounding box center [145, 254] width 24 height 12
click at [190, 224] on input "text" at bounding box center [176, 229] width 122 height 12
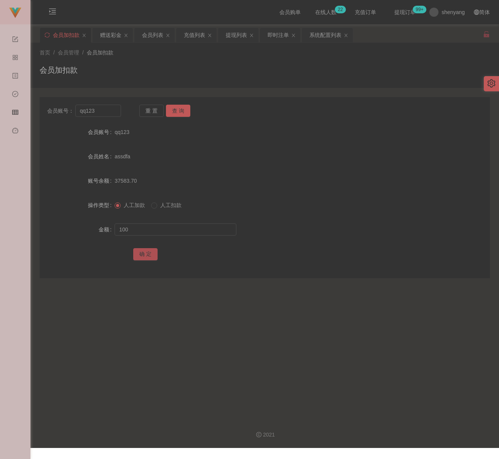
click at [140, 254] on button "确 定" at bounding box center [145, 254] width 24 height 12
drag, startPoint x: 173, startPoint y: 231, endPoint x: 167, endPoint y: 234, distance: 6.9
click at [173, 231] on input "text" at bounding box center [176, 229] width 122 height 12
click at [146, 258] on button "确 定" at bounding box center [145, 254] width 24 height 12
click at [177, 233] on input "text" at bounding box center [176, 229] width 122 height 12
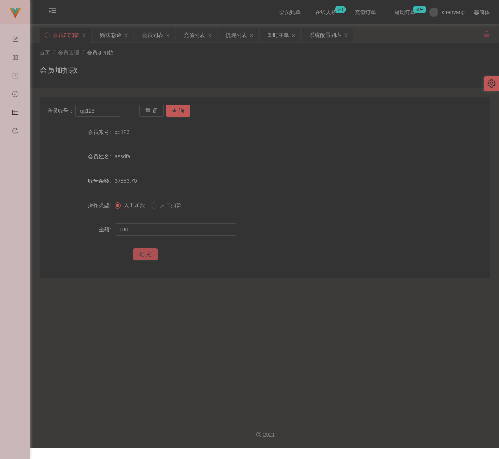
click at [137, 255] on button "确 定" at bounding box center [145, 254] width 24 height 12
click at [108, 114] on input "qq123" at bounding box center [98, 111] width 46 height 12
drag, startPoint x: 183, startPoint y: 108, endPoint x: 183, endPoint y: 112, distance: 3.8
click at [183, 108] on button "查 询" at bounding box center [178, 111] width 24 height 12
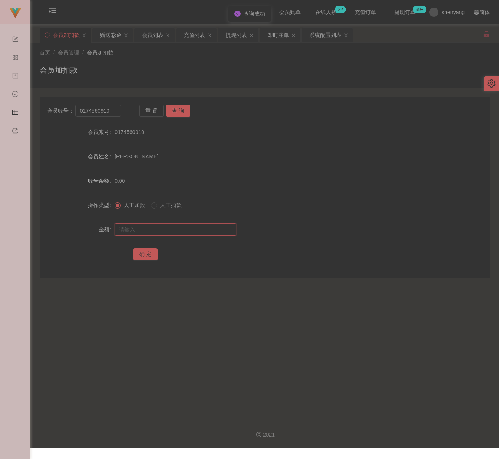
drag, startPoint x: 168, startPoint y: 228, endPoint x: 178, endPoint y: 232, distance: 10.8
click at [168, 228] on input "text" at bounding box center [176, 229] width 122 height 12
click at [212, 231] on input "text" at bounding box center [176, 229] width 122 height 12
click at [136, 252] on button "确 定" at bounding box center [145, 254] width 24 height 12
click at [113, 113] on input "0174560910" at bounding box center [98, 111] width 46 height 12
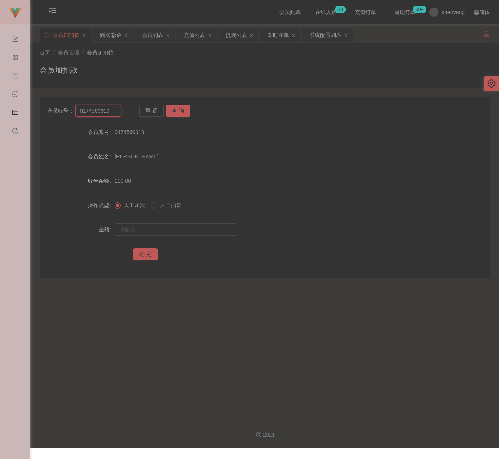
click at [113, 113] on input "0174560910" at bounding box center [98, 111] width 46 height 12
click at [179, 108] on button "查 询" at bounding box center [178, 111] width 24 height 12
click at [160, 231] on input "text" at bounding box center [176, 229] width 122 height 12
click at [194, 229] on input "text" at bounding box center [176, 229] width 122 height 12
click at [136, 252] on button "确 定" at bounding box center [145, 254] width 24 height 12
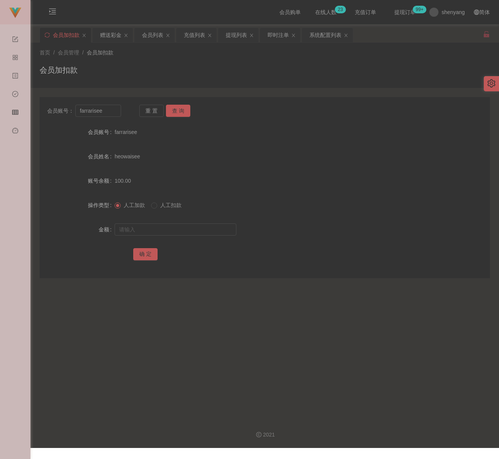
click at [208, 64] on div "会员加扣款" at bounding box center [265, 73] width 450 height 18
click at [113, 107] on input "farrarisee" at bounding box center [98, 111] width 46 height 12
click at [177, 113] on button "查 询" at bounding box center [178, 111] width 24 height 12
drag, startPoint x: 157, startPoint y: 226, endPoint x: 162, endPoint y: 226, distance: 5.3
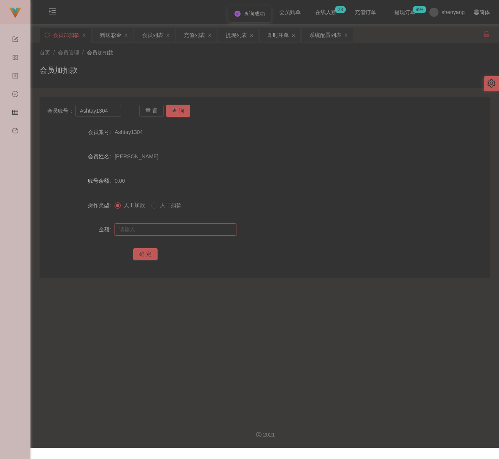
click at [157, 226] on input "text" at bounding box center [176, 229] width 122 height 12
click at [193, 224] on input "text" at bounding box center [176, 229] width 122 height 12
click at [144, 253] on button "确 定" at bounding box center [145, 254] width 24 height 12
click at [226, 57] on div "首页 / 会员管理 / 会员加扣款 / 会员加扣款" at bounding box center [265, 65] width 450 height 33
click at [160, 37] on div "会员列表" at bounding box center [152, 35] width 21 height 14
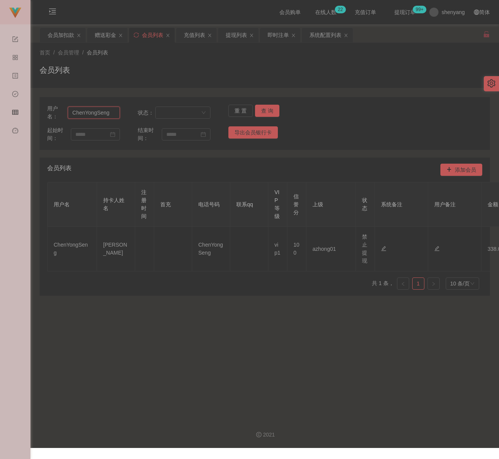
click at [107, 113] on input "ChenYongSeng" at bounding box center [94, 113] width 52 height 12
drag, startPoint x: 263, startPoint y: 110, endPoint x: 269, endPoint y: 110, distance: 5.7
click at [263, 110] on button "查 询" at bounding box center [267, 111] width 24 height 12
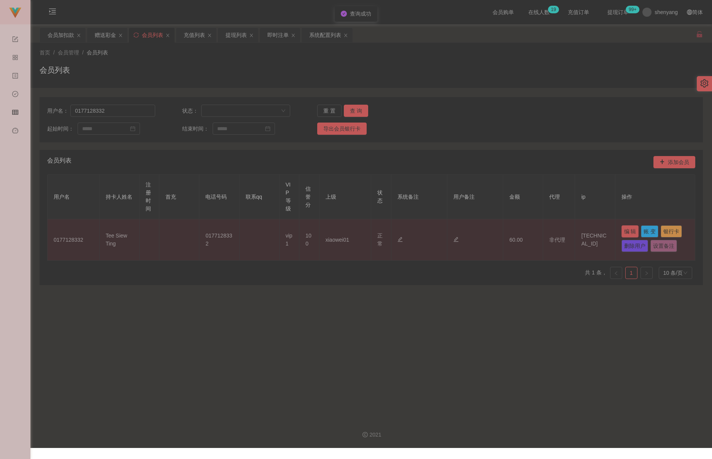
click at [485, 228] on button "编 辑" at bounding box center [631, 231] width 18 height 12
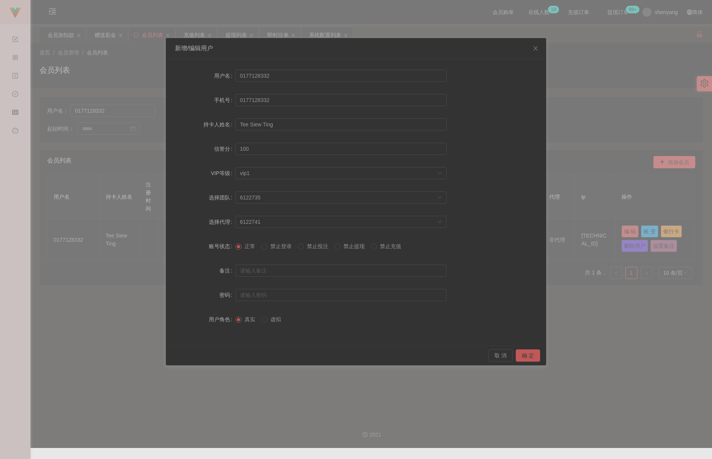
click at [485, 112] on div "新增/编辑用户 用户名 0177128332 手机号 0177128332 持卡人姓名 Tee Siew Ting 信誉分 100 VIP等级 选择VIP等级…" at bounding box center [356, 229] width 712 height 459
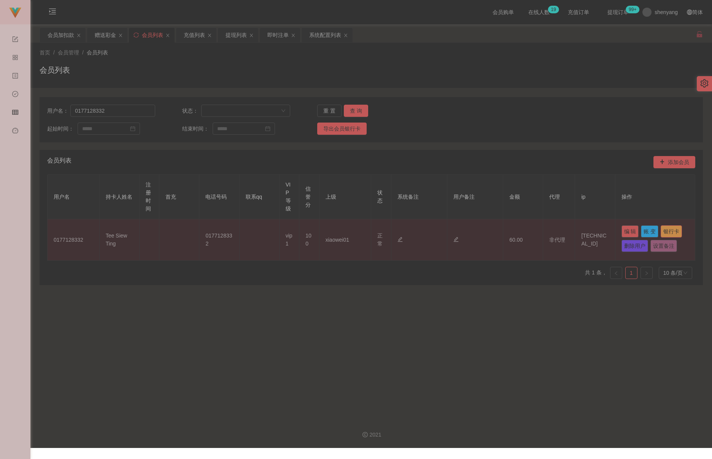
click at [485, 231] on button "银行卡" at bounding box center [671, 231] width 21 height 12
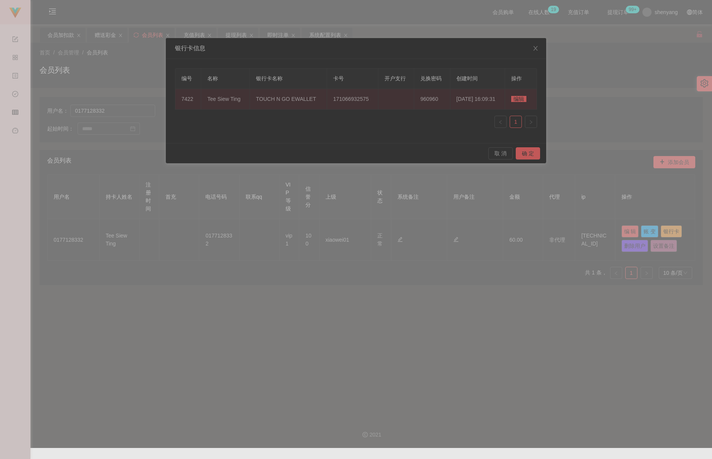
click at [485, 101] on span "编辑" at bounding box center [518, 99] width 15 height 6
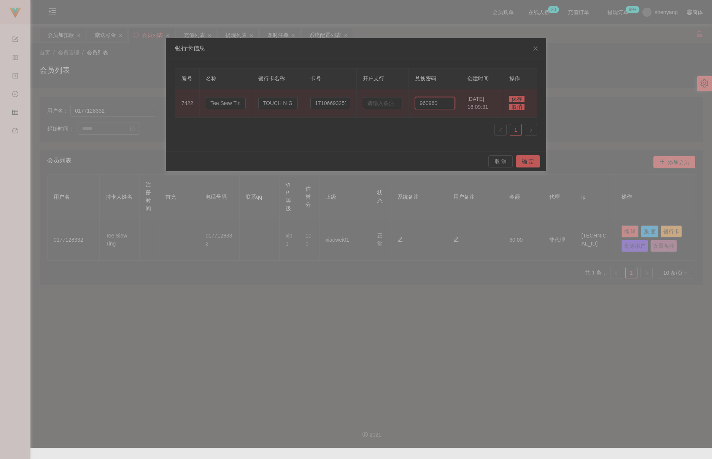
click at [439, 105] on input "960960" at bounding box center [435, 103] width 40 height 12
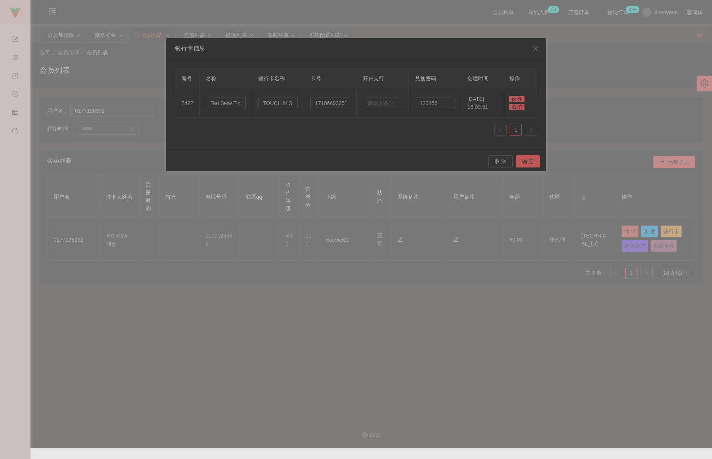
click at [485, 97] on span "保存" at bounding box center [517, 99] width 15 height 6
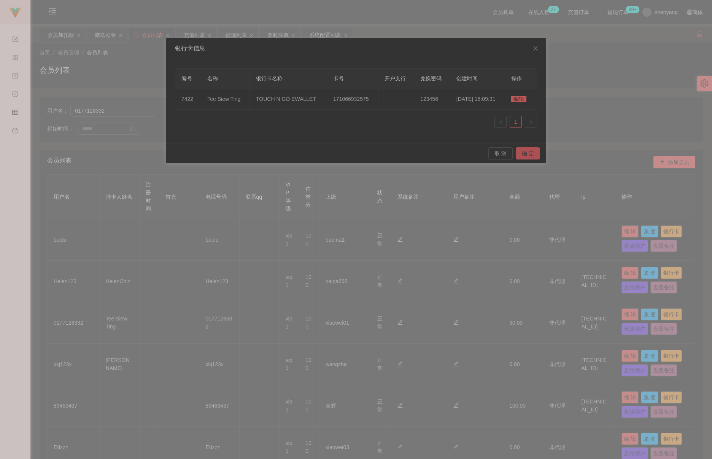
click at [485, 157] on button "确 定" at bounding box center [528, 153] width 24 height 12
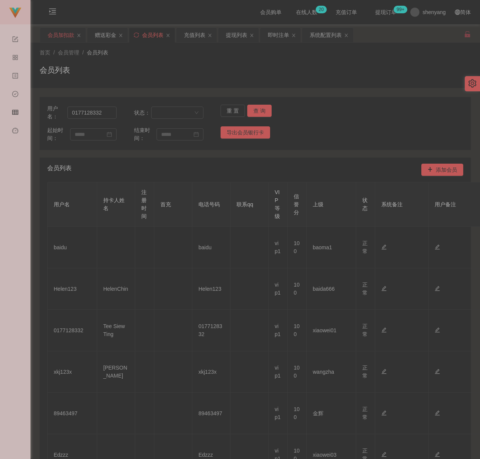
click at [59, 33] on div "会员加扣款" at bounding box center [61, 35] width 27 height 14
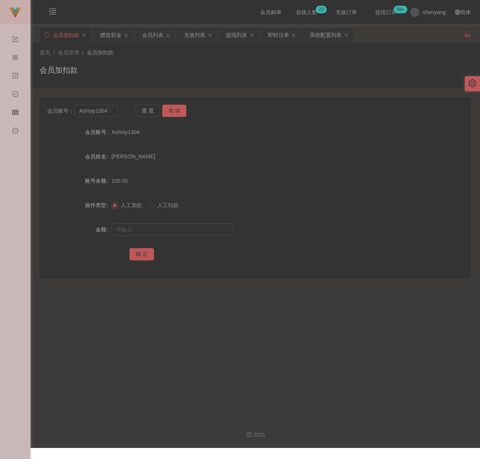
click at [145, 63] on div "首页 / 会员管理 / 会员加扣款 / 会员加扣款" at bounding box center [255, 65] width 431 height 33
click at [105, 115] on input "Ashtay1304" at bounding box center [96, 111] width 43 height 12
paste input "qq123"
type input "qq123"
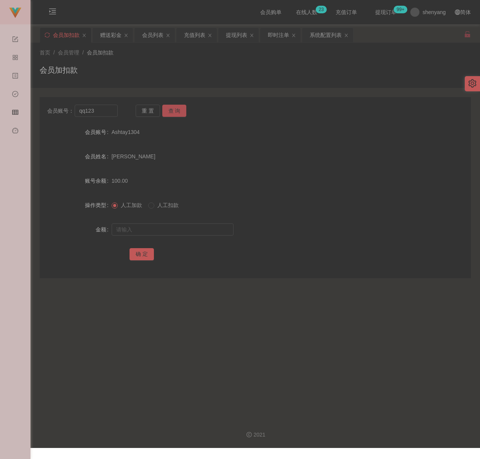
click at [171, 112] on button "查 询" at bounding box center [174, 111] width 24 height 12
click at [156, 228] on input "text" at bounding box center [173, 229] width 122 height 12
drag, startPoint x: 196, startPoint y: 230, endPoint x: 188, endPoint y: 230, distance: 7.2
click at [196, 230] on input "text" at bounding box center [173, 229] width 122 height 12
paste input "100"
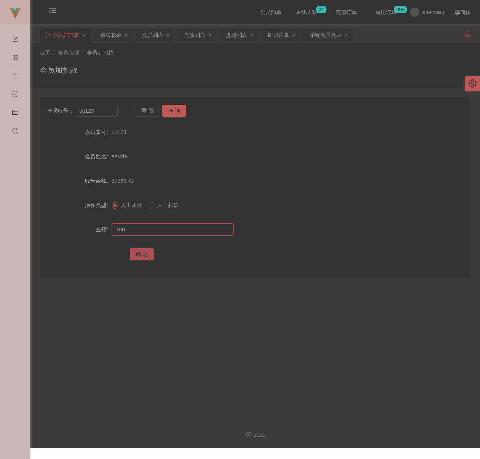
type input "100"
click at [141, 256] on button "确 定" at bounding box center [141, 254] width 24 height 12
click at [188, 64] on div "会员加扣款" at bounding box center [255, 73] width 431 height 18
click at [111, 111] on input "qq123" at bounding box center [96, 111] width 43 height 12
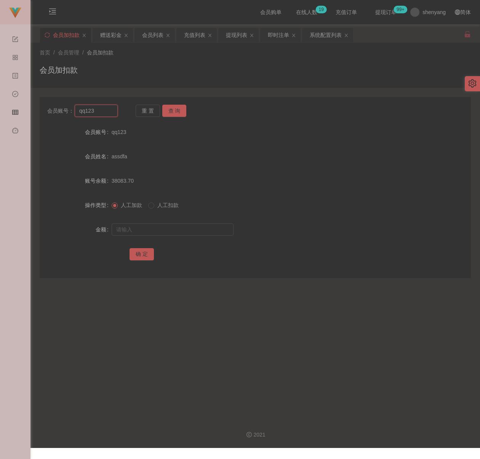
paste input "Rs"
type input "Rs"
click at [177, 110] on button "查 询" at bounding box center [174, 111] width 24 height 12
click at [162, 231] on input "text" at bounding box center [173, 229] width 122 height 12
click at [197, 229] on input "text" at bounding box center [173, 229] width 122 height 12
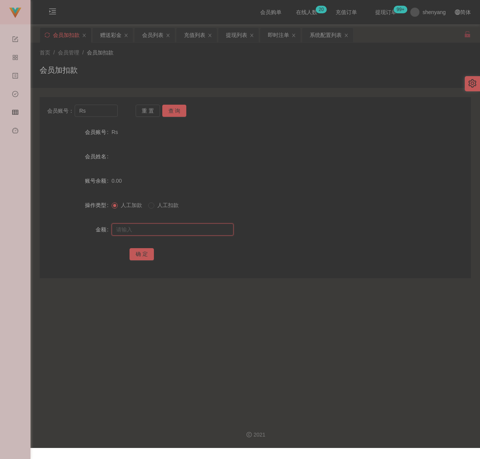
paste input "100"
type input "100"
drag, startPoint x: 140, startPoint y: 253, endPoint x: 155, endPoint y: 230, distance: 26.8
click at [140, 253] on button "确 定" at bounding box center [141, 254] width 24 height 12
click at [153, 62] on div "首页 / 会员管理 / 会员加扣款 / 会员加扣款" at bounding box center [255, 65] width 431 height 33
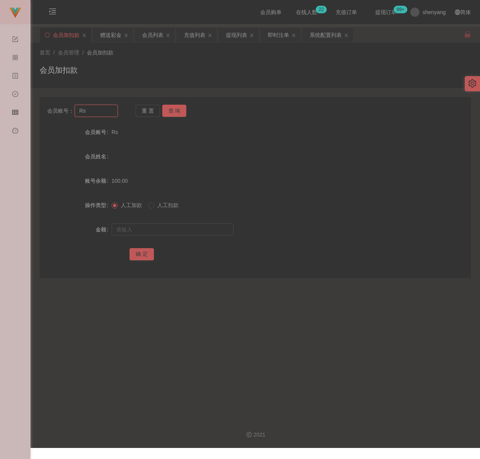
click at [105, 112] on input "Rs" at bounding box center [96, 111] width 43 height 12
paste input "qq123"
type input "qq123"
click at [175, 110] on button "查 询" at bounding box center [174, 111] width 24 height 12
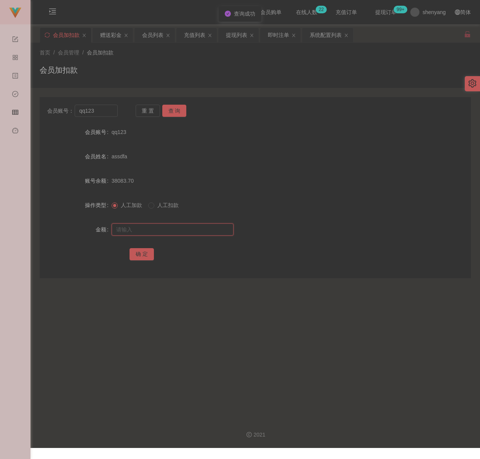
click at [174, 227] on input "text" at bounding box center [173, 229] width 122 height 12
click at [187, 232] on input "text" at bounding box center [173, 229] width 122 height 12
paste input "200"
type input "200"
click at [147, 253] on button "确 定" at bounding box center [141, 254] width 24 height 12
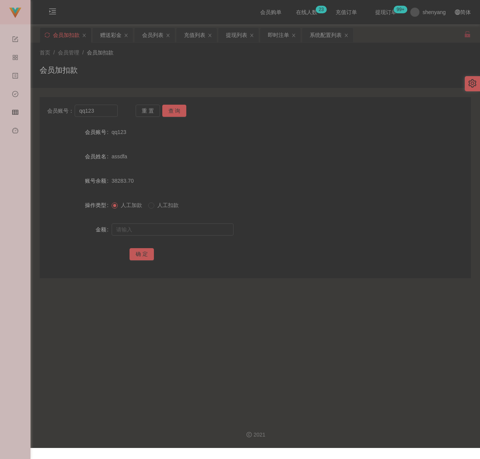
click at [160, 67] on div "会员加扣款" at bounding box center [255, 73] width 431 height 18
click at [108, 110] on input "qq123" at bounding box center [96, 111] width 43 height 12
paste input "mandy6172"
type input "mandy6172"
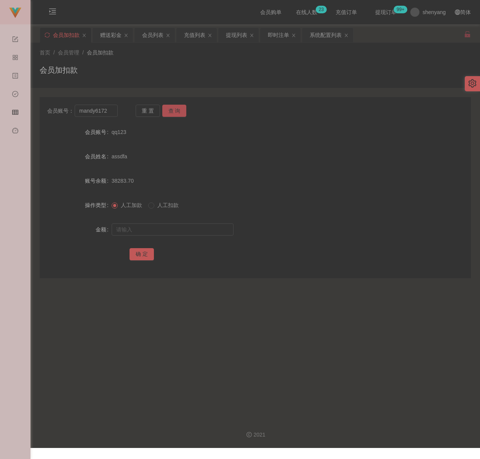
click at [177, 112] on button "查 询" at bounding box center [174, 111] width 24 height 12
click at [174, 226] on input "text" at bounding box center [173, 229] width 122 height 12
click at [201, 228] on input "text" at bounding box center [173, 229] width 122 height 12
paste input "10000"
type input "10000"
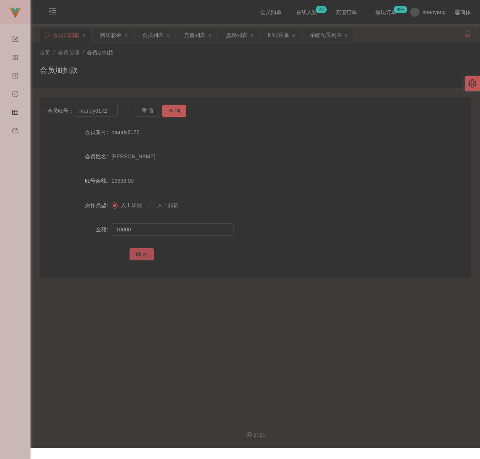
click at [142, 253] on button "确 定" at bounding box center [141, 254] width 24 height 12
click at [151, 65] on div "会员加扣款" at bounding box center [255, 73] width 431 height 18
click at [110, 110] on input "mandy6172" at bounding box center [96, 111] width 43 height 12
paste input "Melody423"
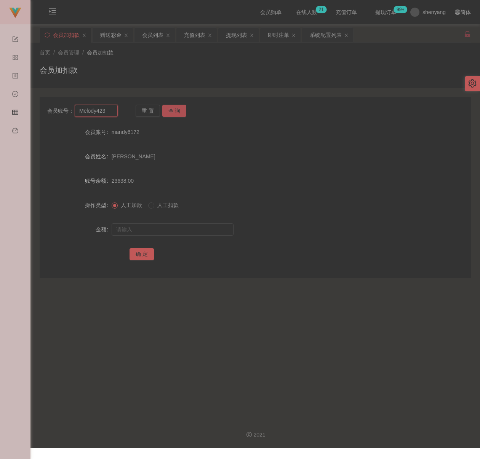
type input "Melody423"
drag, startPoint x: 174, startPoint y: 113, endPoint x: 175, endPoint y: 120, distance: 7.0
click at [174, 113] on button "查 询" at bounding box center [174, 111] width 24 height 12
click at [177, 225] on input "text" at bounding box center [173, 229] width 122 height 12
drag, startPoint x: 205, startPoint y: 227, endPoint x: 200, endPoint y: 229, distance: 5.4
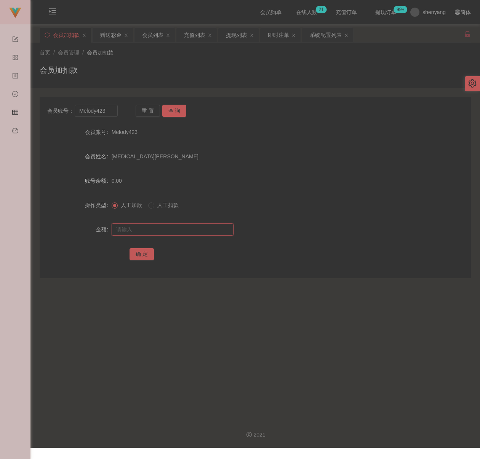
click at [204, 227] on input "text" at bounding box center [173, 229] width 122 height 12
paste input "100"
type input "100"
click at [142, 255] on button "确 定" at bounding box center [141, 254] width 24 height 12
click at [237, 56] on div "首页 / 会员管理 / 会员加扣款 /" at bounding box center [255, 53] width 431 height 8
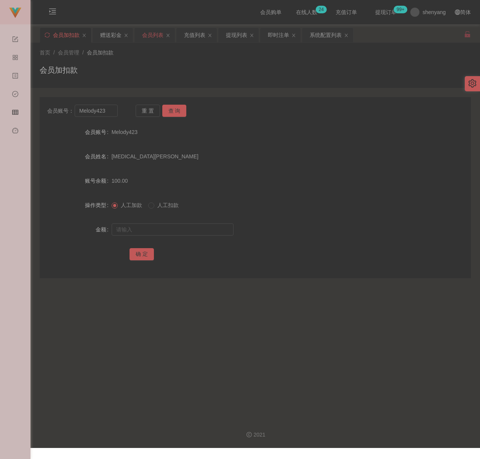
click at [147, 37] on div "会员列表" at bounding box center [152, 35] width 21 height 14
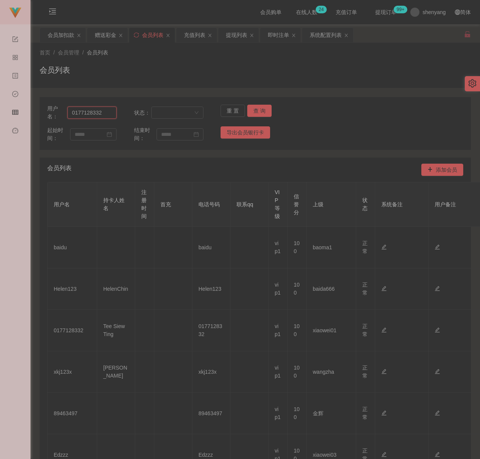
click at [109, 112] on input "0177128332" at bounding box center [91, 113] width 49 height 12
paste input "mandy617"
type input "mandy6172"
click at [256, 108] on button "查 询" at bounding box center [259, 111] width 24 height 12
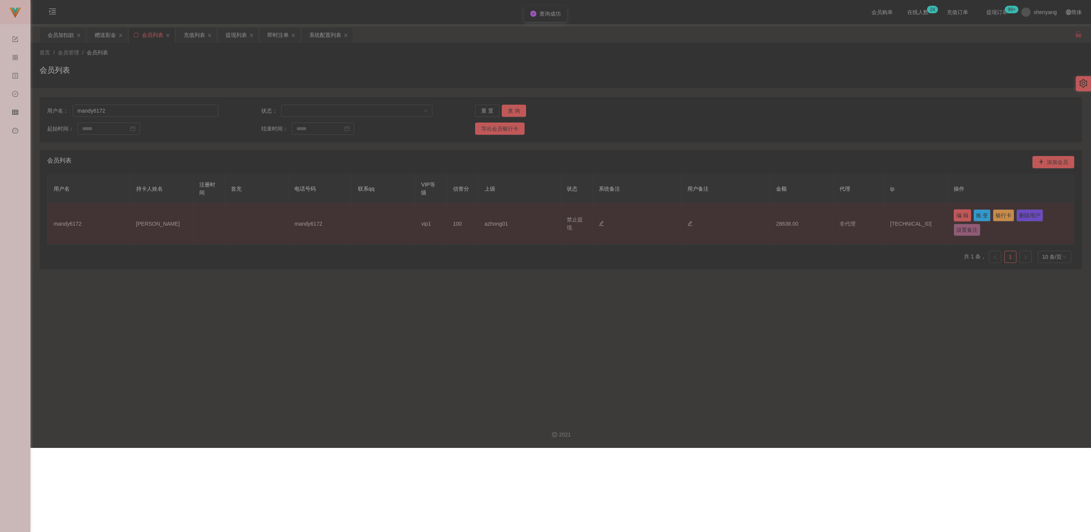
click at [479, 213] on button "编 辑" at bounding box center [963, 215] width 18 height 12
type input "mandy6172"
type input "[PERSON_NAME]"
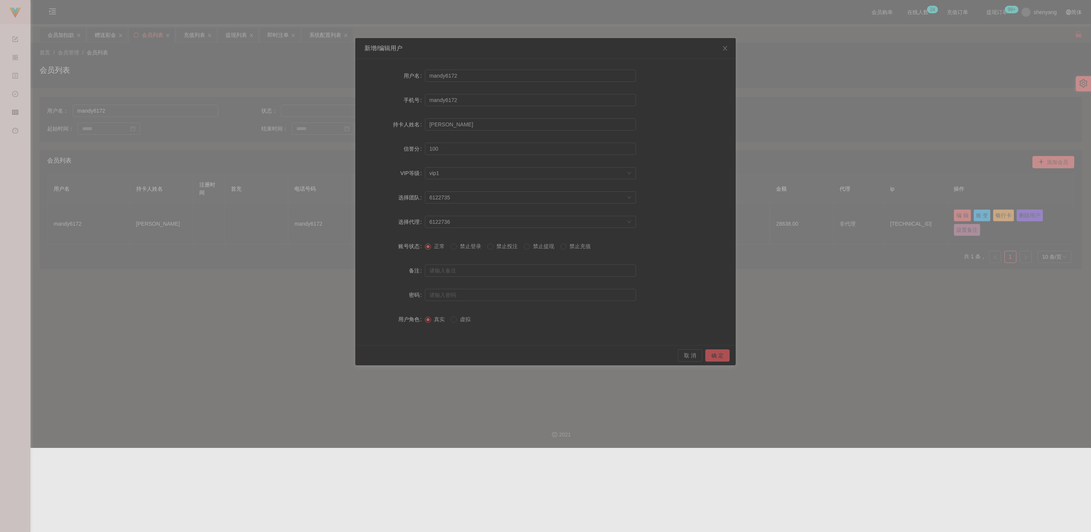
click at [479, 354] on button "确 定" at bounding box center [718, 355] width 24 height 12
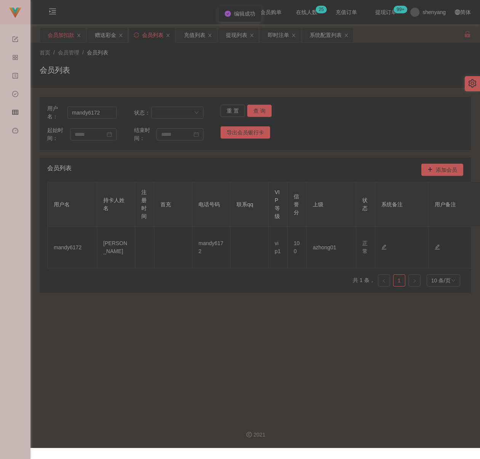
click at [48, 32] on div "会员加扣款" at bounding box center [61, 35] width 27 height 14
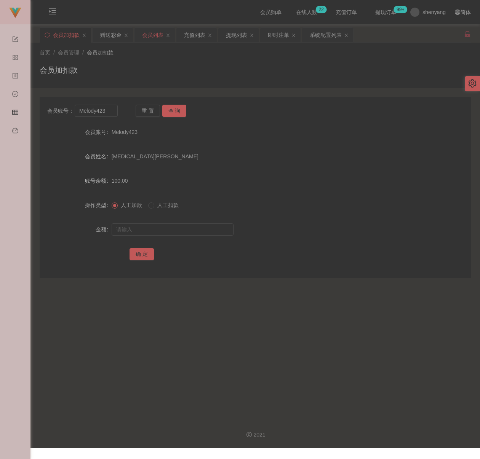
click at [158, 32] on div "会员列表" at bounding box center [152, 35] width 21 height 14
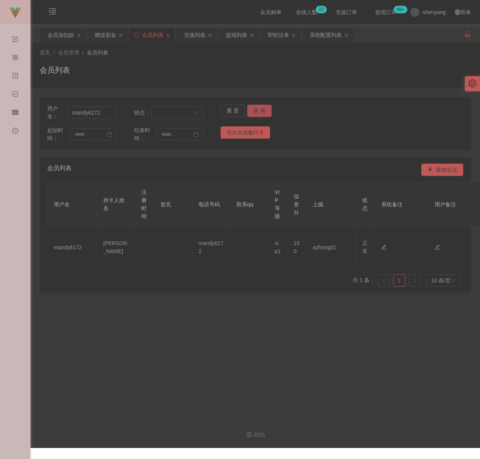
click at [259, 110] on button "查 询" at bounding box center [259, 111] width 24 height 12
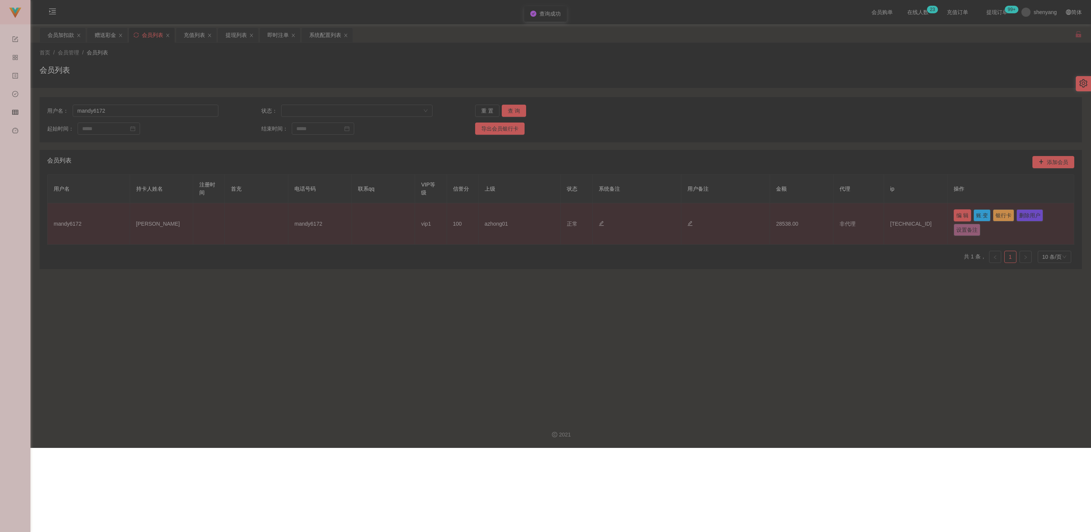
click at [479, 213] on button "编 辑" at bounding box center [963, 215] width 18 height 12
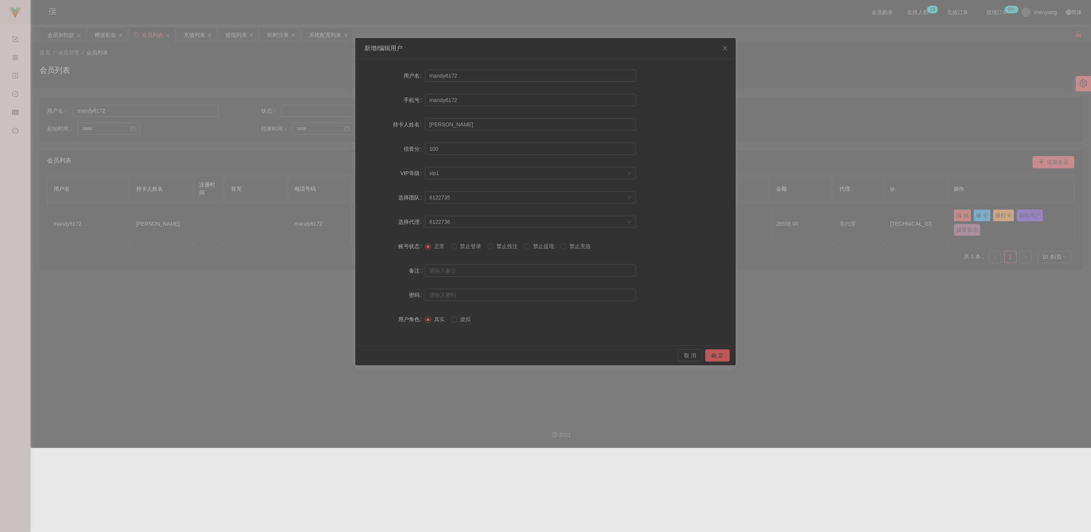
click at [479, 249] on label "禁止提现" at bounding box center [540, 246] width 33 height 8
drag, startPoint x: 715, startPoint y: 357, endPoint x: 722, endPoint y: 353, distance: 8.0
click at [479, 356] on button "确 定" at bounding box center [718, 355] width 24 height 12
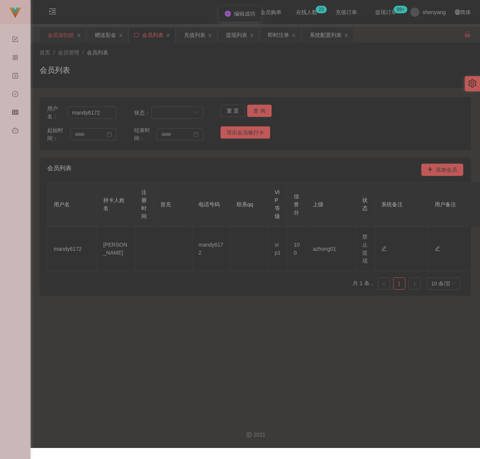
click at [60, 38] on div "会员加扣款" at bounding box center [61, 35] width 27 height 14
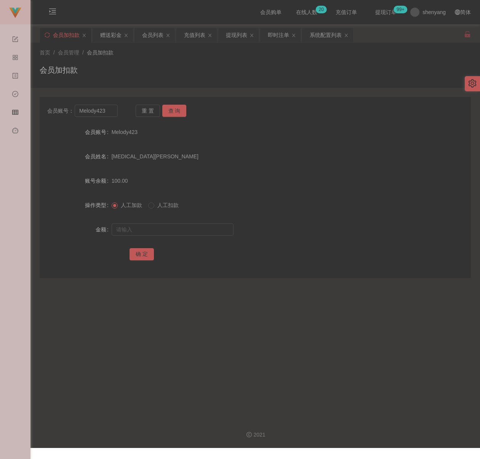
click at [249, 67] on div "会员加扣款" at bounding box center [255, 73] width 431 height 18
